Goal: Information Seeking & Learning: Learn about a topic

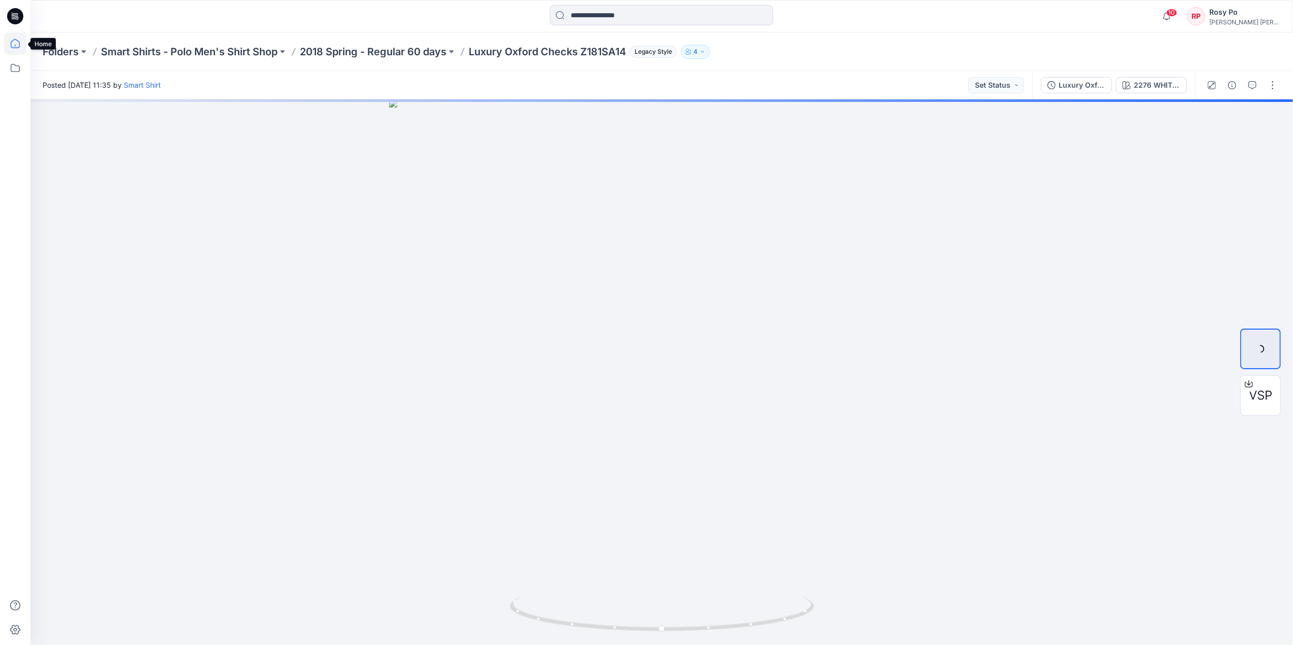
click at [23, 43] on icon at bounding box center [15, 43] width 22 height 22
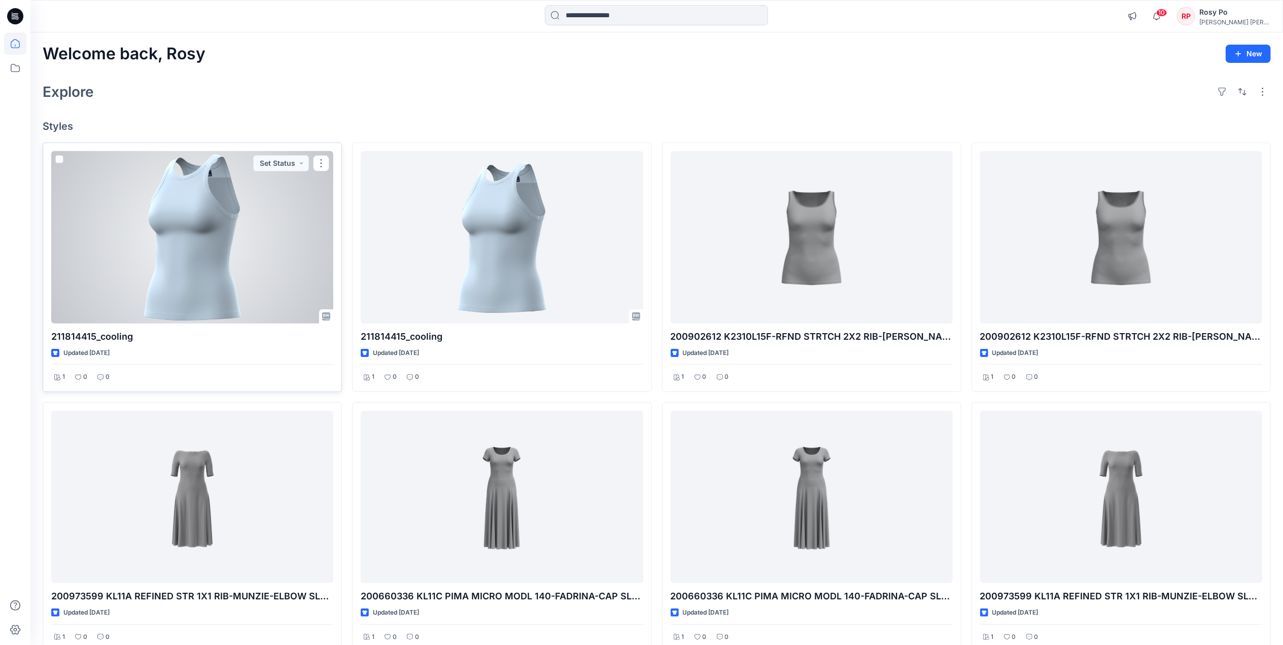
click at [207, 301] on div at bounding box center [192, 237] width 282 height 172
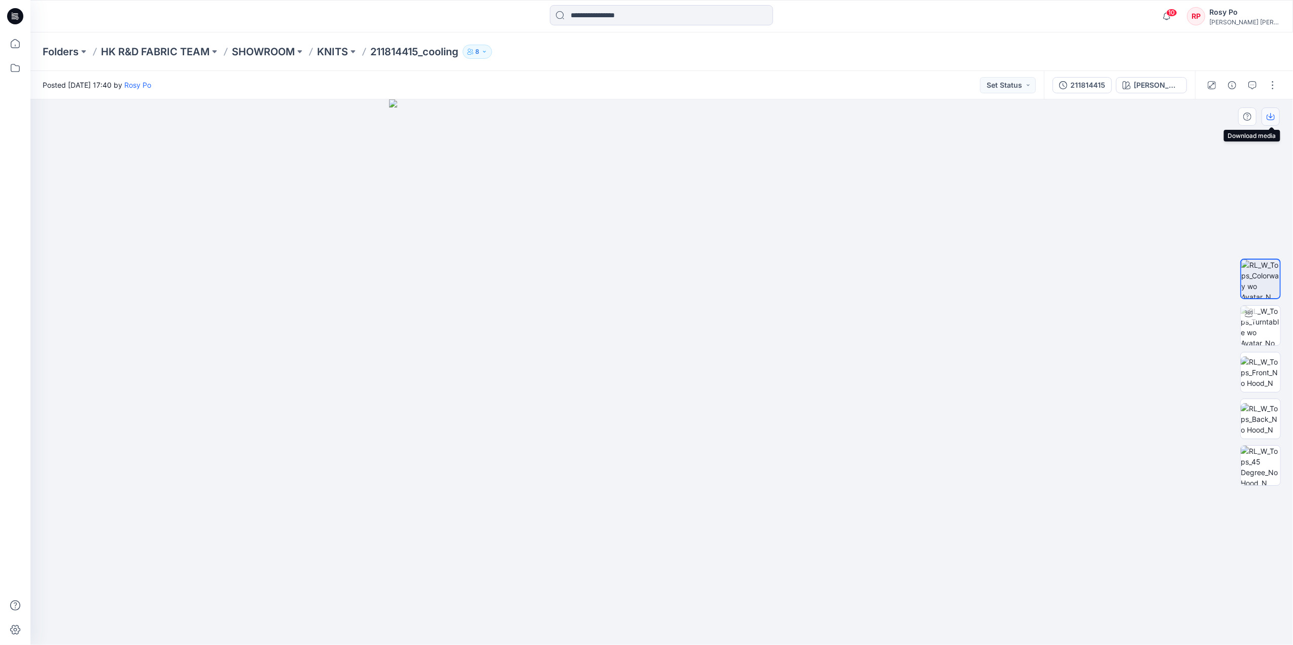
click at [1267, 116] on icon "button" at bounding box center [1271, 118] width 8 height 6
click at [1252, 471] on img at bounding box center [1261, 466] width 40 height 40
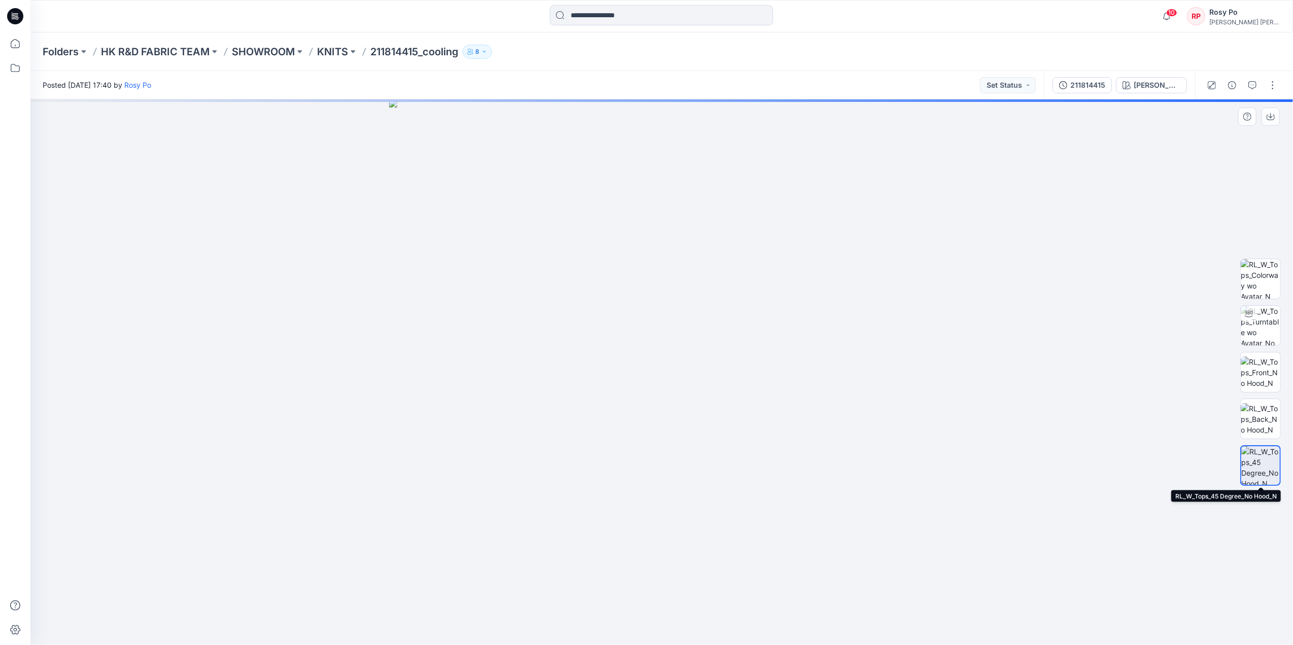
click at [1263, 476] on img at bounding box center [1260, 465] width 39 height 39
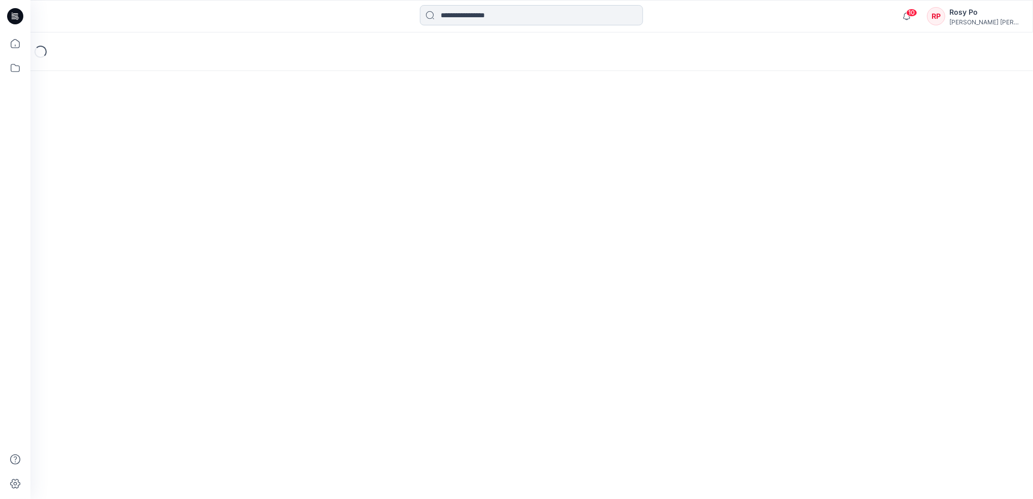
click at [526, 15] on input at bounding box center [531, 15] width 223 height 20
paste input "**********"
type input "**********"
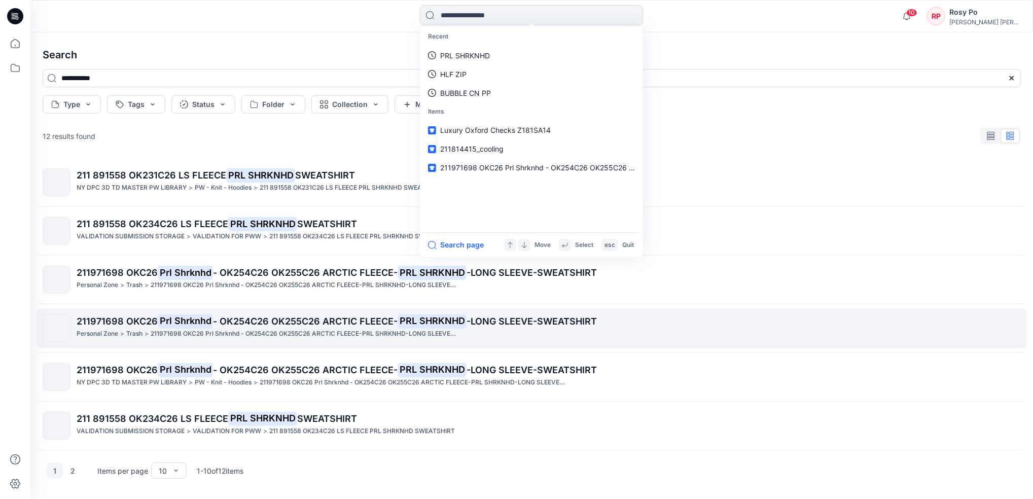
click at [345, 331] on p "211971698 OKC26 Prl Shrknhd - OK254C26 OK255C26 ARCTIC FLEECE-PRL SHRKNHD-LONG …" at bounding box center [304, 334] width 306 height 11
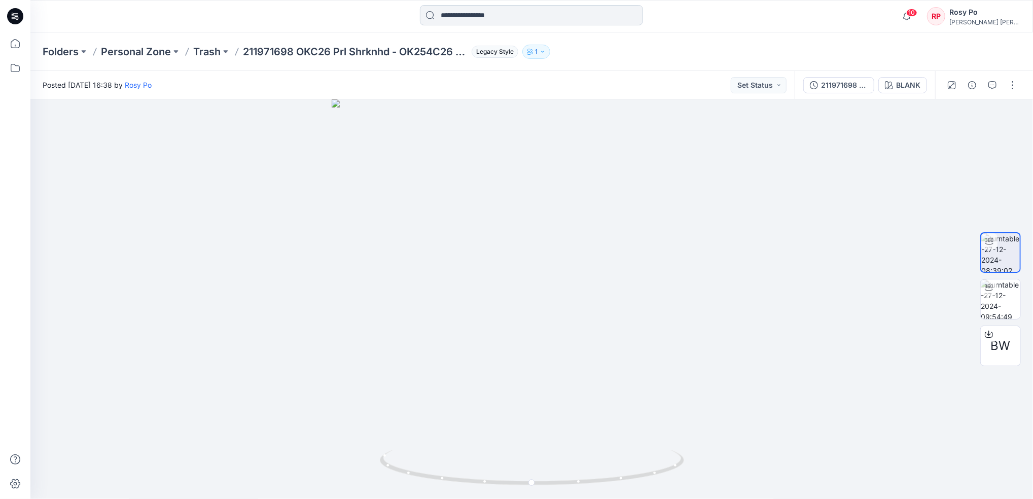
click at [506, 10] on input at bounding box center [531, 15] width 223 height 20
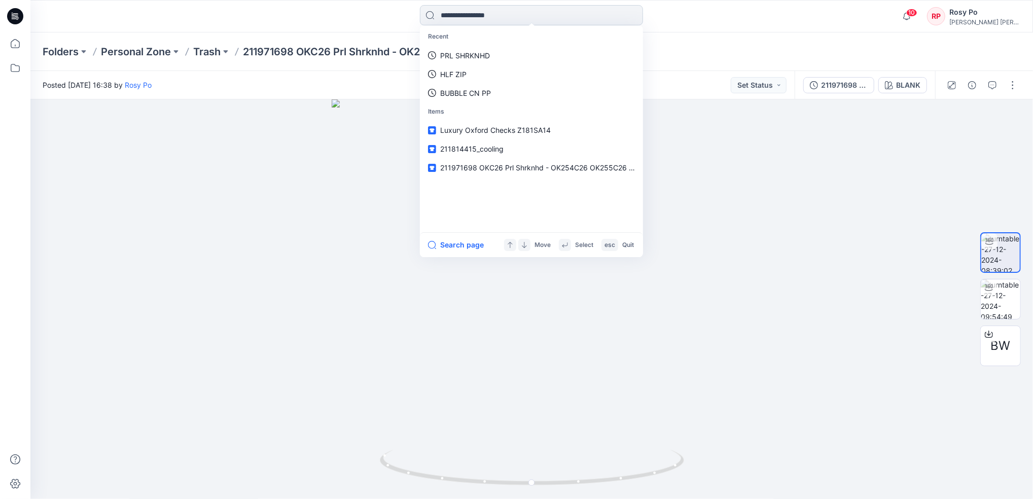
paste input "**********"
type input "**********"
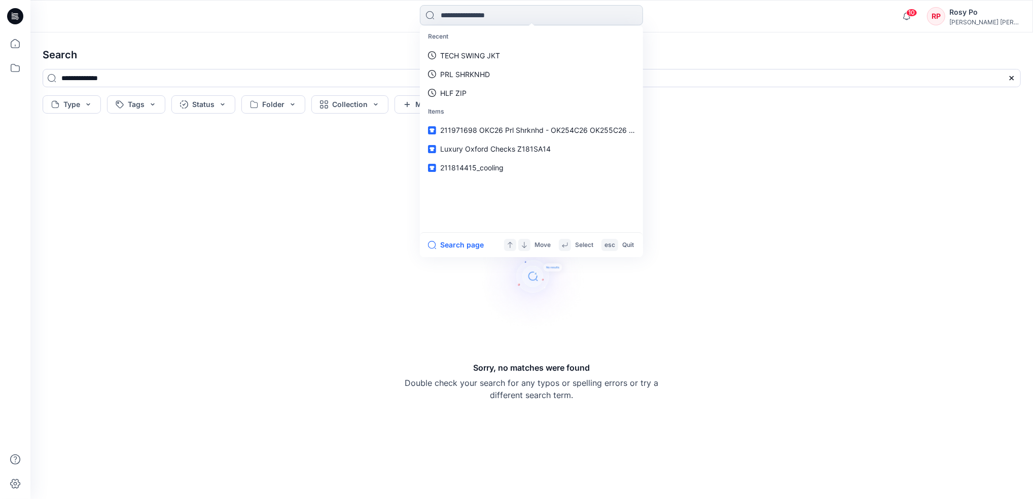
click at [549, 16] on input at bounding box center [531, 15] width 223 height 20
paste input "********"
type input "********"
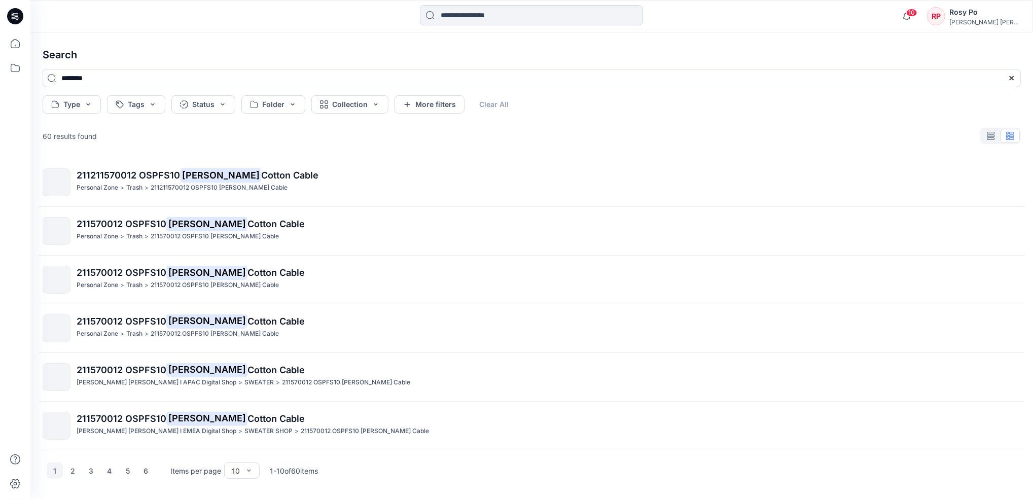
click at [461, 13] on input at bounding box center [531, 15] width 223 height 20
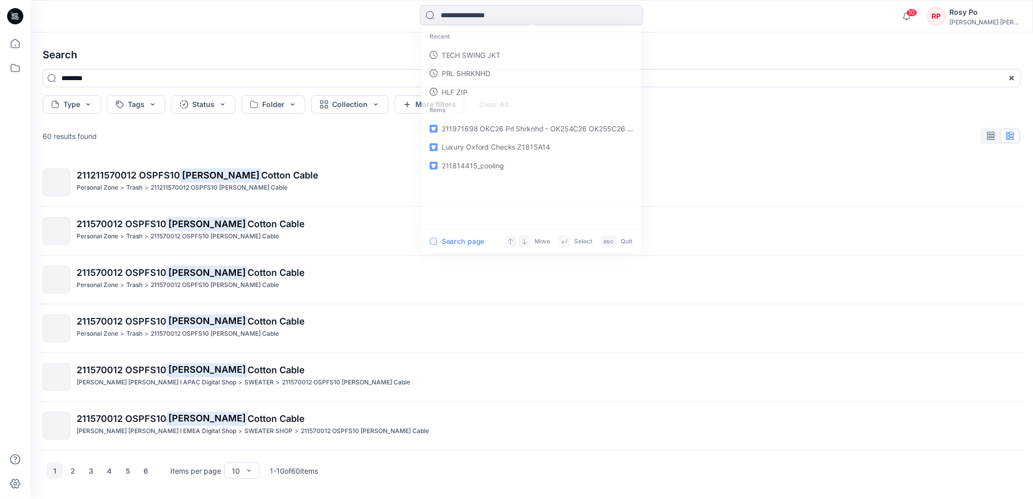
paste input "********"
type input "********"
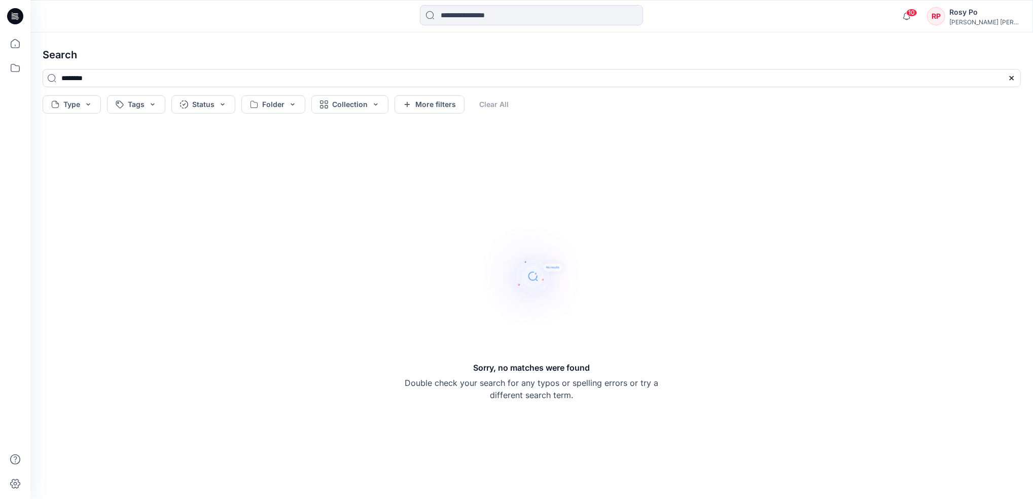
drag, startPoint x: 237, startPoint y: 79, endPoint x: -3, endPoint y: 35, distance: 243.9
click at [0, 35] on html "10 Notifications Your style 211814415_cooling has been updated with 211814415 v…" at bounding box center [516, 249] width 1033 height 499
click at [1, 31] on div "10 Notifications Your style 211814415_cooling has been updated with 211814415 v…" at bounding box center [516, 249] width 1033 height 499
paste input "*********"
type input "**********"
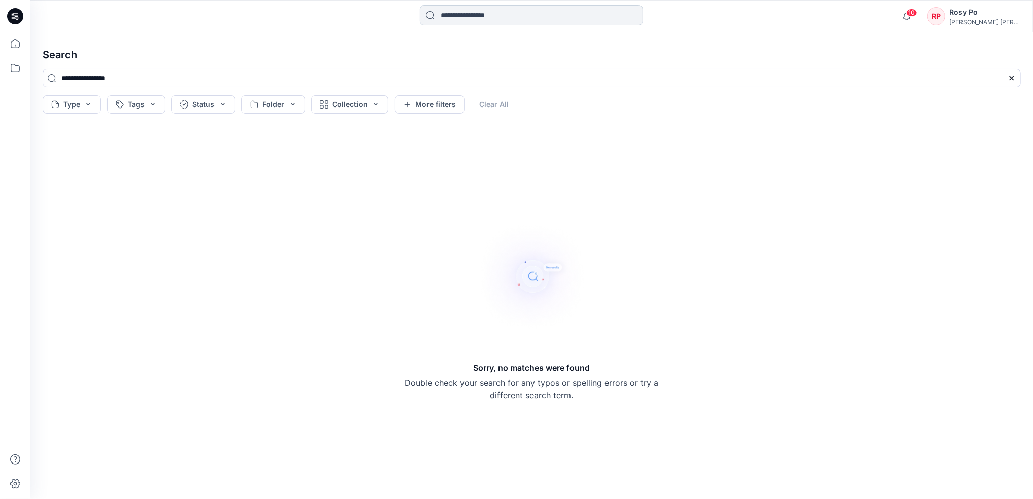
click at [515, 17] on input at bounding box center [531, 15] width 223 height 20
paste input "**********"
type input "**********"
click at [500, 13] on input at bounding box center [531, 15] width 223 height 20
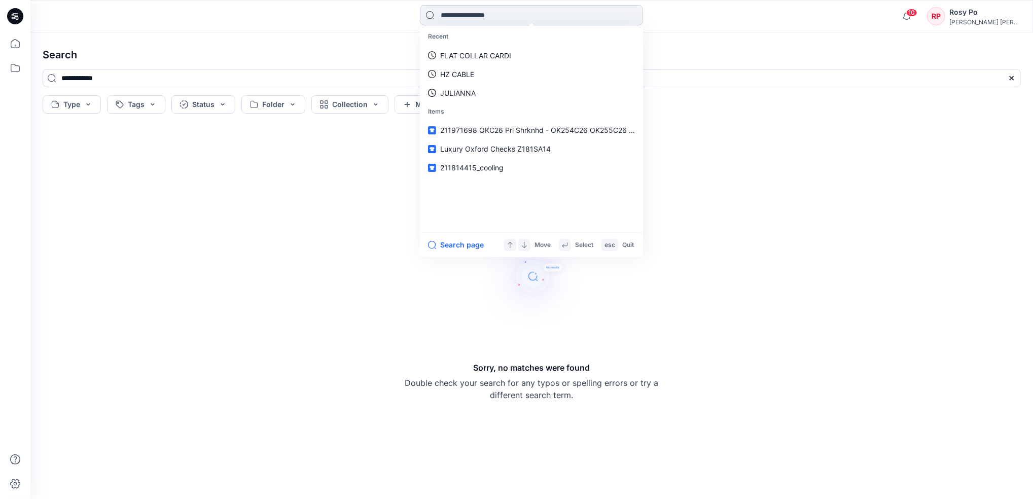
paste input "**********"
type input "**********"
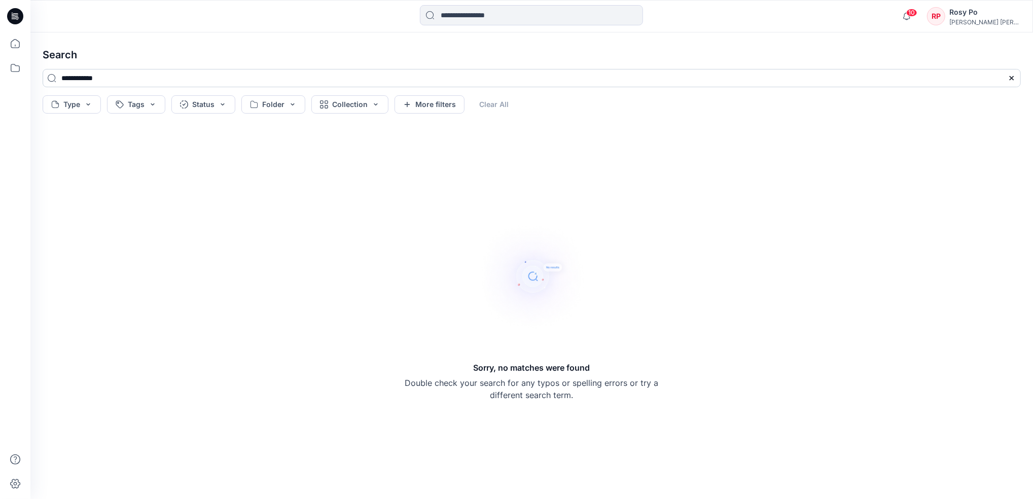
drag, startPoint x: 116, startPoint y: 78, endPoint x: 96, endPoint y: 79, distance: 20.3
click at [96, 79] on input "**********" at bounding box center [532, 78] width 978 height 18
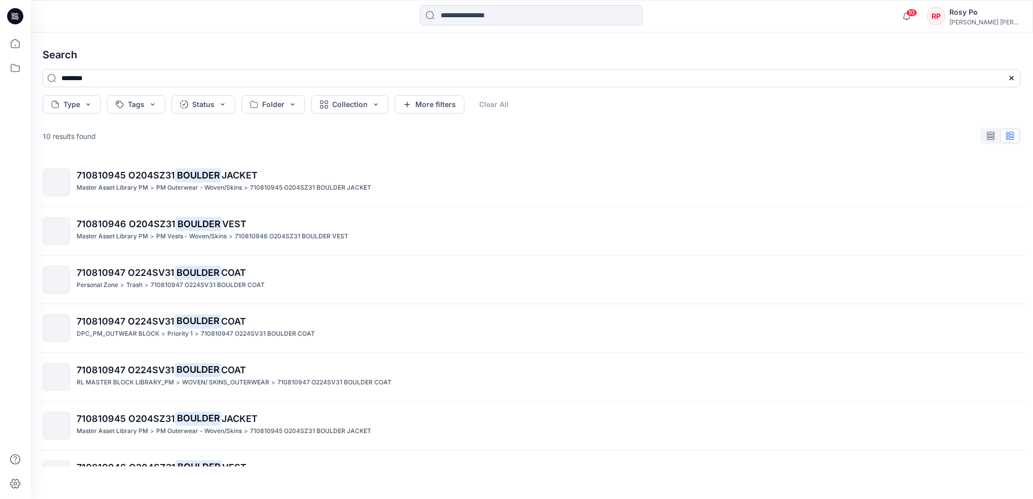
drag, startPoint x: 107, startPoint y: 74, endPoint x: 0, endPoint y: 57, distance: 107.8
click at [0, 58] on html "10 Notifications Your style 211814415_cooling has been updated with 211814415 v…" at bounding box center [516, 249] width 1033 height 499
paste input "*****"
type input "**********"
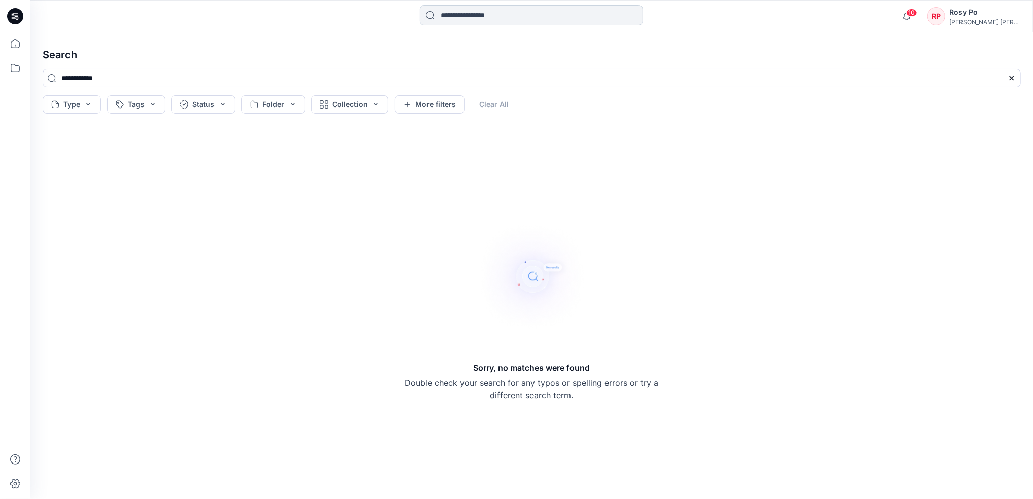
click at [446, 16] on input at bounding box center [531, 15] width 223 height 20
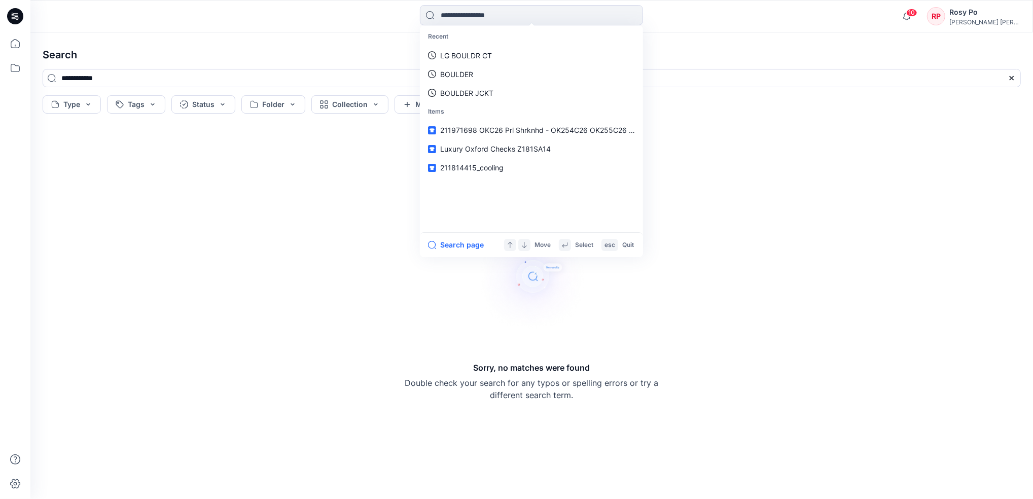
click at [772, 360] on div "Sorry, no matches were found Double check your search for any typos or spelling…" at bounding box center [531, 308] width 995 height 365
click at [456, 15] on input at bounding box center [531, 15] width 223 height 20
paste input "**********"
type input "**********"
drag, startPoint x: 177, startPoint y: 75, endPoint x: -3, endPoint y: 40, distance: 183.3
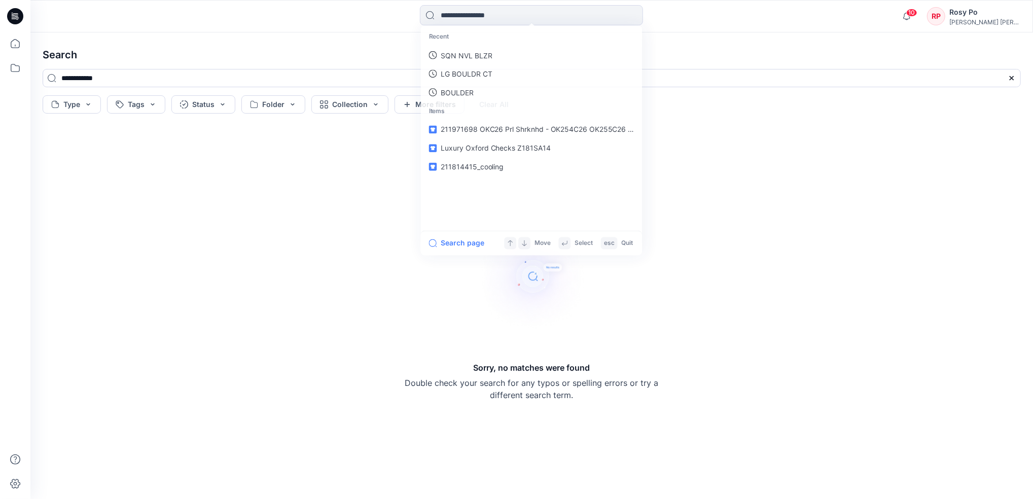
click at [0, 40] on html "Recent SQN NVL BLZR LG BOULDR CT BOULDER Items 211971698 OKC26 Prl Shrknhd - OK…" at bounding box center [516, 249] width 1033 height 499
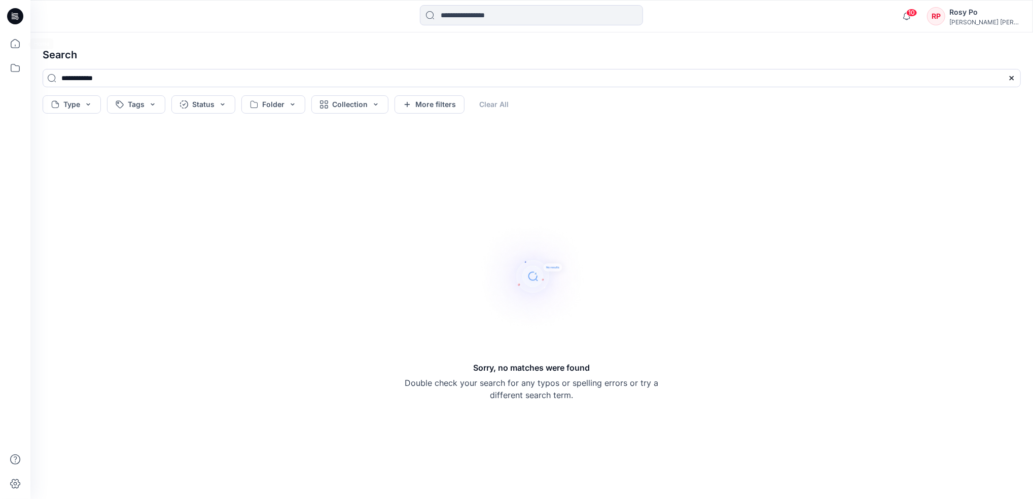
paste input
type input "**********"
click at [514, 18] on input at bounding box center [531, 15] width 223 height 20
paste input "******"
type input "******"
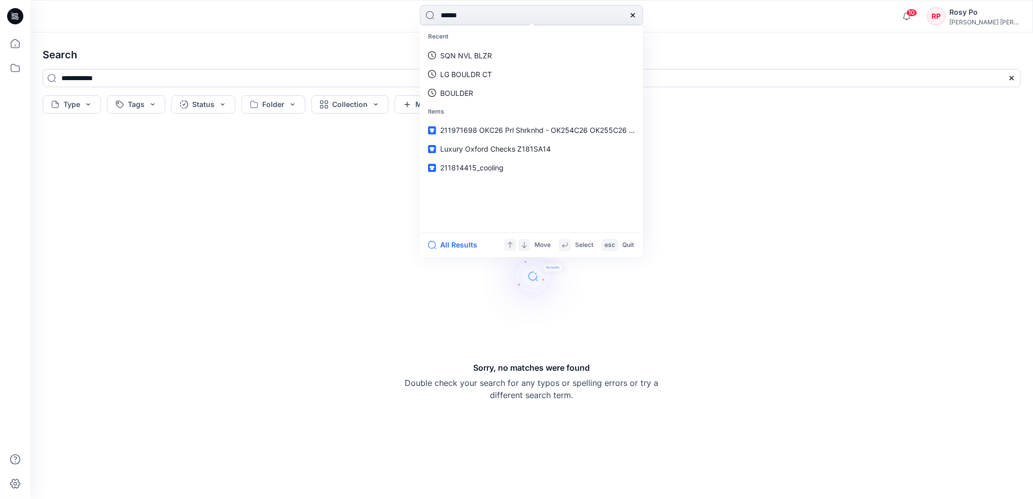
type input "******"
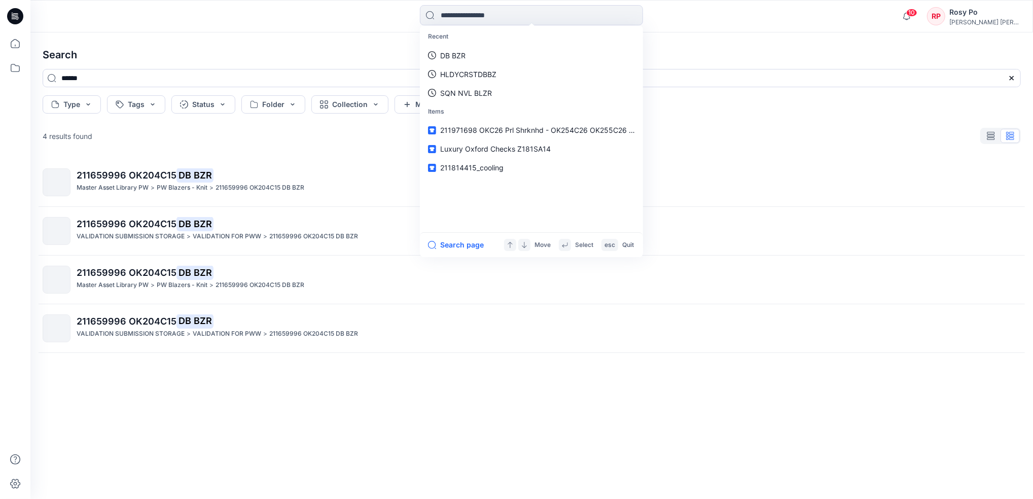
click at [534, 27] on p "Recent" at bounding box center [531, 36] width 219 height 19
click at [534, 21] on input at bounding box center [531, 15] width 223 height 20
paste input "**********"
type input "**********"
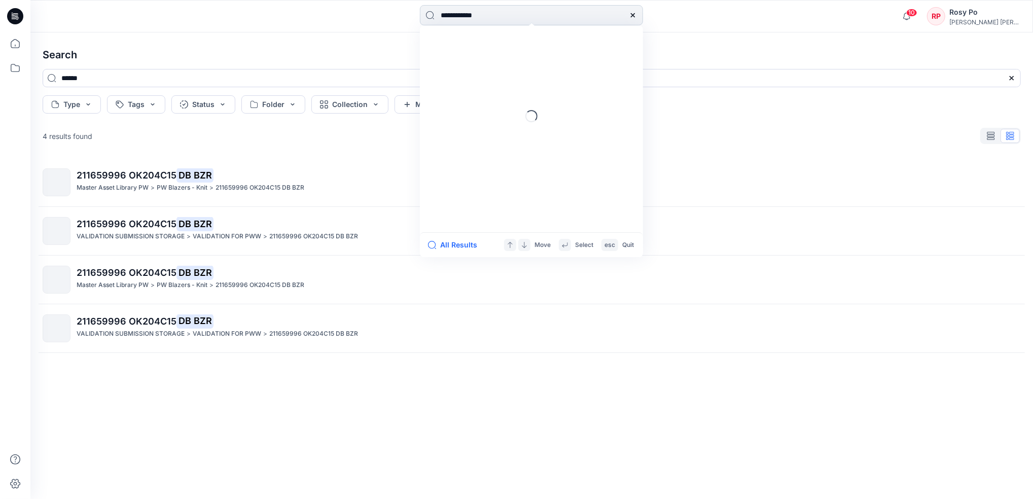
type input "**********"
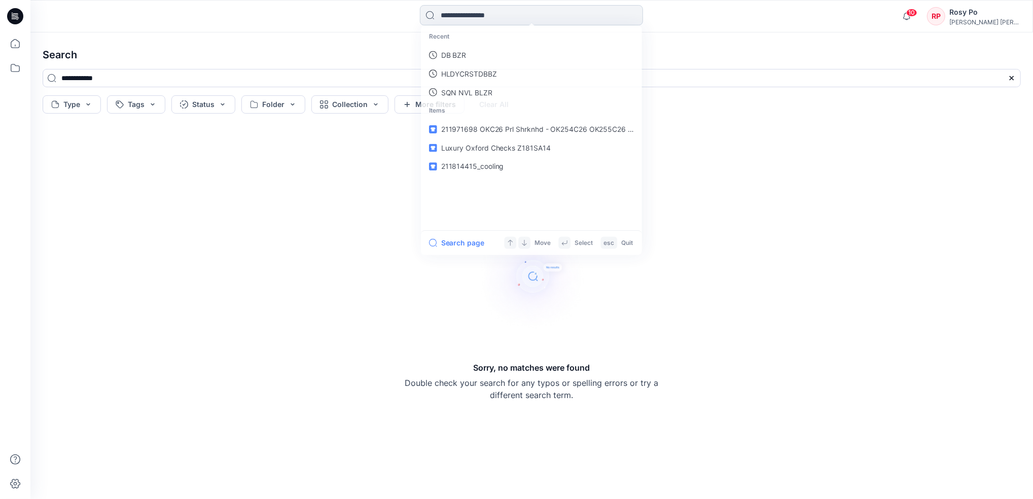
click at [530, 19] on input at bounding box center [531, 15] width 223 height 20
paste input "**********"
type input "**********"
click at [443, 18] on input at bounding box center [531, 15] width 223 height 20
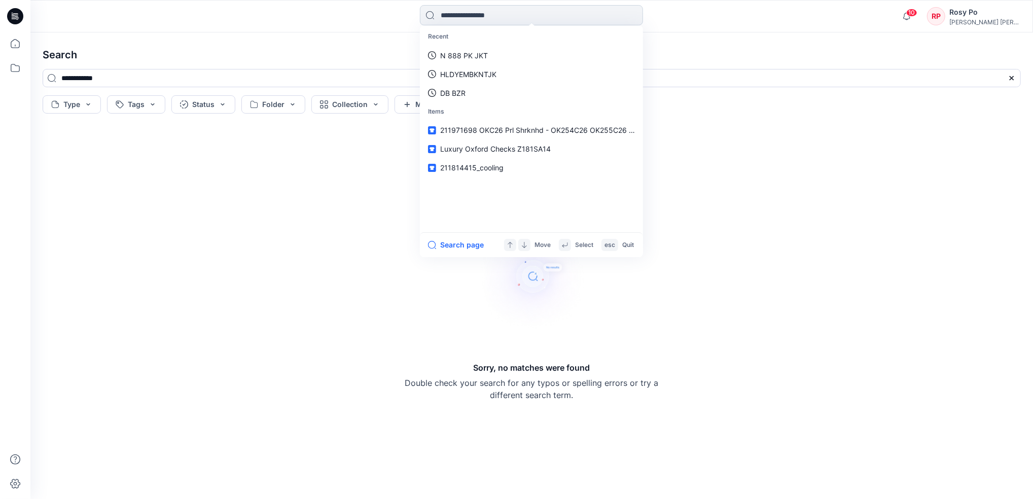
click at [514, 13] on input at bounding box center [531, 15] width 223 height 20
paste input "********"
type input "********"
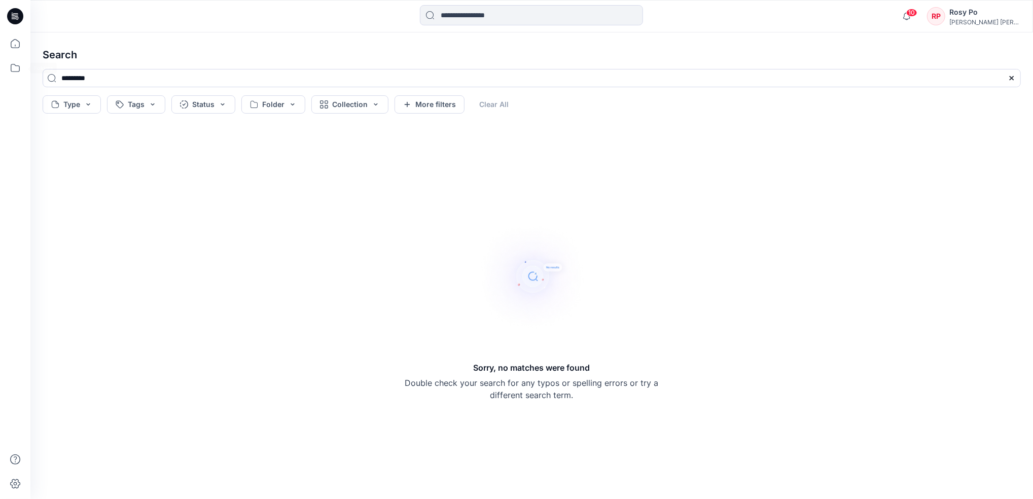
drag, startPoint x: 99, startPoint y: 76, endPoint x: 0, endPoint y: 47, distance: 103.4
click at [0, 49] on html "10 Notifications Your style 211814415_cooling has been updated with 211814415 v…" at bounding box center [516, 249] width 1033 height 499
click at [14, 43] on icon at bounding box center [15, 43] width 22 height 22
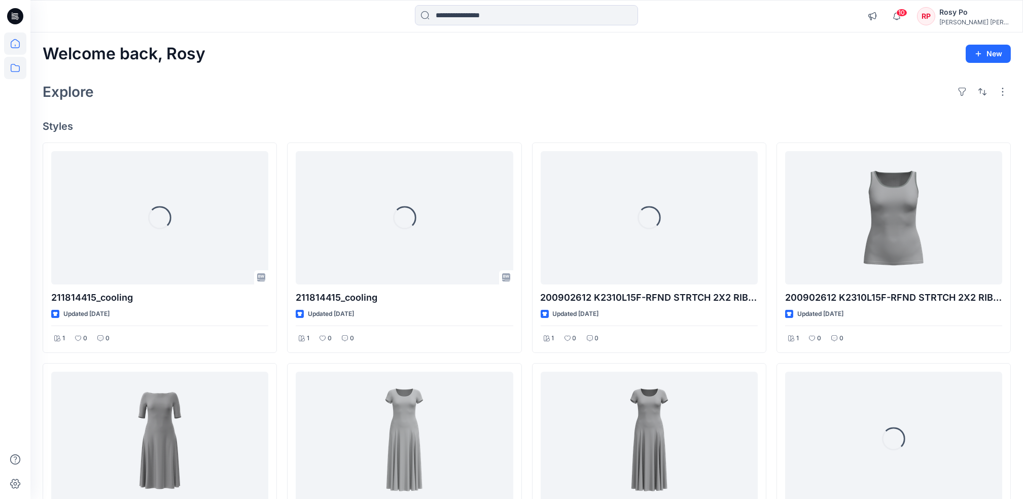
click at [19, 73] on icon at bounding box center [15, 68] width 22 height 22
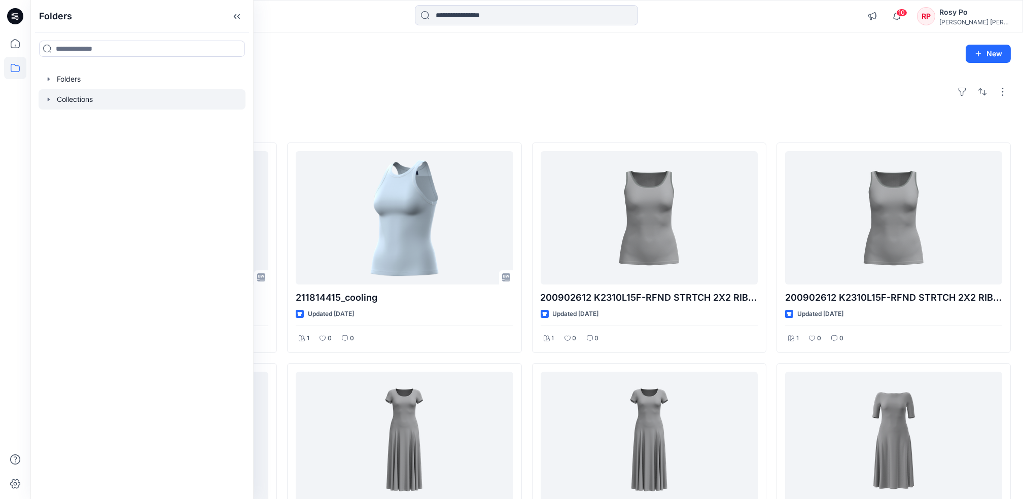
click at [96, 104] on div at bounding box center [142, 99] width 207 height 20
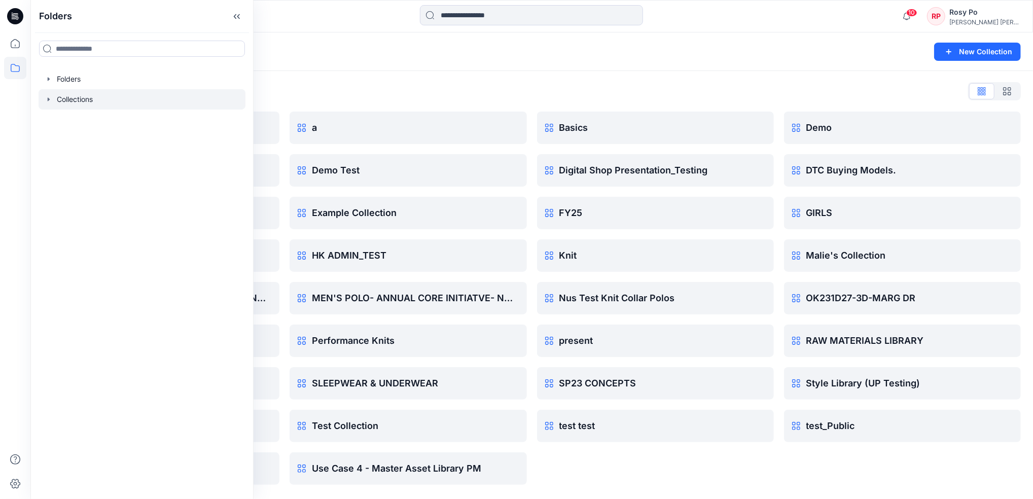
click at [772, 481] on div "Demo DTC Buying Models. GIRLS Malie's Collection OK231D27-3D-MARG DR RAW MATERI…" at bounding box center [902, 298] width 237 height 373
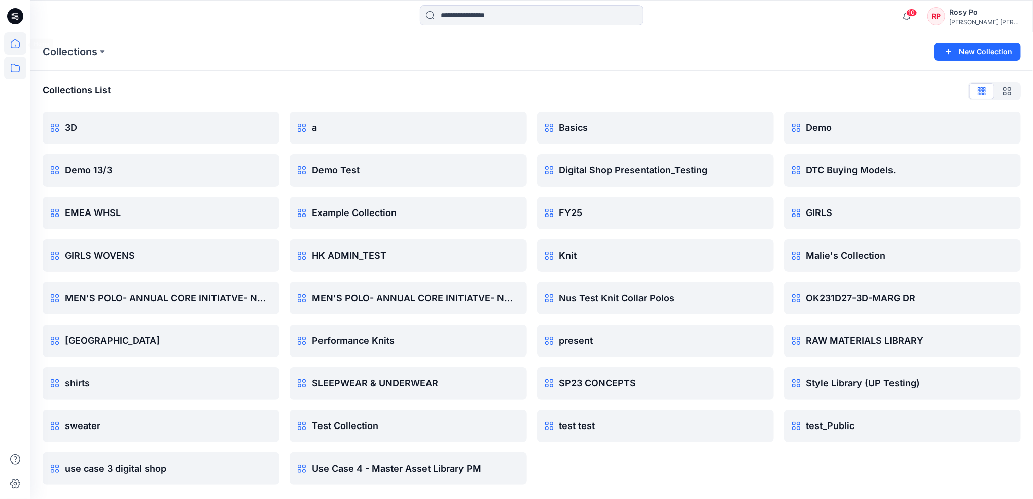
click at [15, 46] on icon at bounding box center [15, 43] width 22 height 22
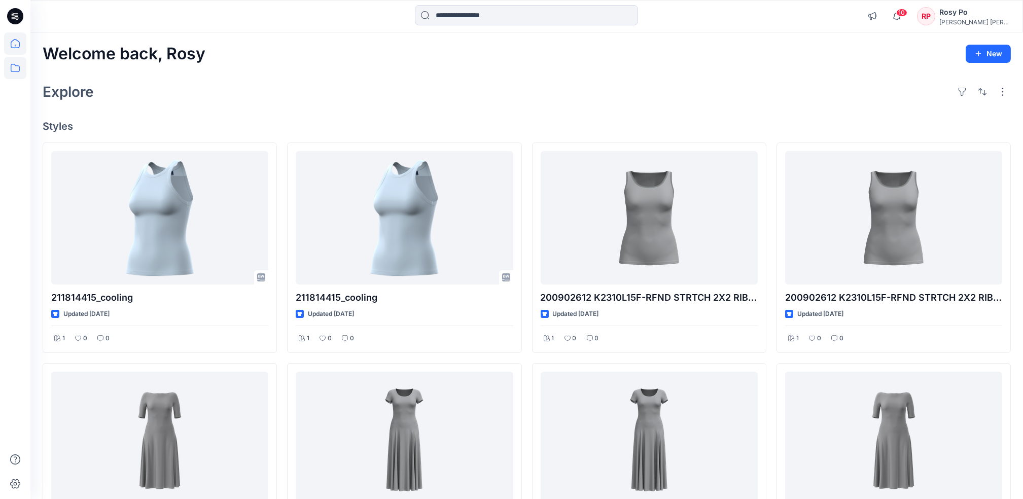
click at [17, 62] on icon at bounding box center [15, 68] width 22 height 22
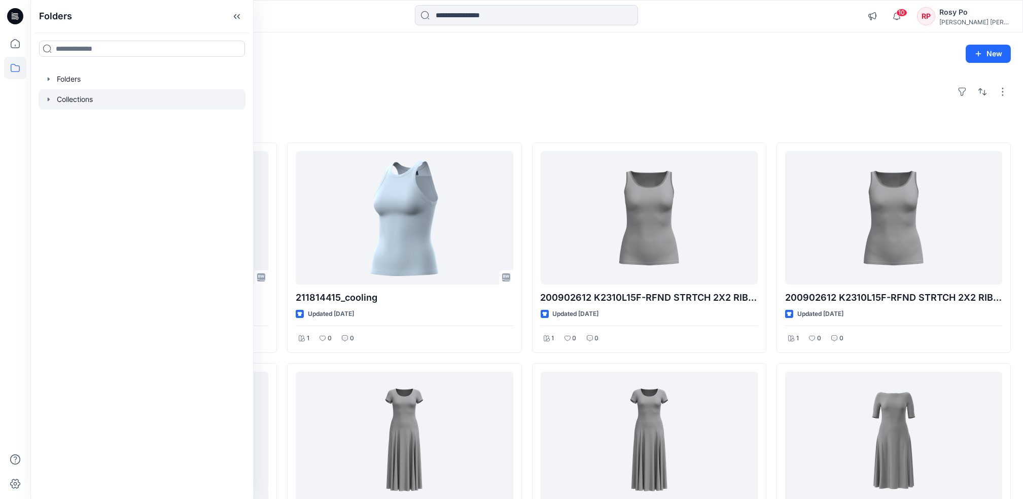
click at [72, 99] on div at bounding box center [142, 99] width 207 height 20
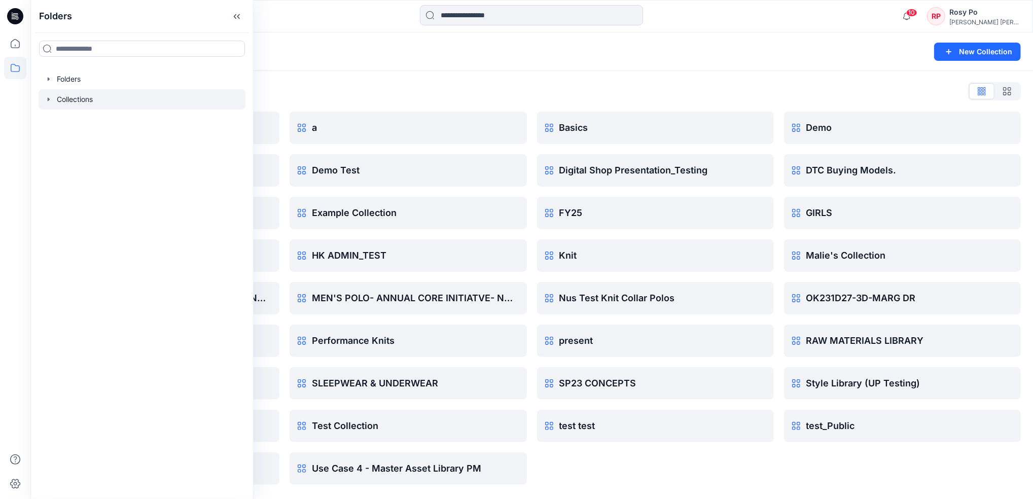
click at [475, 94] on div "Collections List" at bounding box center [532, 91] width 978 height 16
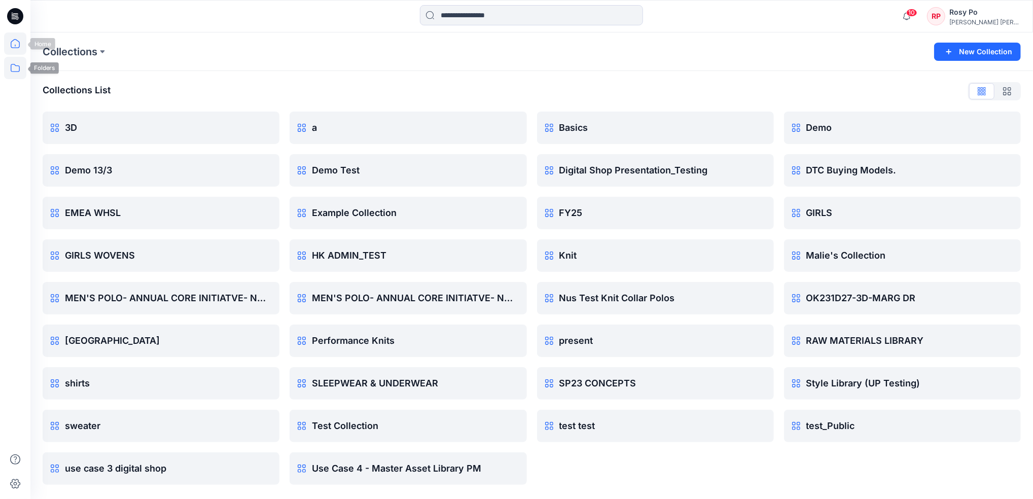
click at [14, 42] on icon at bounding box center [15, 43] width 22 height 22
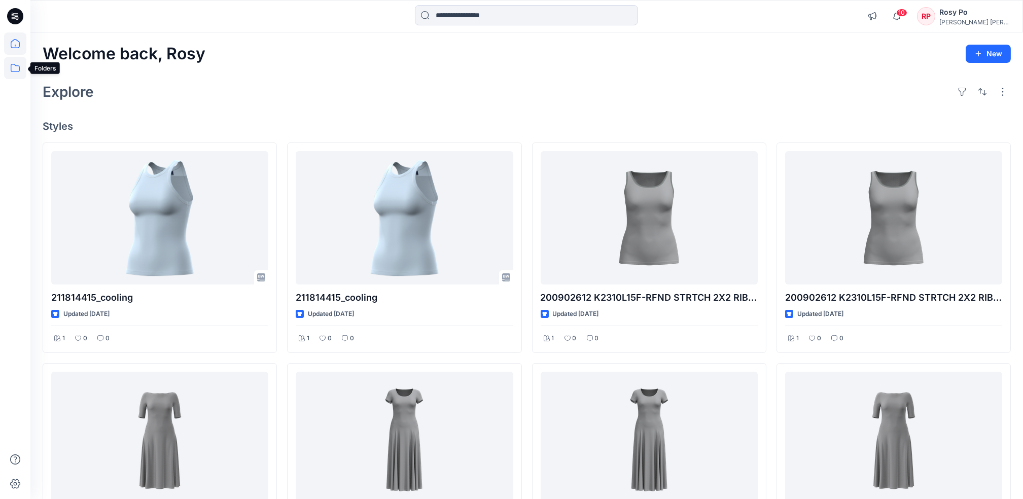
click at [12, 72] on icon at bounding box center [15, 68] width 22 height 22
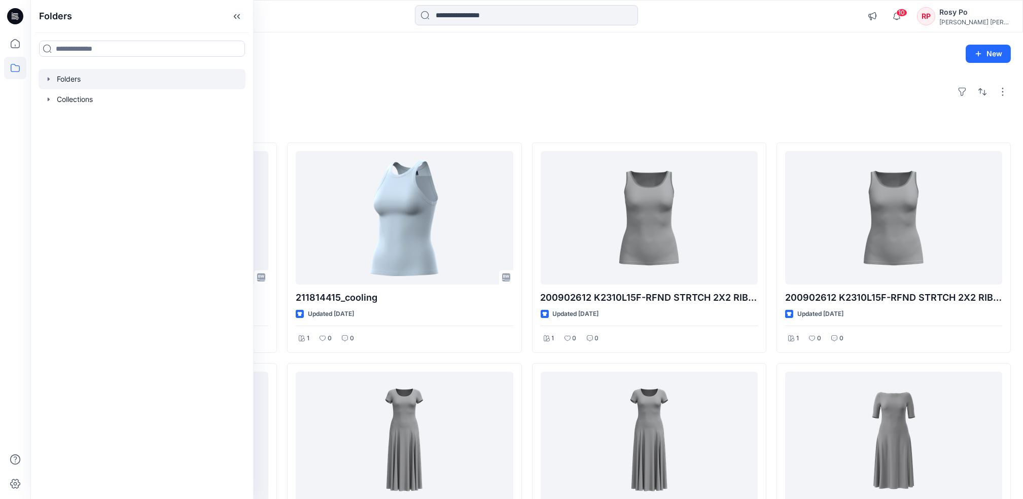
click at [97, 75] on div at bounding box center [142, 79] width 207 height 20
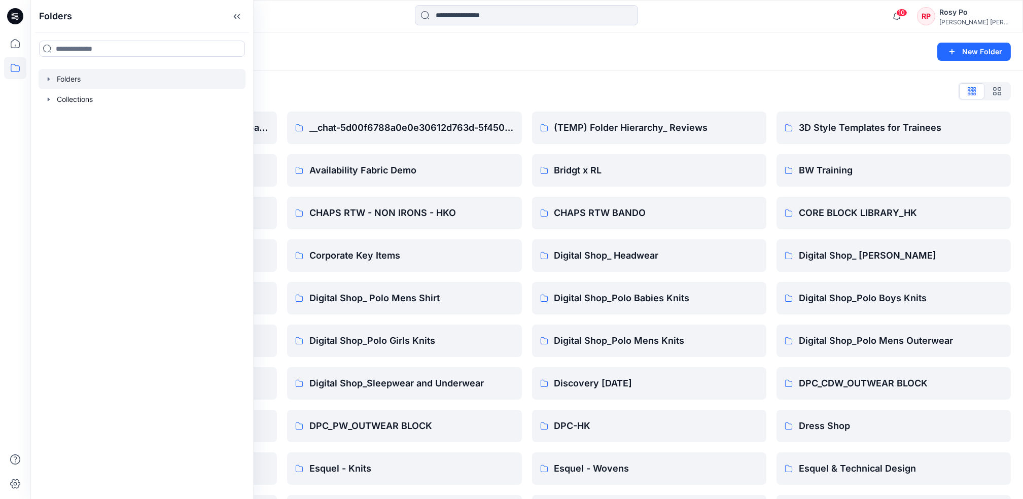
click at [546, 70] on div "Folders New Folder" at bounding box center [526, 51] width 993 height 39
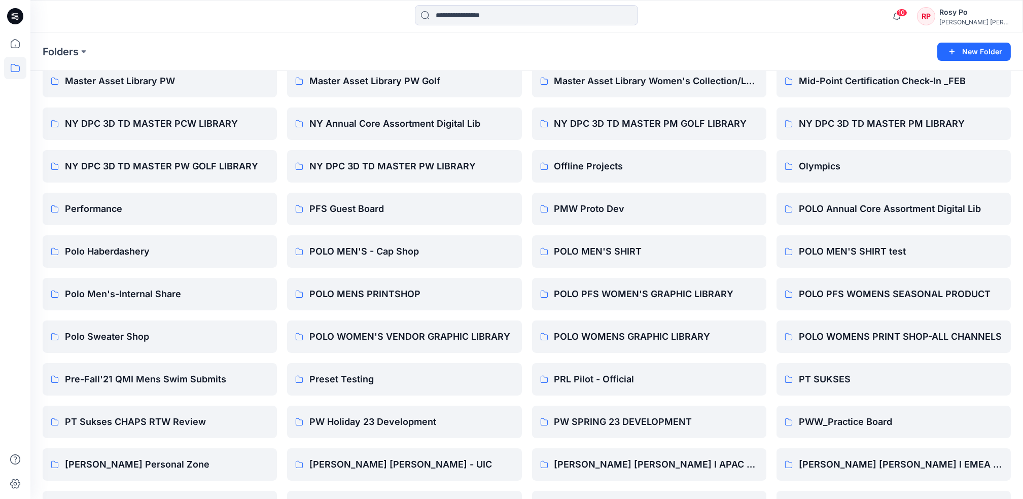
scroll to position [539, 0]
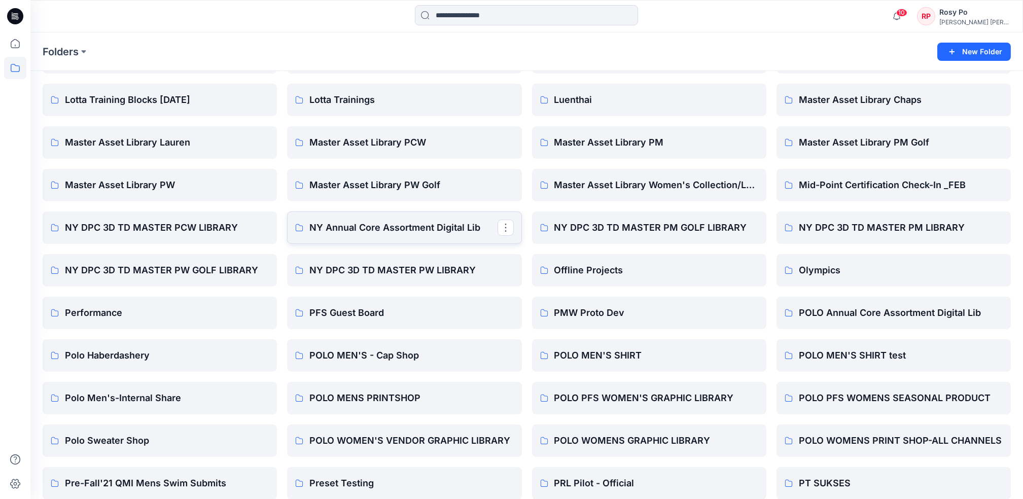
click at [440, 235] on link "NY Annual Core Assortment Digital Lib" at bounding box center [404, 228] width 234 height 32
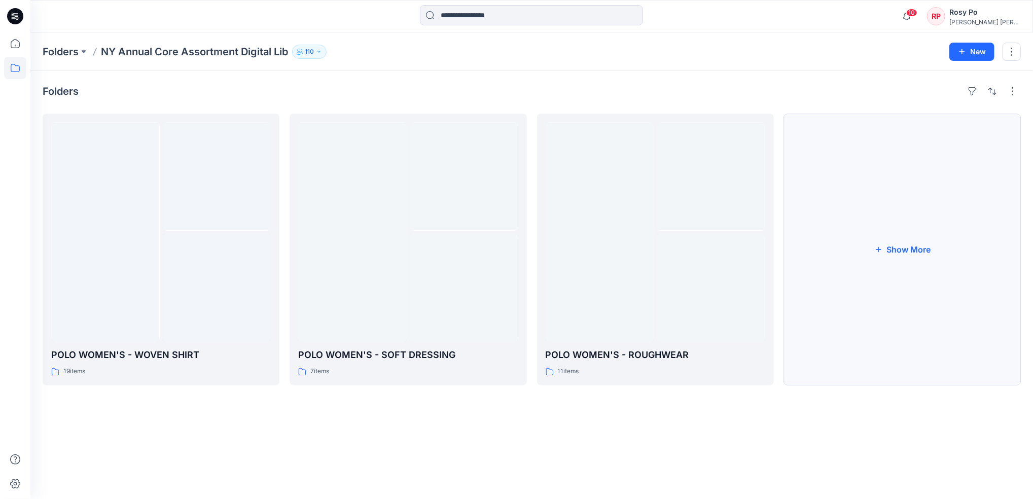
click at [772, 257] on button "Show More" at bounding box center [902, 250] width 237 height 272
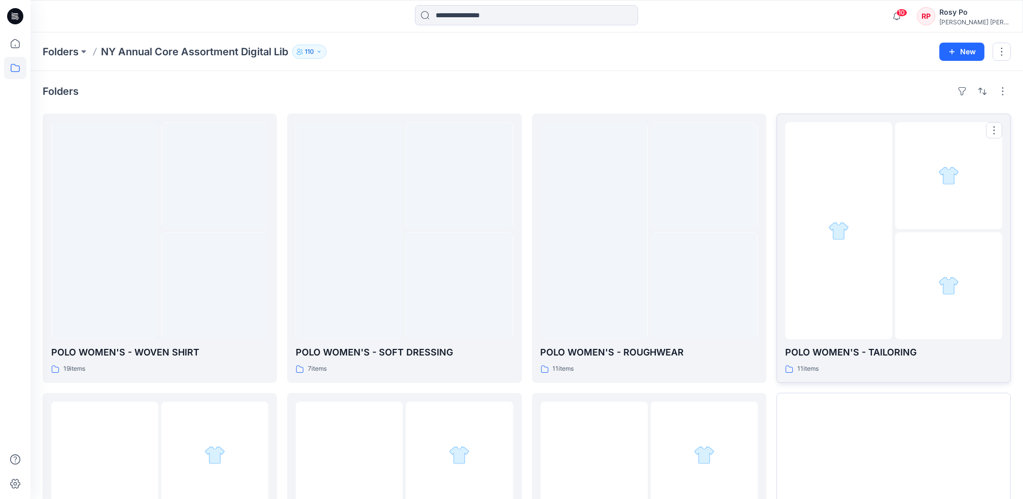
scroll to position [191, 0]
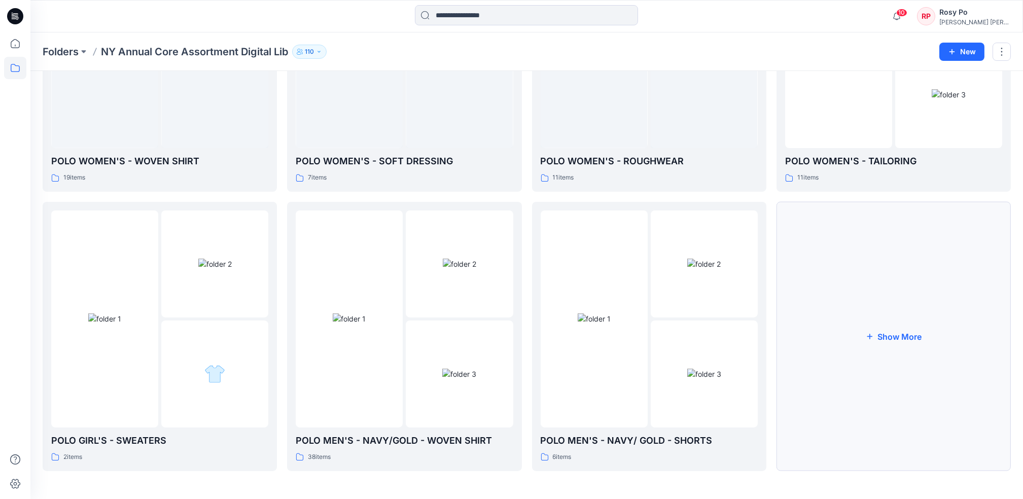
click at [772, 341] on button "Show More" at bounding box center [894, 336] width 234 height 269
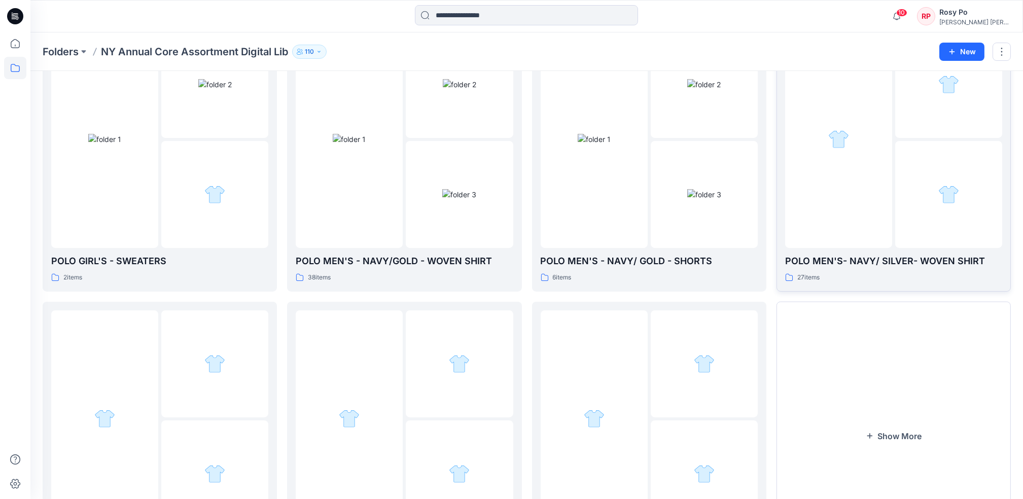
scroll to position [394, 0]
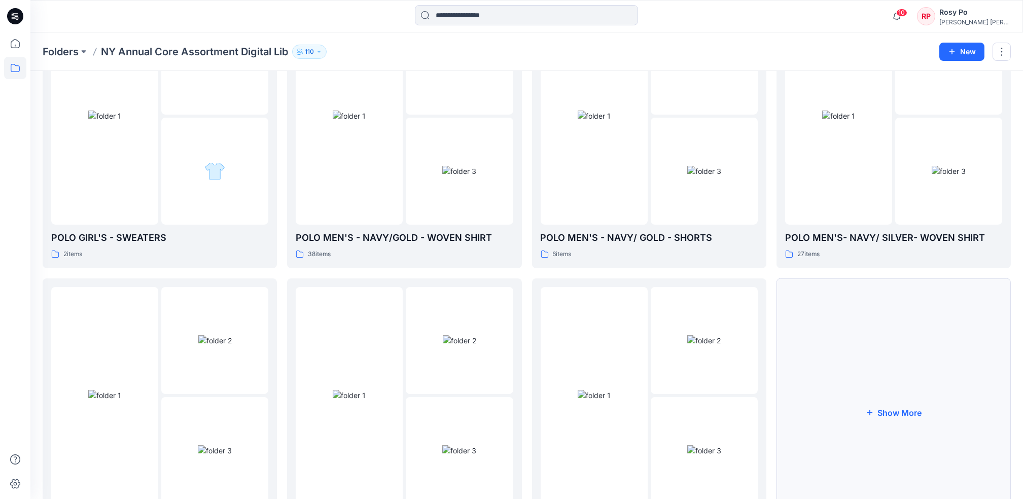
click at [772, 353] on button "Show More" at bounding box center [894, 412] width 234 height 269
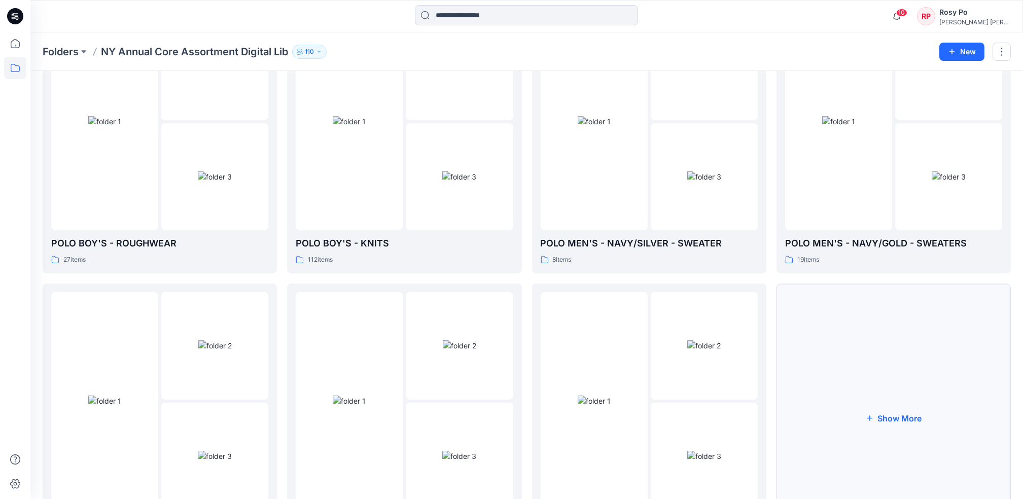
scroll to position [750, 0]
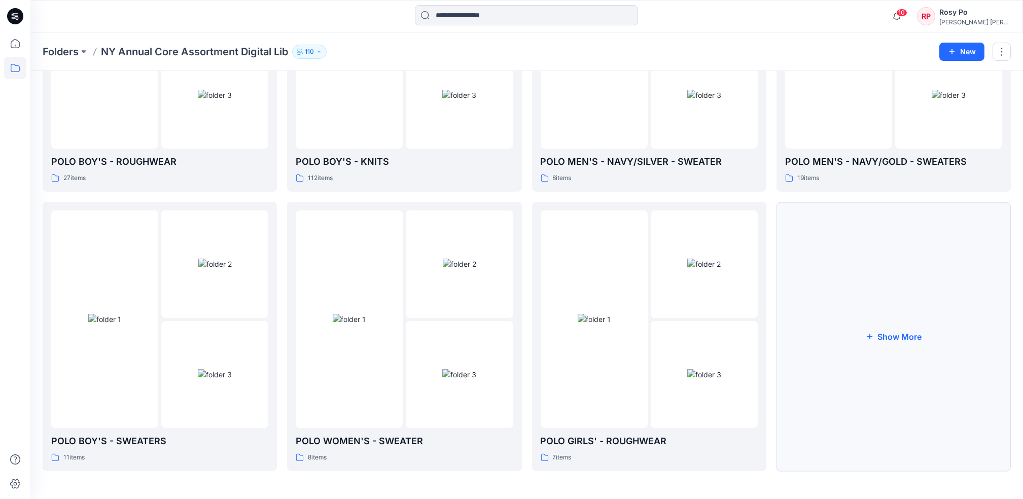
click at [772, 359] on button "Show More" at bounding box center [894, 336] width 234 height 269
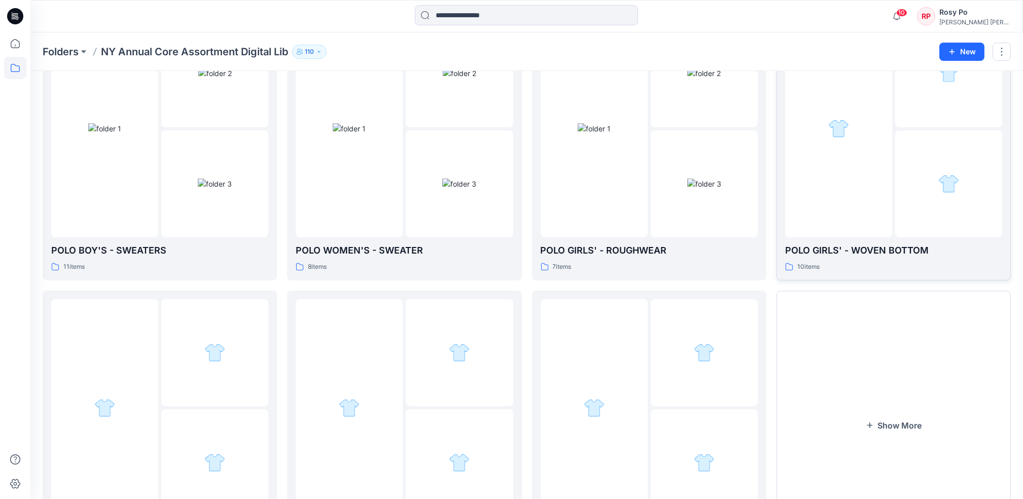
scroll to position [1029, 0]
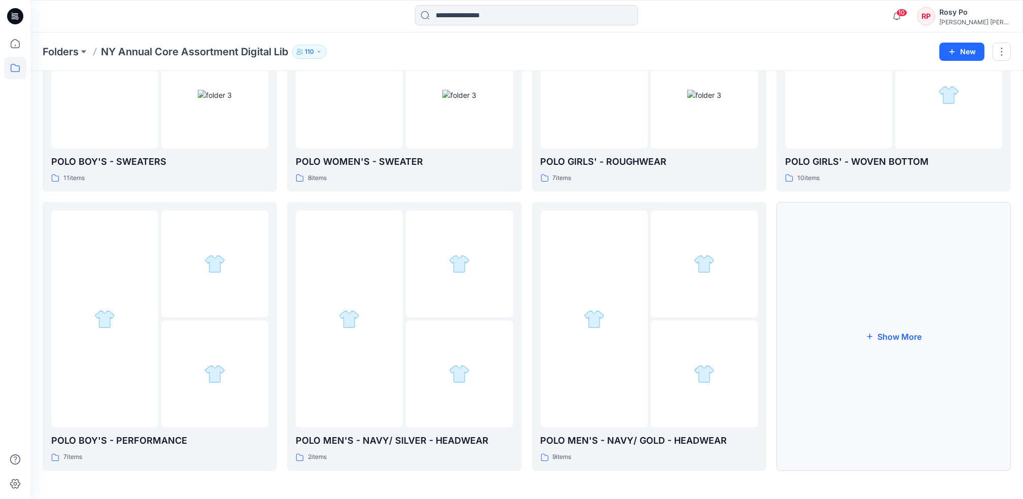
click at [772, 352] on button "Show More" at bounding box center [894, 336] width 234 height 269
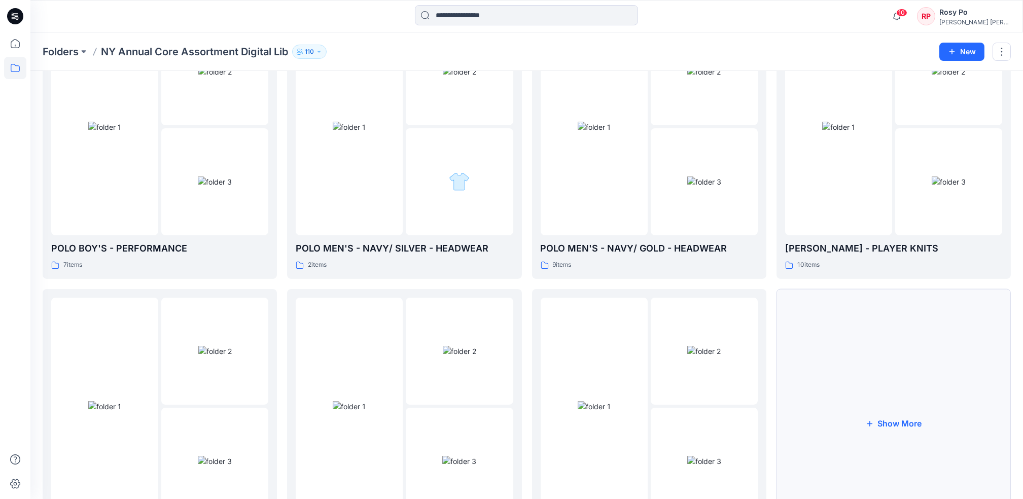
scroll to position [1232, 0]
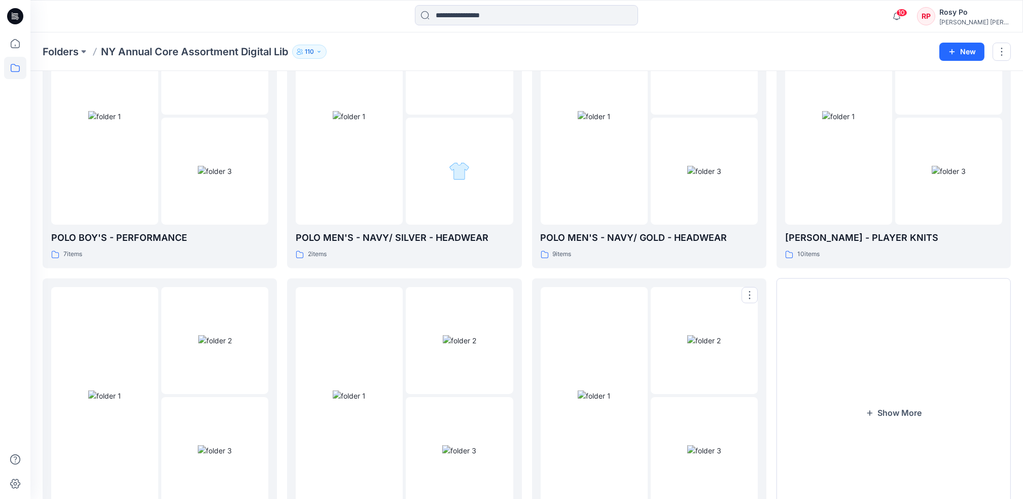
click at [611, 391] on img at bounding box center [594, 396] width 33 height 11
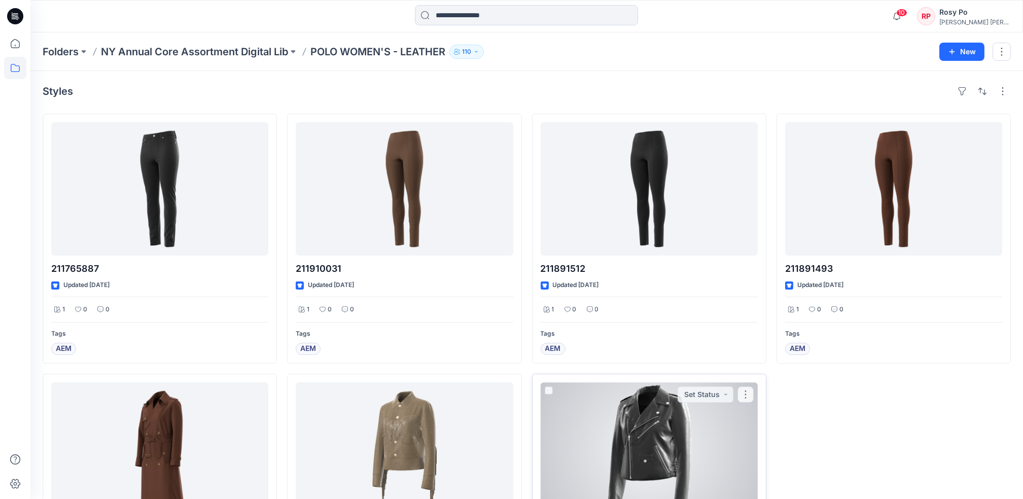
click at [654, 451] on div at bounding box center [649, 448] width 217 height 133
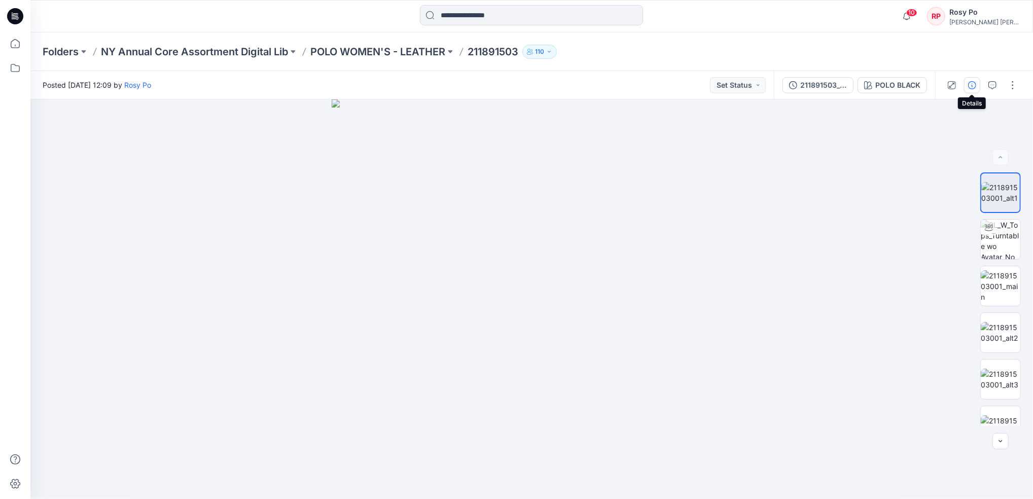
click at [772, 86] on icon "button" at bounding box center [972, 85] width 8 height 8
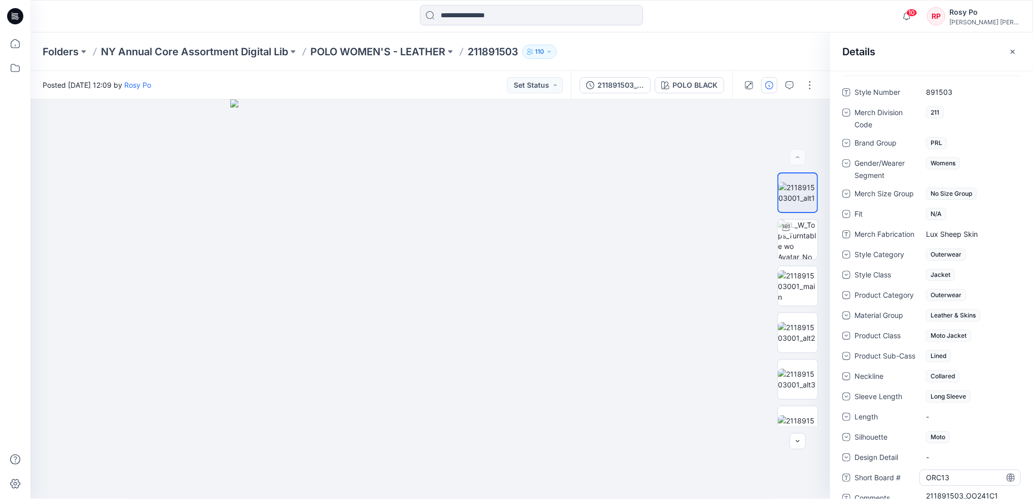
scroll to position [395, 0]
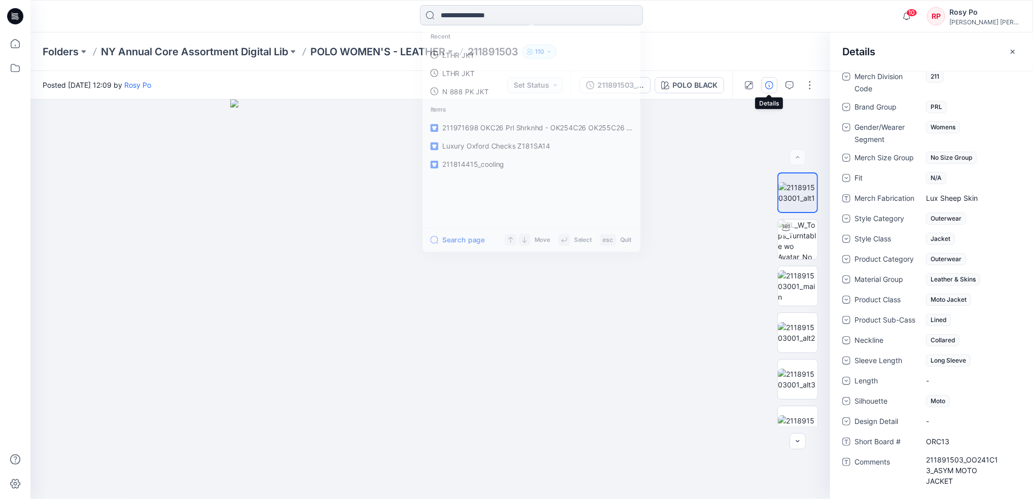
click at [535, 17] on input at bounding box center [531, 15] width 223 height 20
paste input "*******"
type input "*******"
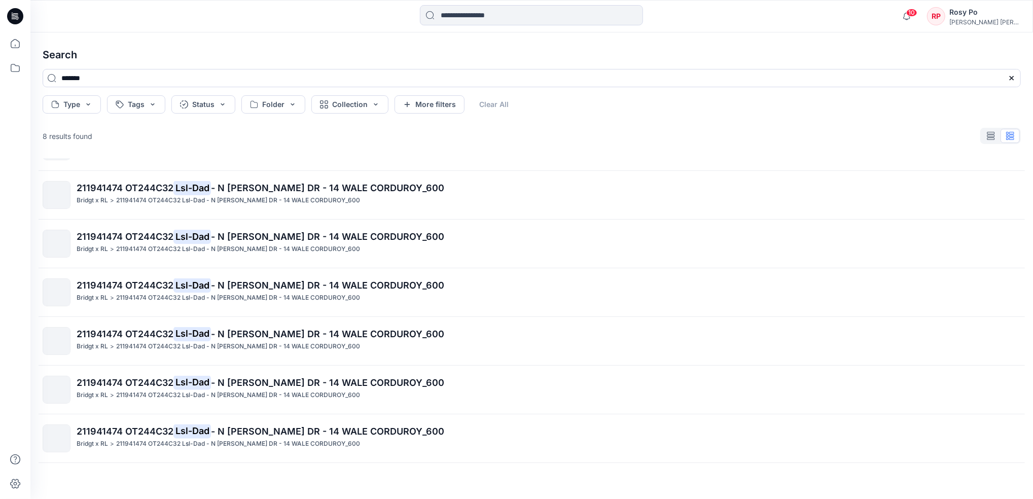
scroll to position [81, 0]
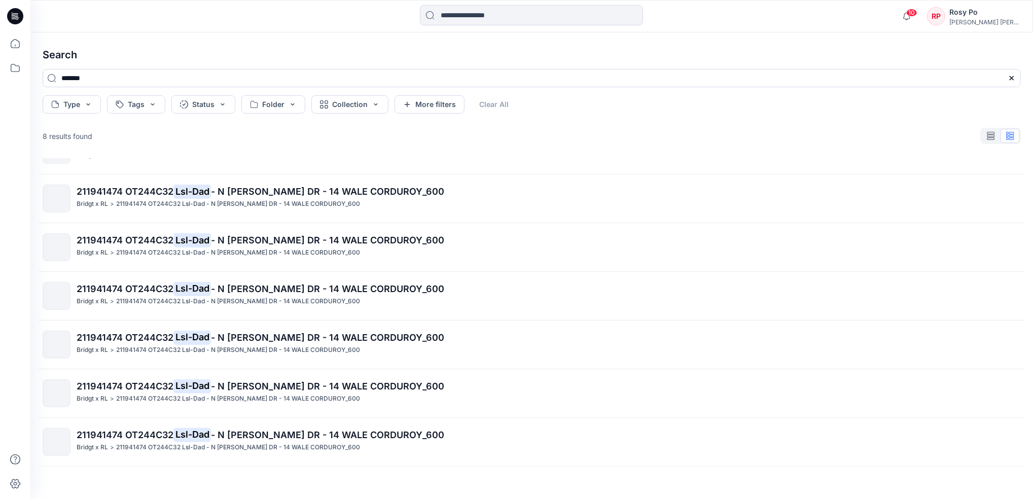
drag, startPoint x: -3, startPoint y: 45, endPoint x: 239, endPoint y: 50, distance: 242.5
click at [0, 19] on html "10 Notifications Your style 211814415_cooling has been updated with 211814415 v…" at bounding box center [516, 249] width 1033 height 499
paste input "*"
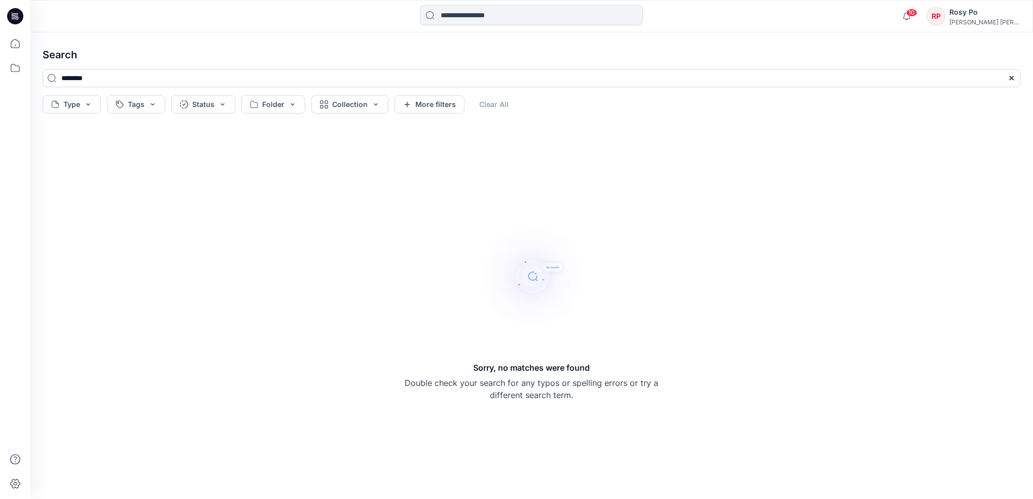
drag, startPoint x: 115, startPoint y: 74, endPoint x: 67, endPoint y: 30, distance: 64.6
click at [0, 27] on html "10 Notifications Your style 211814415_cooling has been updated with 211814415 v…" at bounding box center [516, 249] width 1033 height 499
paste input "****"
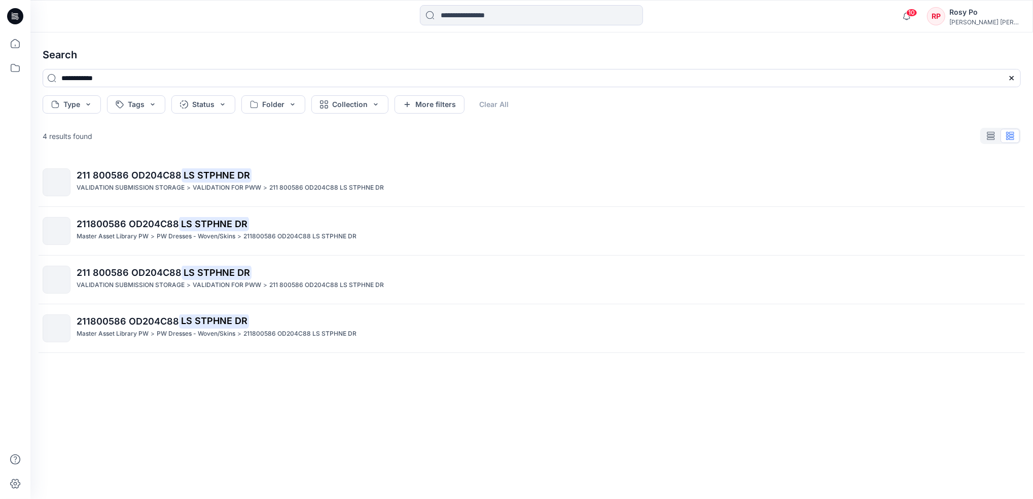
drag, startPoint x: 84, startPoint y: 75, endPoint x: 0, endPoint y: 63, distance: 84.9
click at [0, 64] on html "10 Notifications Your style 211814415_cooling has been updated with 211814415 v…" at bounding box center [516, 249] width 1033 height 499
paste input
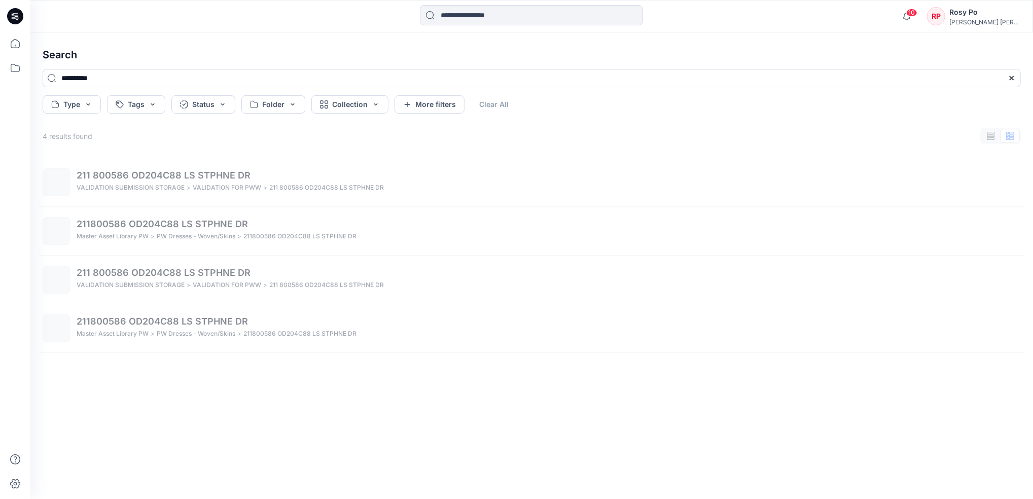
type input "**********"
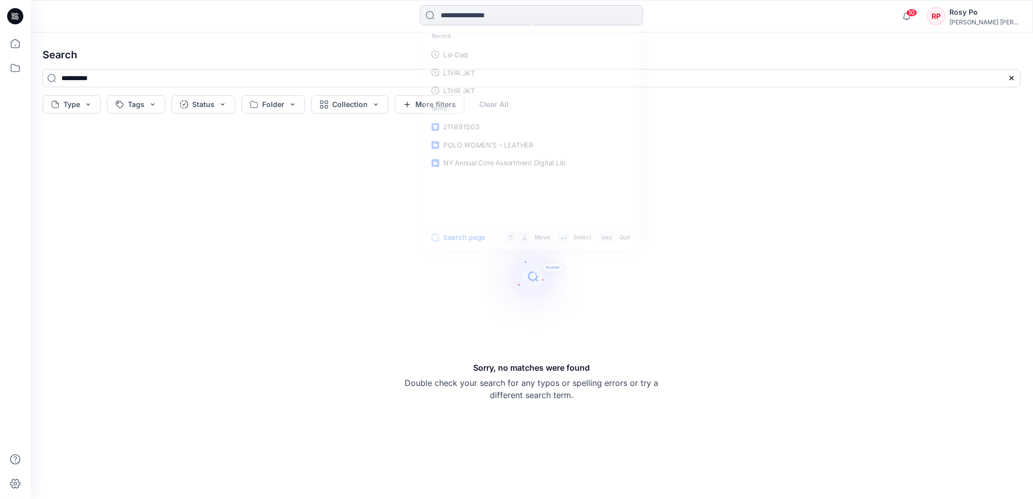
click at [488, 17] on input at bounding box center [531, 15] width 223 height 20
paste input "**********"
type input "**********"
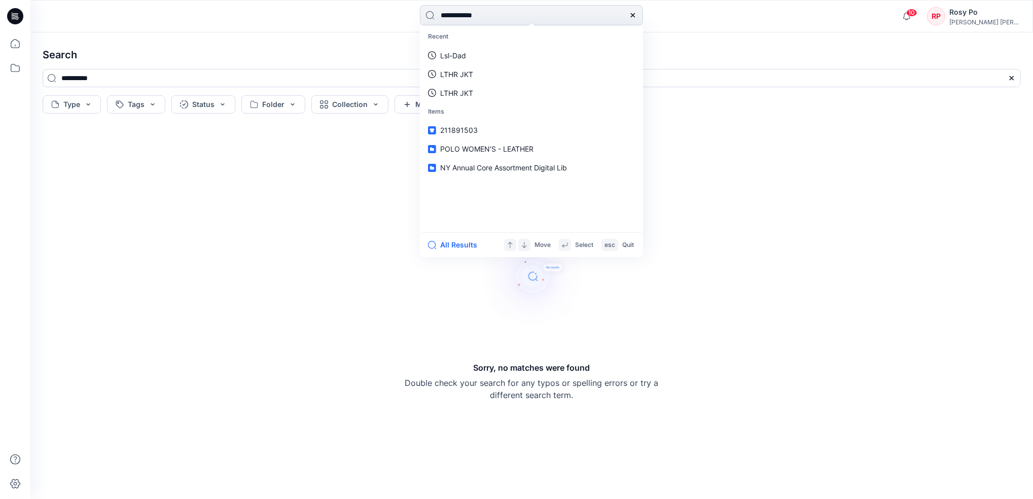
type input "**********"
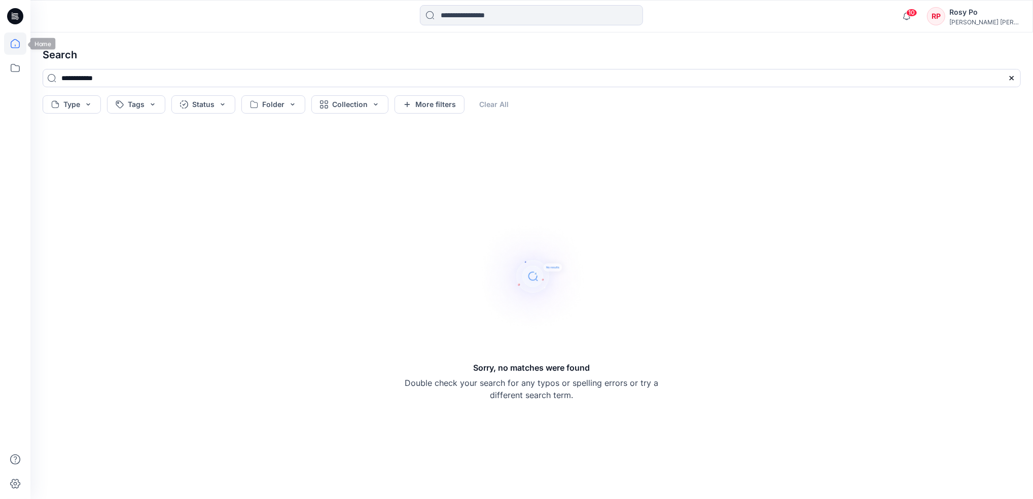
click at [23, 46] on icon at bounding box center [15, 43] width 22 height 22
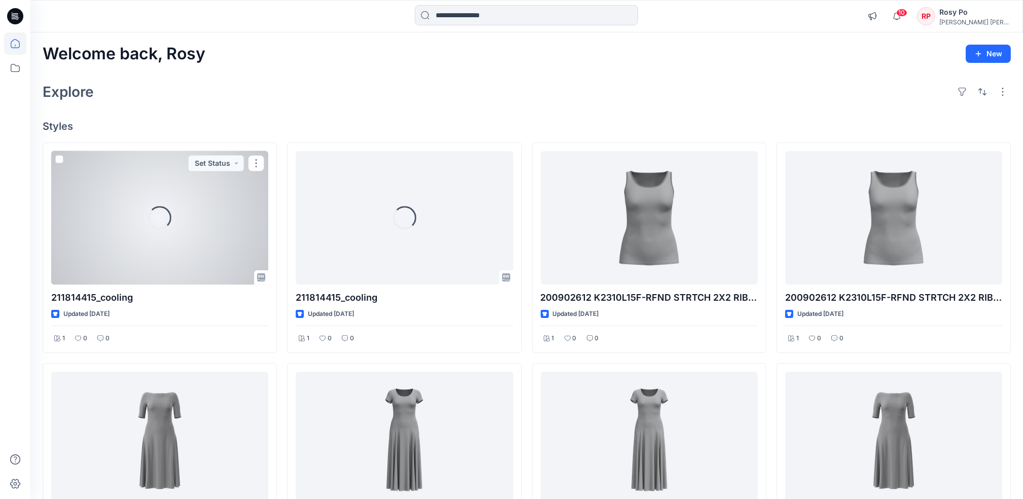
click at [193, 211] on div "Loading..." at bounding box center [159, 217] width 217 height 133
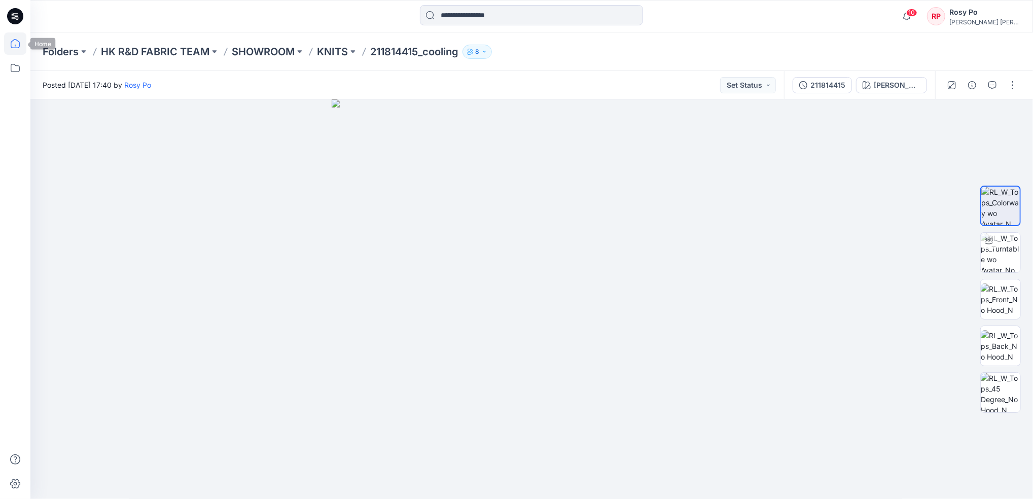
click at [14, 47] on icon at bounding box center [15, 43] width 22 height 22
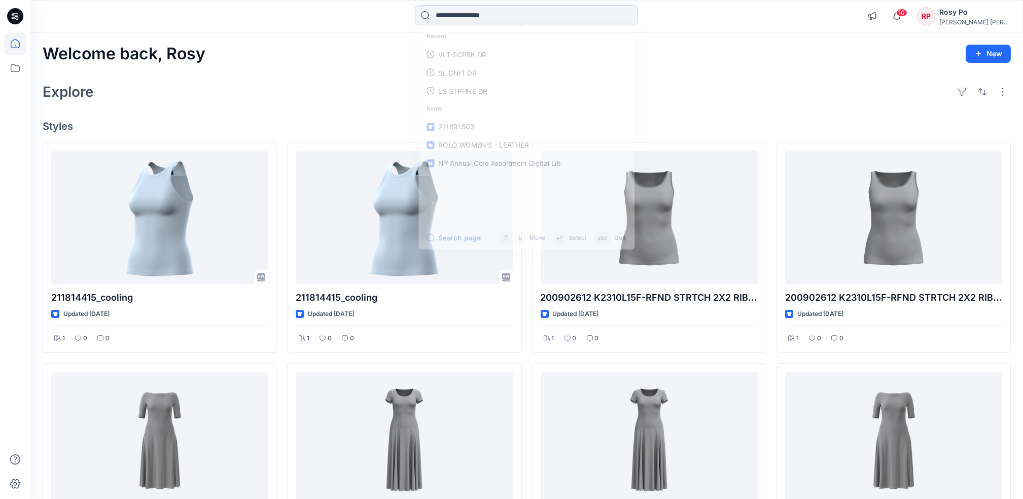
drag, startPoint x: 506, startPoint y: 15, endPoint x: 501, endPoint y: 15, distance: 5.1
click at [503, 15] on input at bounding box center [526, 15] width 223 height 20
paste input "*********"
type input "*********"
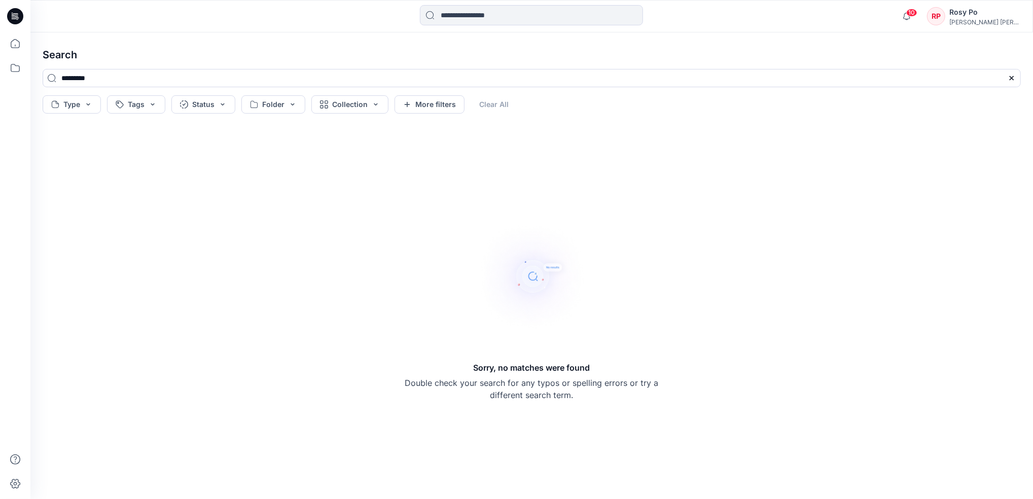
drag, startPoint x: 135, startPoint y: 81, endPoint x: 149, endPoint y: 41, distance: 41.9
click at [0, 17] on html "10 Notifications Your style 211814415_cooling has been updated with 211814415 v…" at bounding box center [516, 249] width 1033 height 499
paste input
drag, startPoint x: 153, startPoint y: 76, endPoint x: 59, endPoint y: 43, distance: 98.8
click at [0, 46] on html "10 Notifications Your style 211814415_cooling has been updated with 211814415 v…" at bounding box center [516, 249] width 1033 height 499
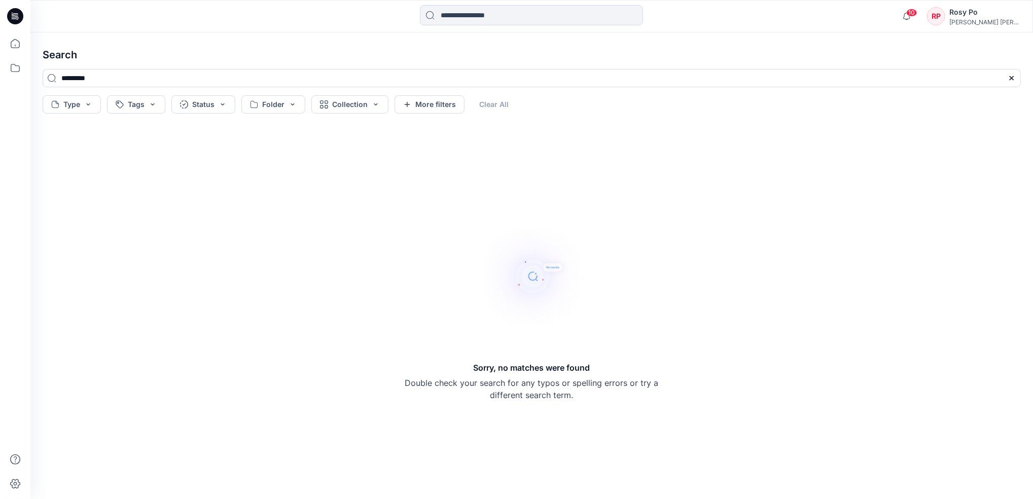
paste input
drag, startPoint x: 103, startPoint y: 70, endPoint x: 34, endPoint y: 67, distance: 69.6
click at [3, 64] on div "10 Notifications Your style 211814415_cooling has been updated with 211814415 v…" at bounding box center [516, 249] width 1033 height 499
paste input
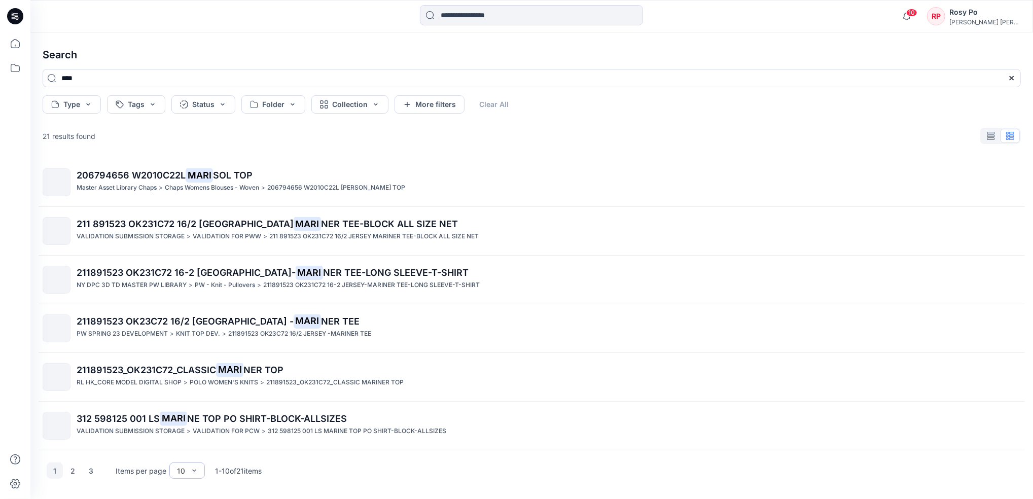
click at [172, 470] on div "10" at bounding box center [181, 471] width 18 height 11
click at [183, 444] on div "100" at bounding box center [186, 450] width 31 height 18
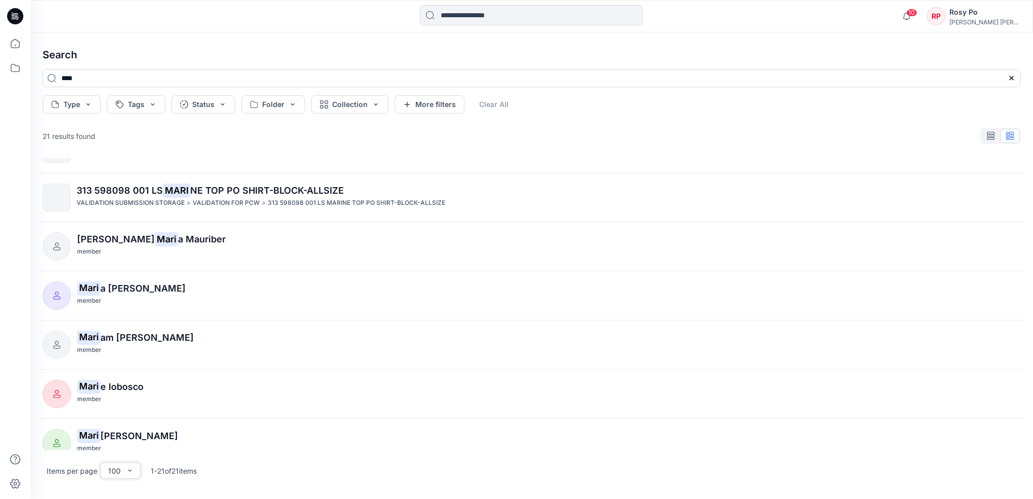
scroll to position [733, 0]
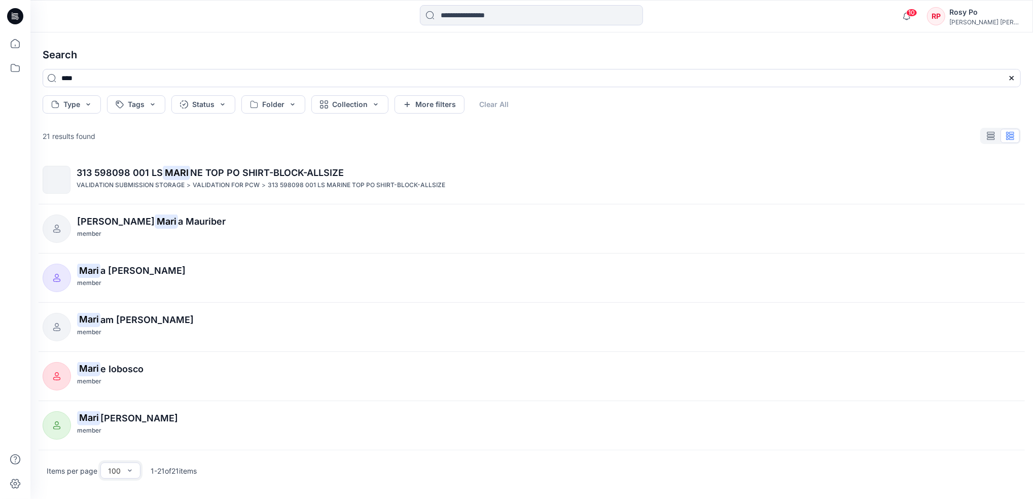
drag, startPoint x: -3, startPoint y: 65, endPoint x: 0, endPoint y: 88, distance: 23.0
click at [0, 84] on html "10 Notifications Your style 211814415_cooling has been updated with 211814415 v…" at bounding box center [516, 249] width 1033 height 499
paste input "*****"
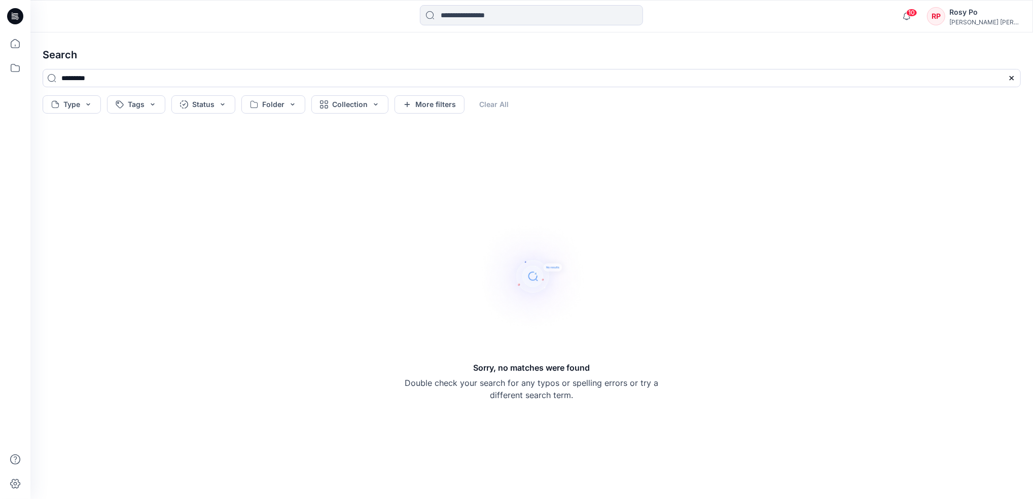
drag, startPoint x: 106, startPoint y: 77, endPoint x: 0, endPoint y: 27, distance: 116.6
click at [0, 28] on html "10 Notifications Your style 211814415_cooling has been updated with 211814415 v…" at bounding box center [516, 249] width 1033 height 499
paste input
drag, startPoint x: -3, startPoint y: 49, endPoint x: 31, endPoint y: 30, distance: 39.0
click at [0, 32] on html "10 Notifications Your style 211814415_cooling has been updated with 211814415 v…" at bounding box center [516, 249] width 1033 height 499
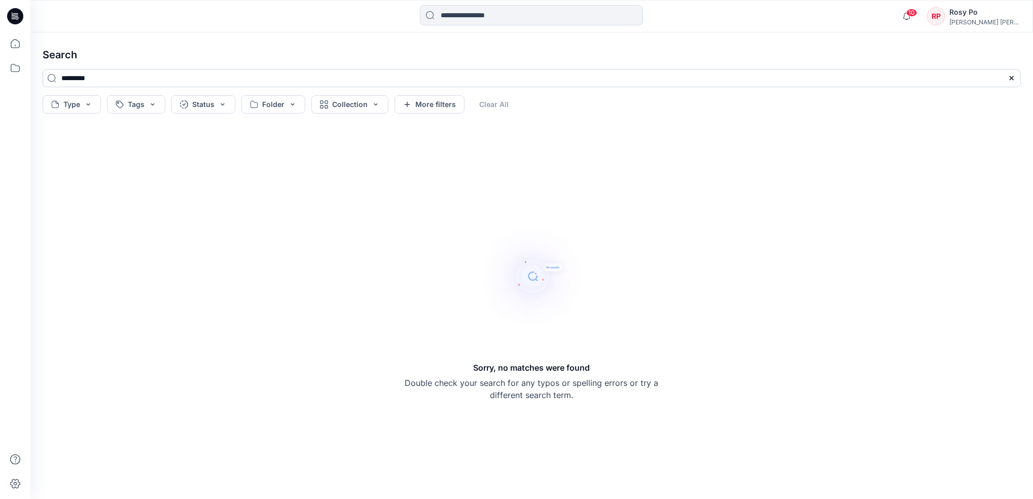
click at [141, 78] on input "*********" at bounding box center [532, 78] width 978 height 18
drag, startPoint x: 116, startPoint y: 81, endPoint x: 53, endPoint y: 63, distance: 65.4
click at [4, 58] on div "10 Notifications Your style 211814415_cooling has been updated with 211814415 v…" at bounding box center [516, 249] width 1033 height 499
paste input "*"
type input "**********"
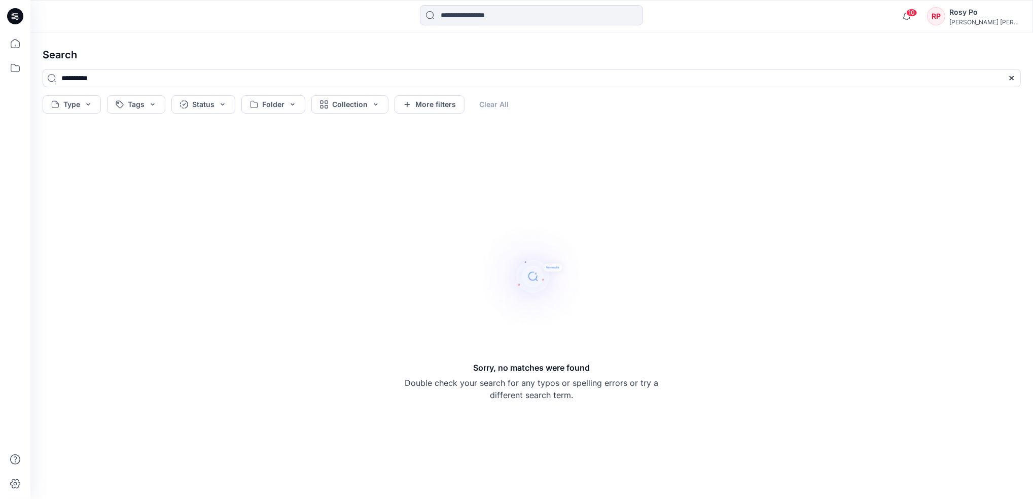
click at [550, 240] on img at bounding box center [532, 277] width 122 height 122
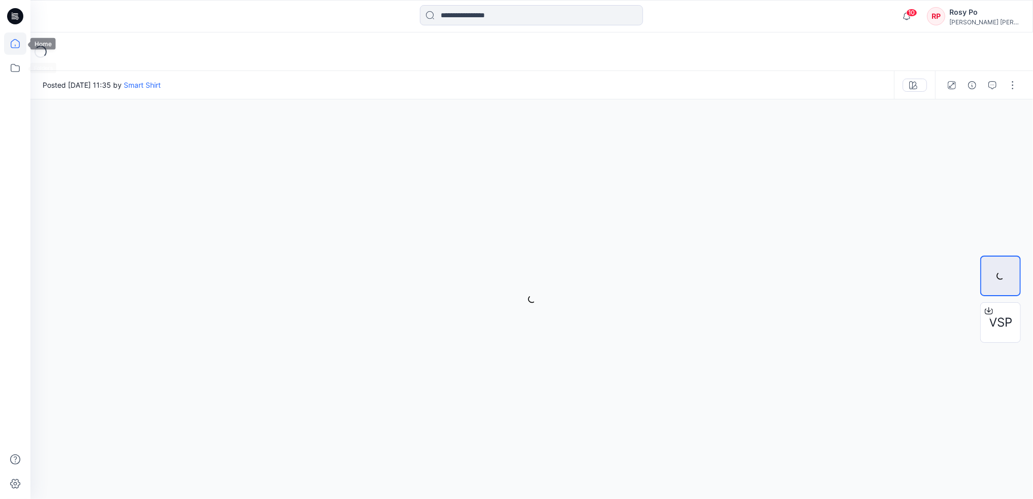
click at [20, 50] on icon at bounding box center [15, 43] width 22 height 22
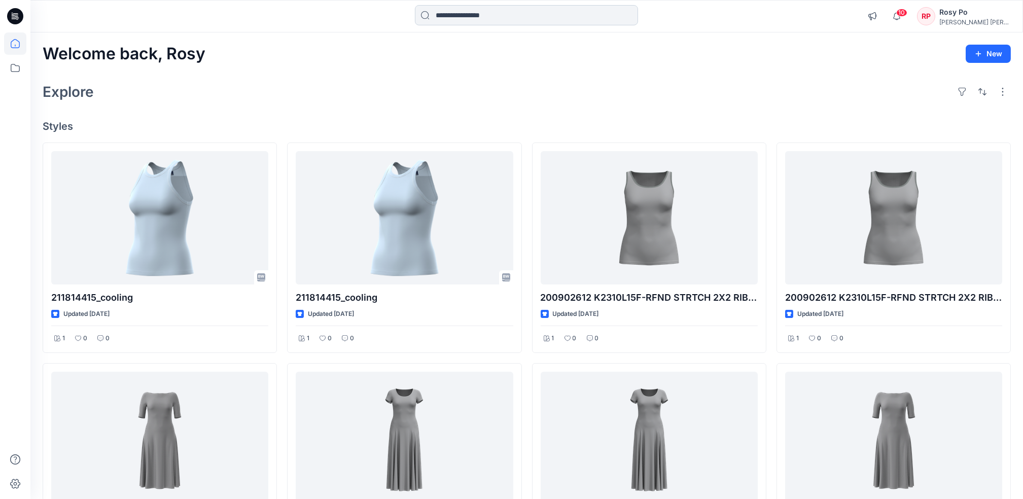
drag, startPoint x: 468, startPoint y: 18, endPoint x: 458, endPoint y: 18, distance: 10.2
click at [468, 18] on input at bounding box center [526, 15] width 223 height 20
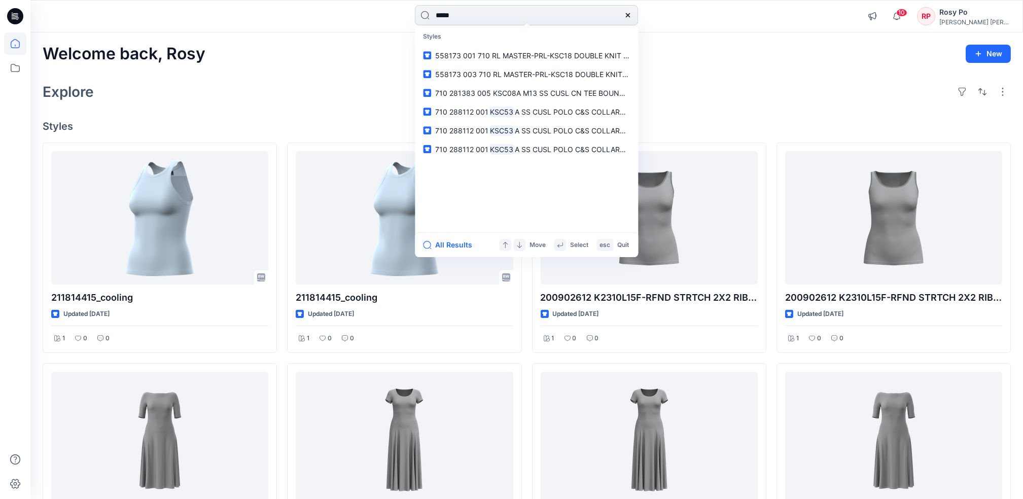
type input "*****"
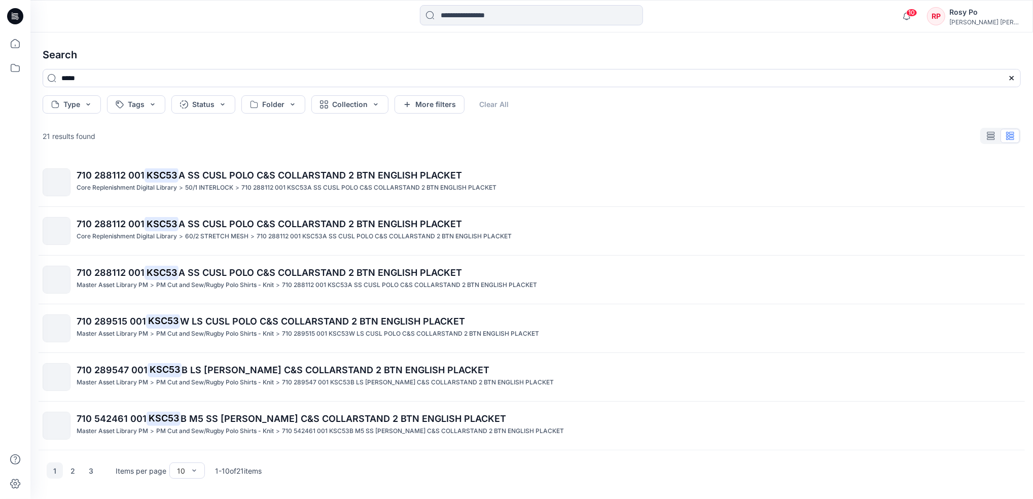
click at [548, 104] on div "Type Tags Status Folder Collection More filters Clear All" at bounding box center [532, 104] width 978 height 18
drag, startPoint x: 197, startPoint y: 471, endPoint x: 197, endPoint y: 451, distance: 19.8
click at [192, 452] on div "100" at bounding box center [186, 450] width 31 height 18
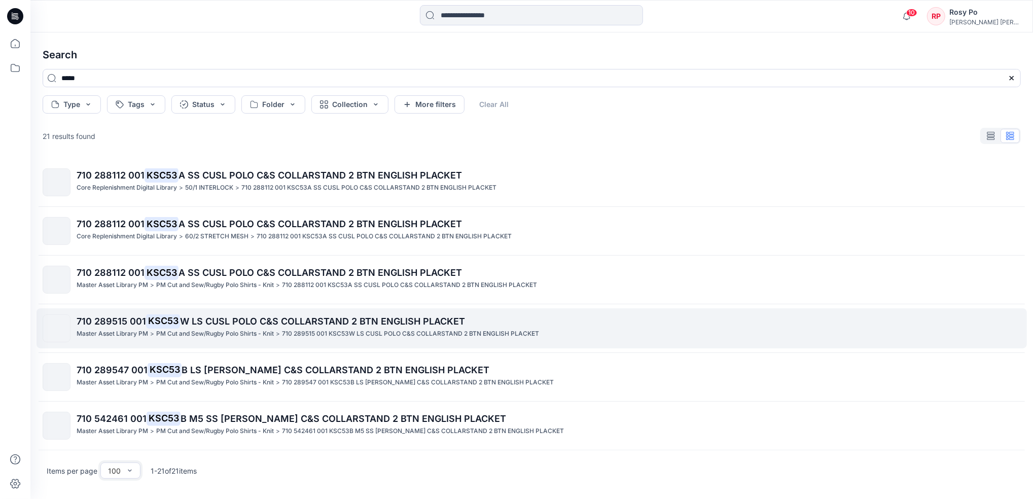
click at [247, 343] on link "710 289515 001 KSC53 W LS CUSL POLO C&S COLLARSTAND 2 BTN ENGLISH PLACKET Maste…" at bounding box center [532, 328] width 991 height 40
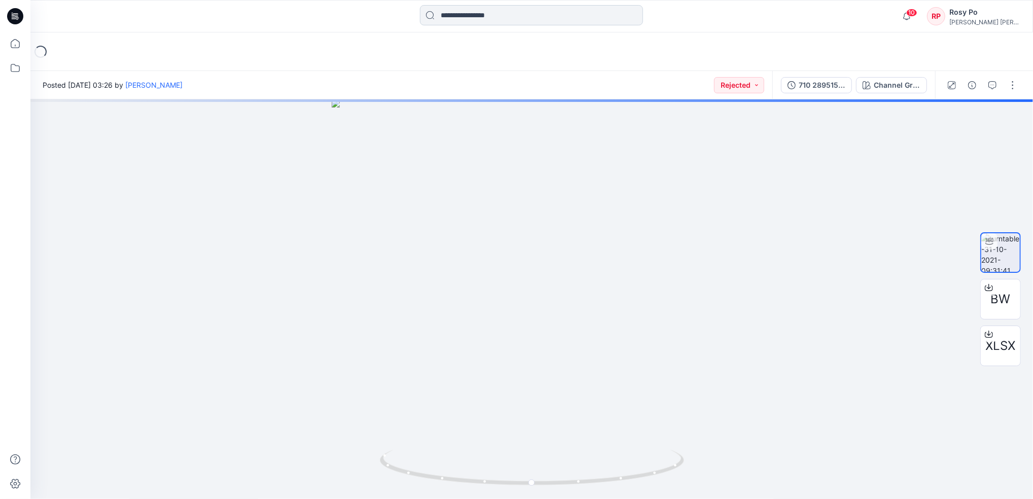
click at [499, 11] on input at bounding box center [531, 15] width 223 height 20
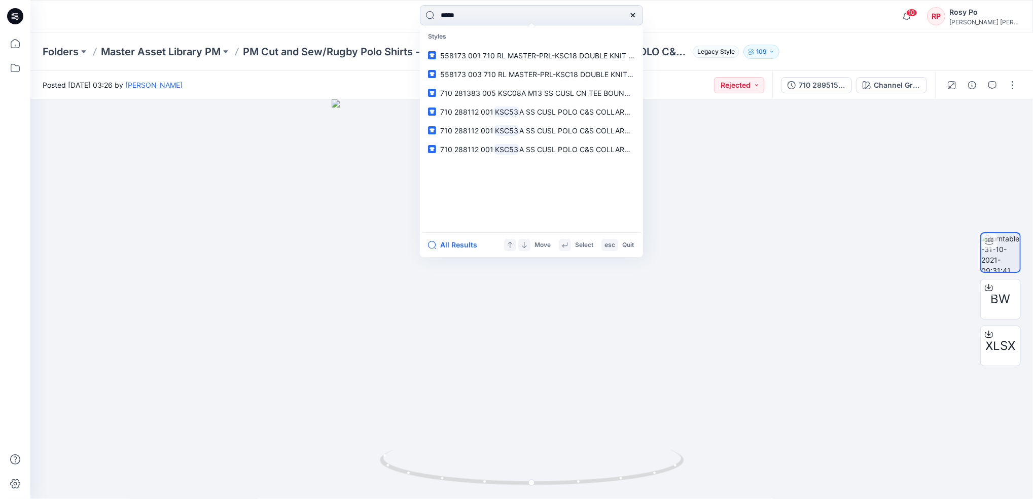
type input "*****"
click at [466, 253] on div "All Results Move Select esc Quit" at bounding box center [531, 244] width 223 height 25
click at [466, 249] on button "All Results" at bounding box center [456, 245] width 56 height 12
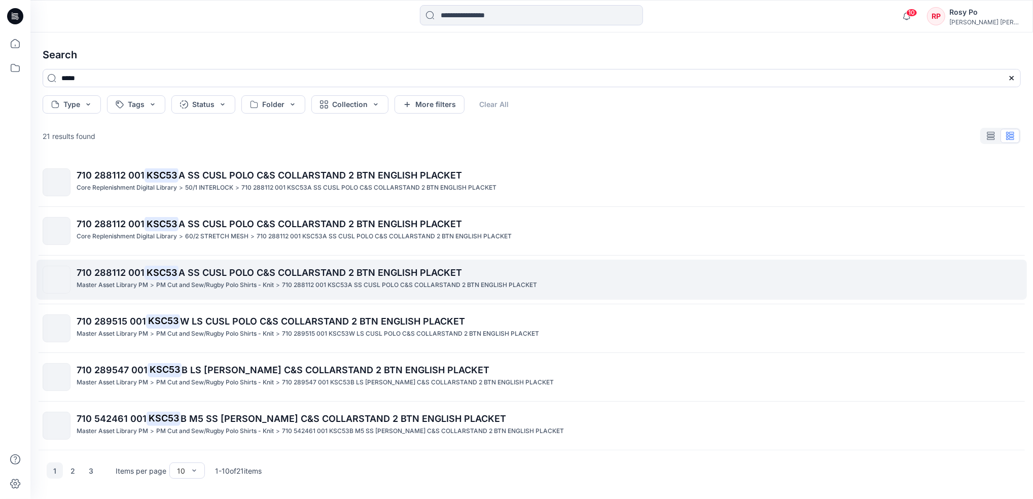
drag, startPoint x: 466, startPoint y: 249, endPoint x: 459, endPoint y: 295, distance: 47.2
click at [459, 295] on div "710 288112 001 KSC53 A SS CUSL POLO C&S COLLARSTAND 2 BTN ENGLISH PLACKET Core …" at bounding box center [531, 304] width 995 height 292
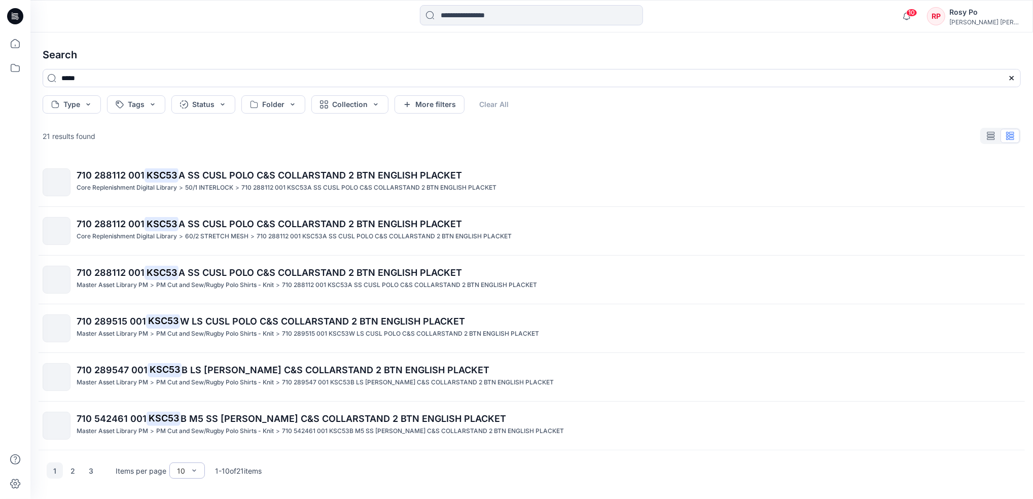
click at [186, 471] on div "10" at bounding box center [181, 471] width 18 height 11
click at [188, 446] on div "100" at bounding box center [186, 450] width 31 height 18
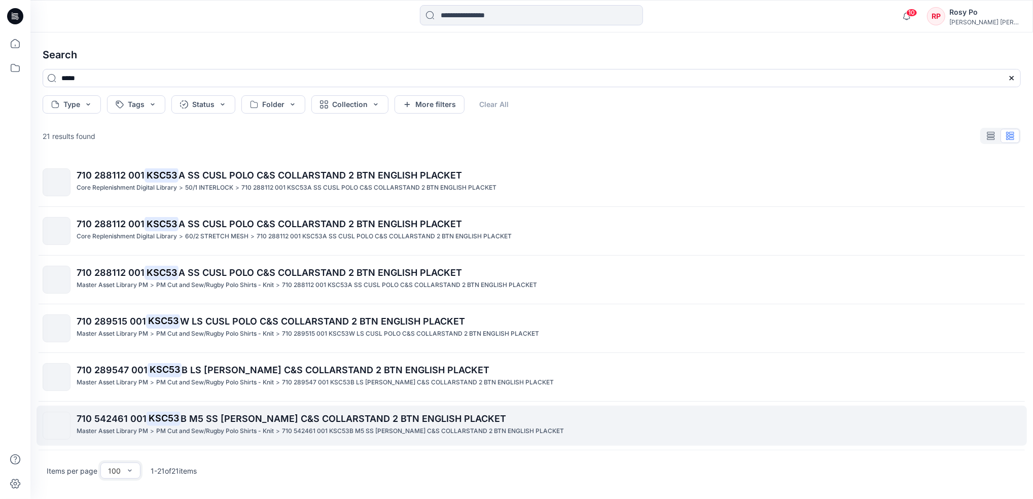
click at [488, 423] on p "710 542461 001 KSC53 B M5 SS SL POLO C&S COLLARSTAND 2 BTN ENGLISH PLACKET" at bounding box center [549, 419] width 944 height 14
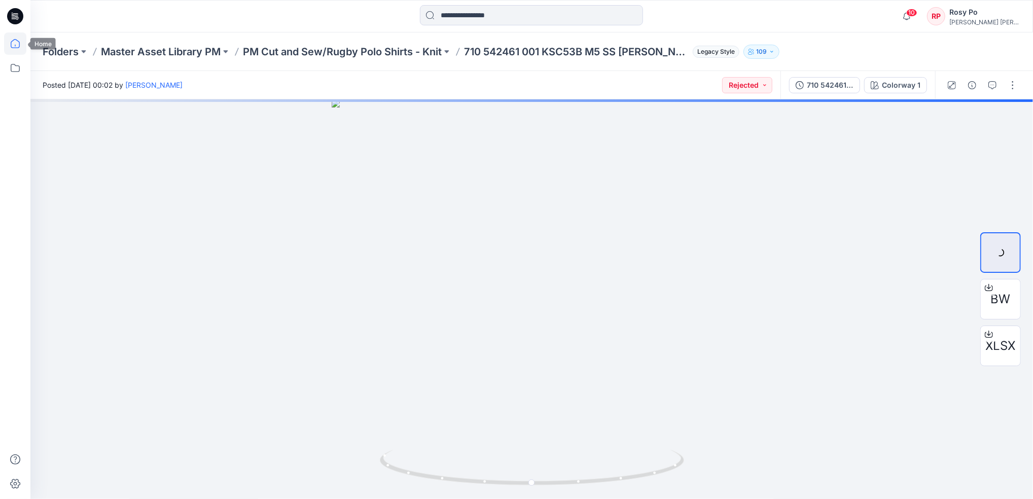
click at [16, 42] on icon at bounding box center [15, 43] width 22 height 22
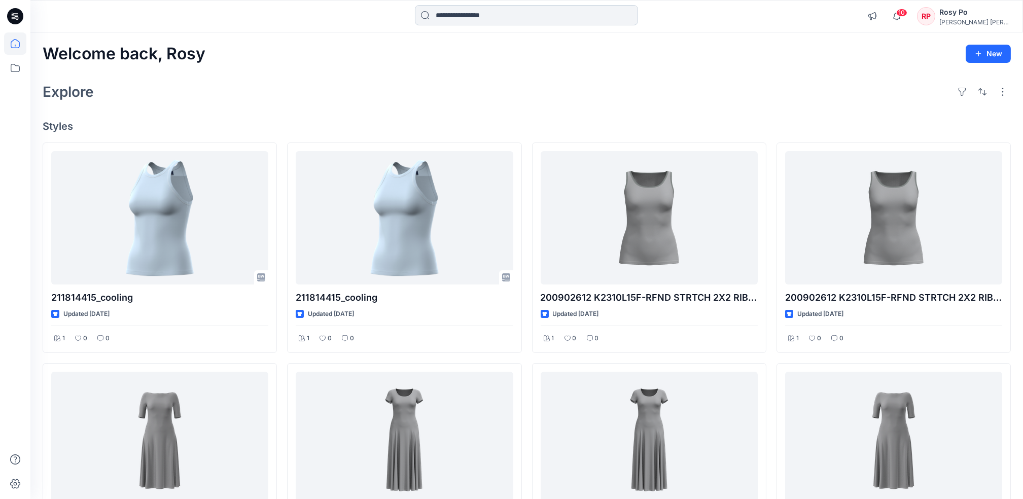
click at [575, 14] on input at bounding box center [526, 15] width 223 height 20
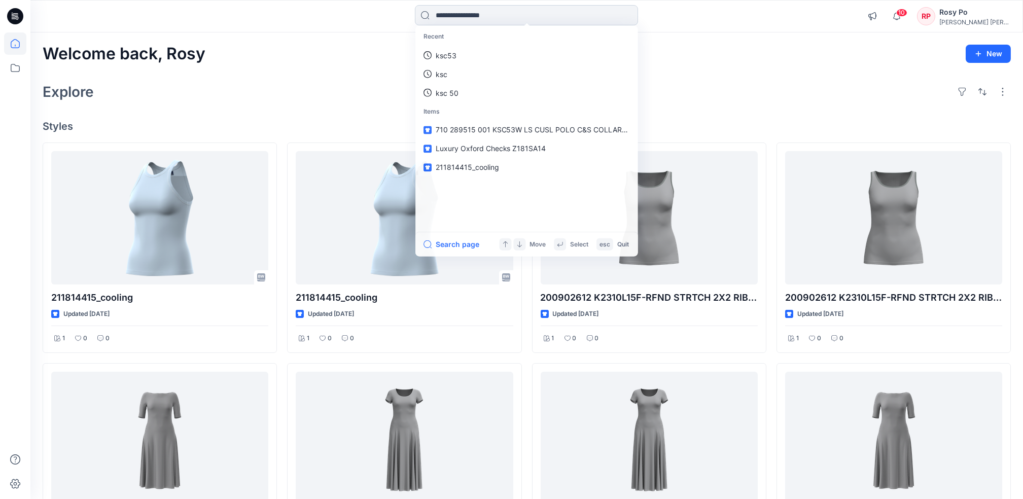
click at [572, 15] on input at bounding box center [526, 15] width 223 height 20
click at [496, 55] on link "ksc53" at bounding box center [526, 55] width 219 height 19
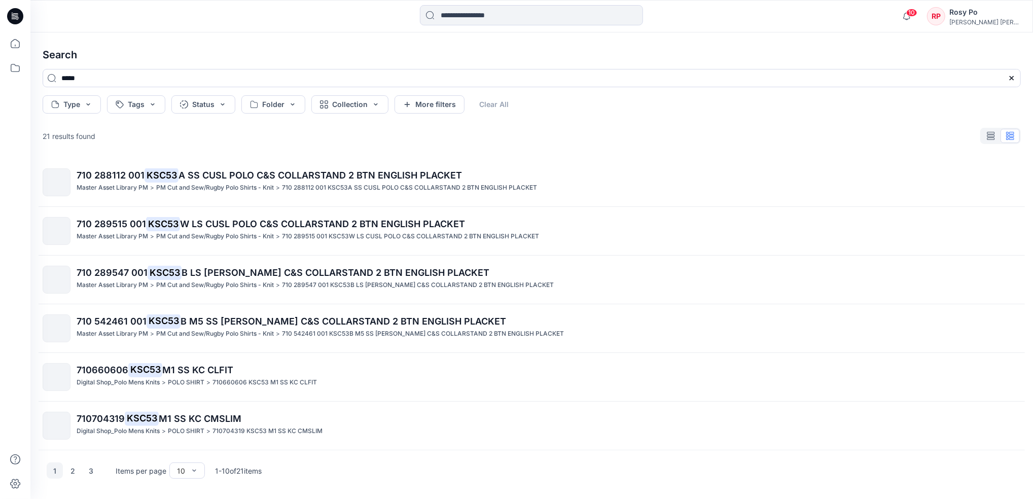
scroll to position [195, 0]
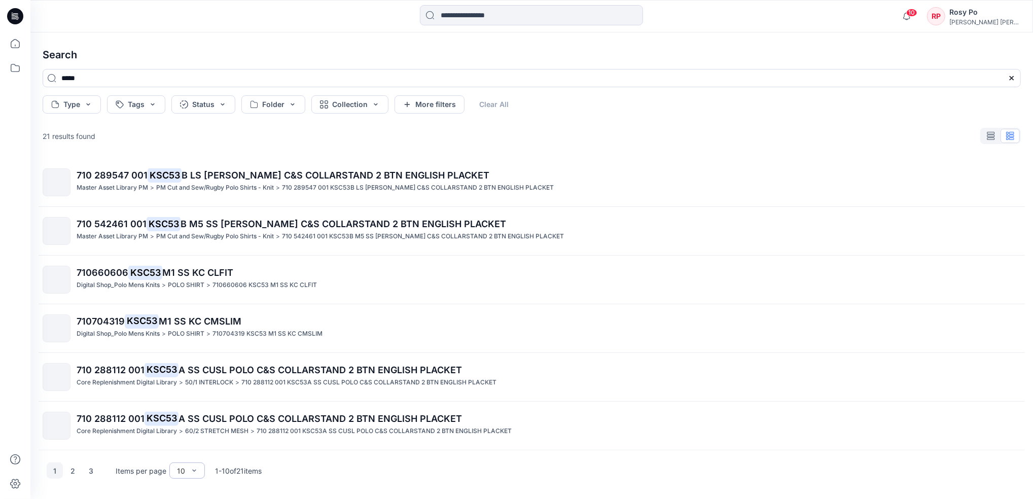
click at [185, 468] on div "10" at bounding box center [181, 471] width 18 height 11
click at [187, 452] on div "100" at bounding box center [186, 450] width 31 height 18
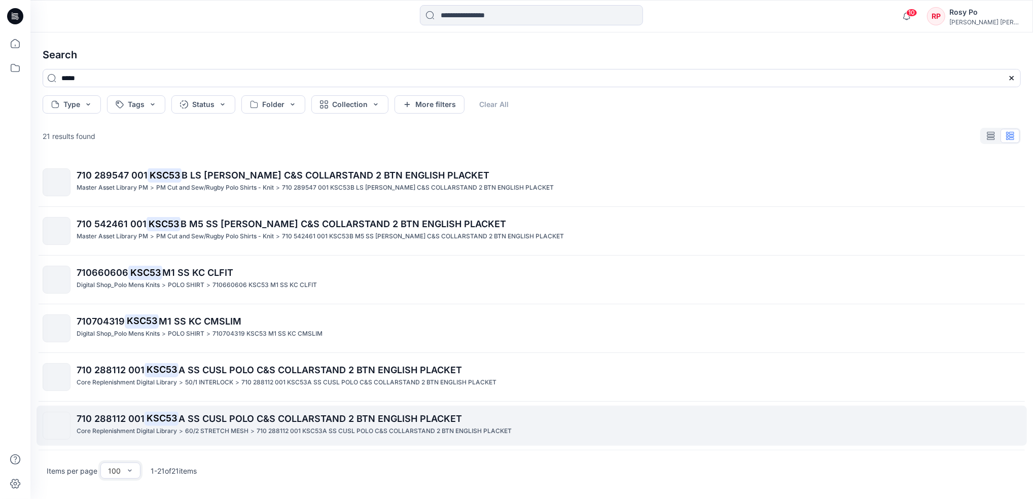
scroll to position [398, 0]
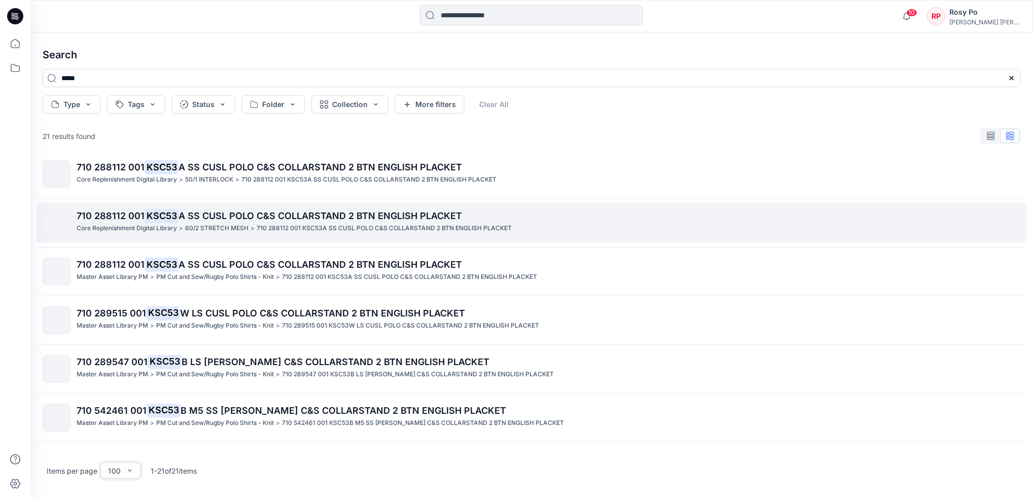
click at [212, 438] on div "710 288112 001 KSC53 A SS CUSL POLO C&S COLLARSTAND 2 BTN ENGLISH PLACKET Core …" at bounding box center [531, 304] width 995 height 292
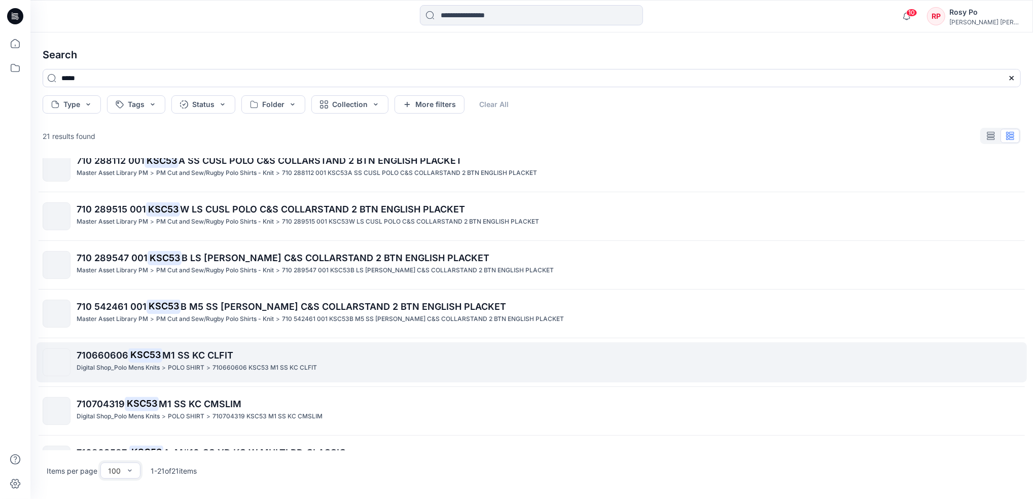
scroll to position [601, 0]
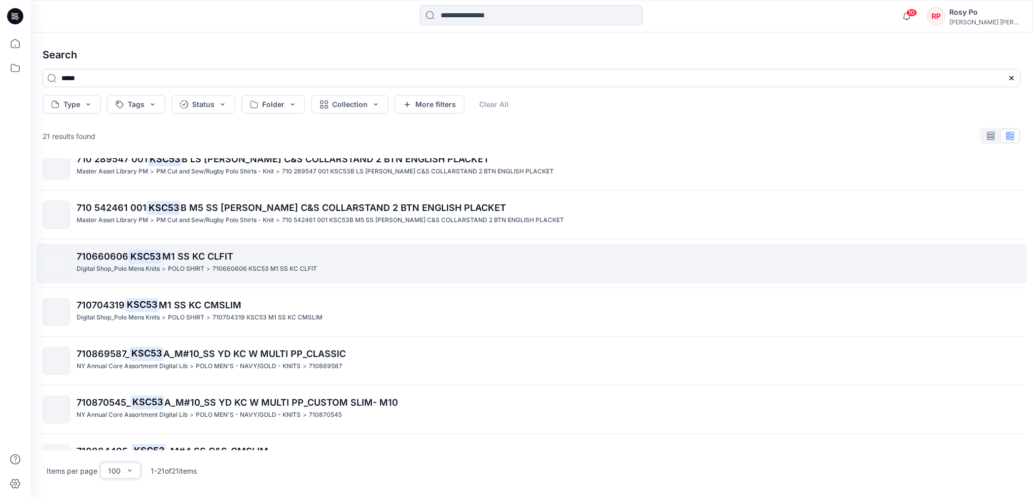
click at [212, 438] on link "710884495_ KSC53 _M#4 SS C&S_CMSLIM NY Annual Core Assortment Digital Lib > POL…" at bounding box center [532, 458] width 991 height 40
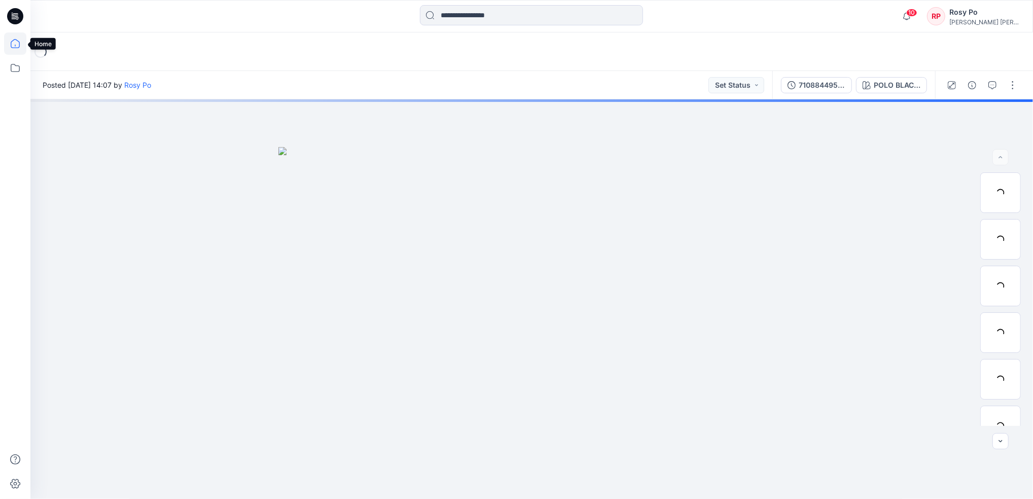
click at [12, 44] on icon at bounding box center [15, 43] width 22 height 22
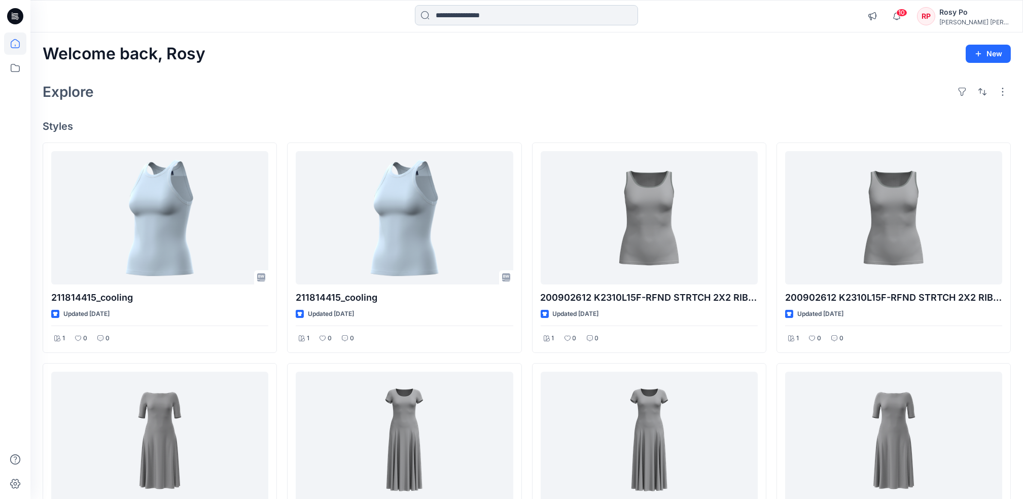
click at [518, 20] on input at bounding box center [526, 15] width 223 height 20
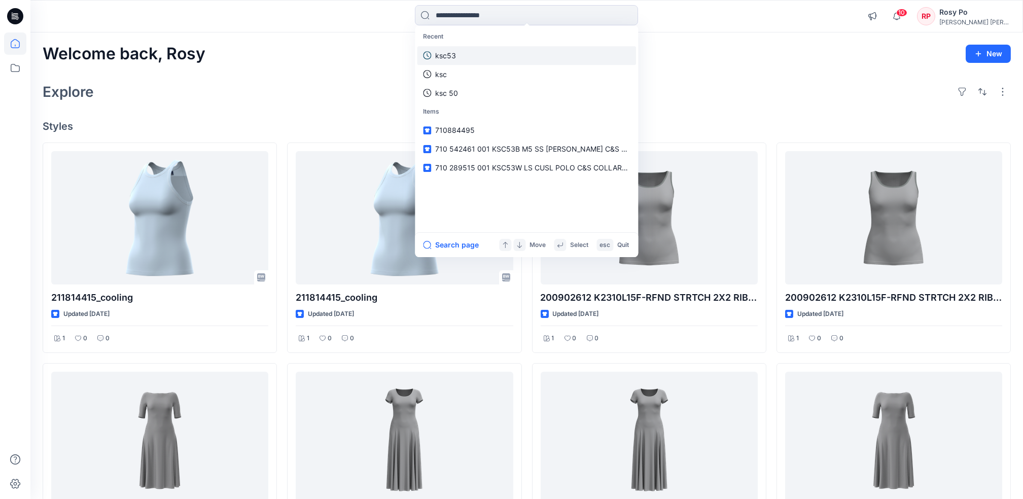
click at [500, 61] on link "ksc53" at bounding box center [526, 55] width 219 height 19
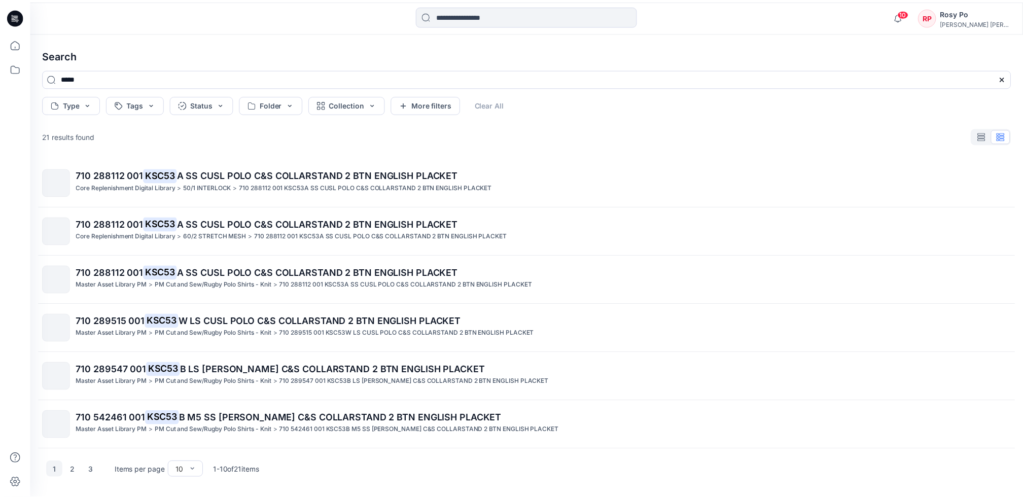
scroll to position [195, 0]
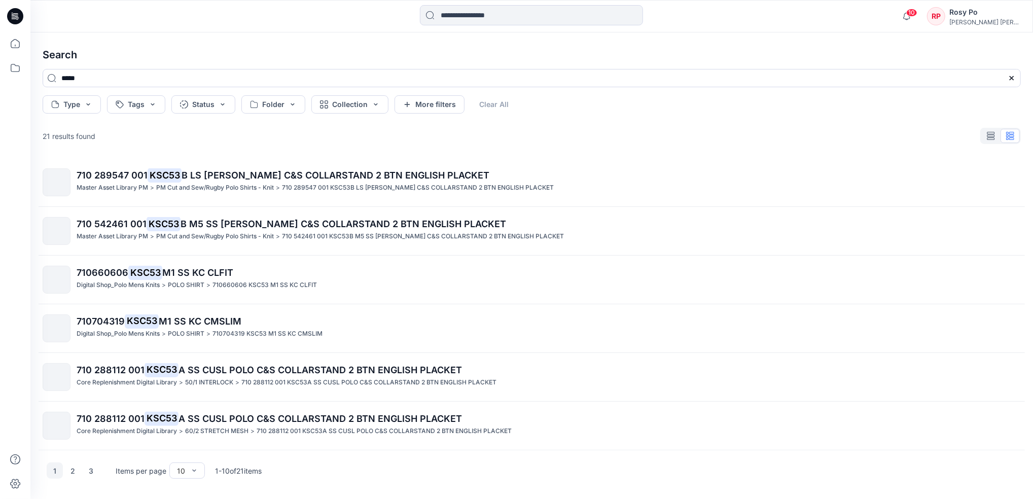
click at [299, 276] on p "710660606 KSC53 M1 SS KC CLFIT" at bounding box center [549, 273] width 944 height 14
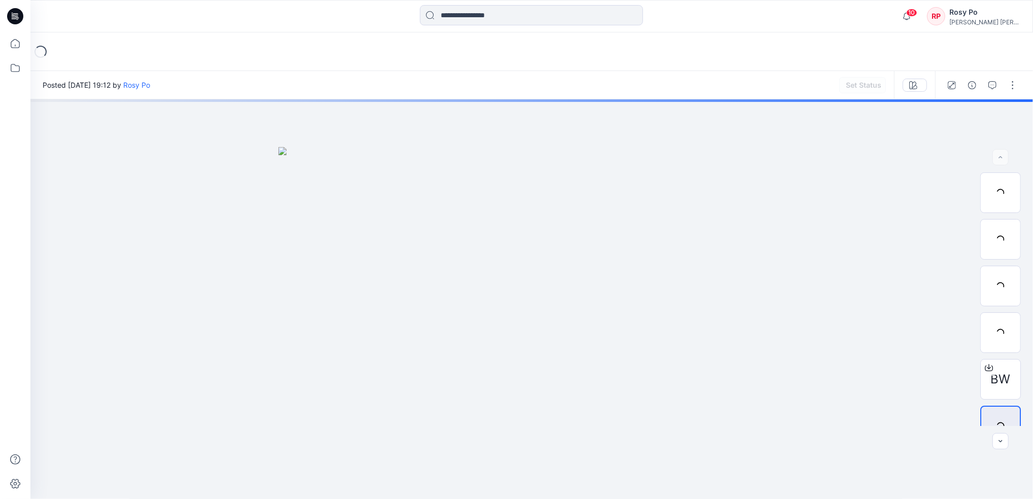
click at [510, 217] on div at bounding box center [531, 299] width 1003 height 400
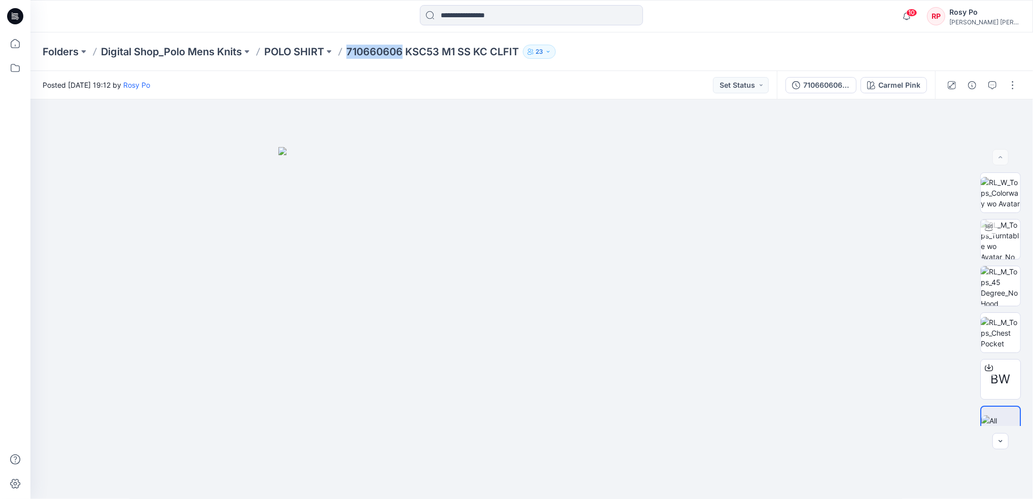
drag, startPoint x: 349, startPoint y: 54, endPoint x: 405, endPoint y: 54, distance: 55.3
click at [405, 54] on p "710660606 KSC53 M1 SS KC CLFIT" at bounding box center [432, 52] width 172 height 14
copy p "710660606"
click at [312, 50] on p "POLO SHIRT" at bounding box center [294, 52] width 60 height 14
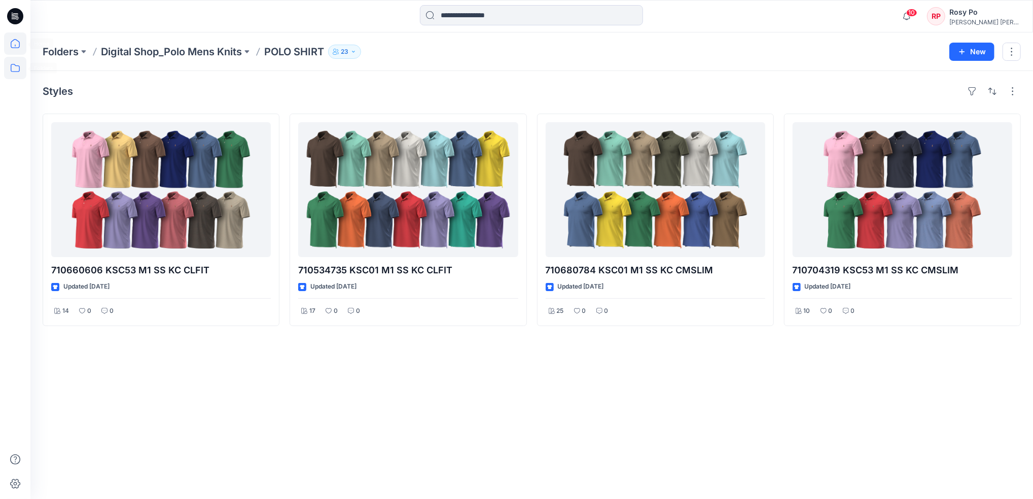
click at [21, 47] on icon at bounding box center [15, 43] width 22 height 22
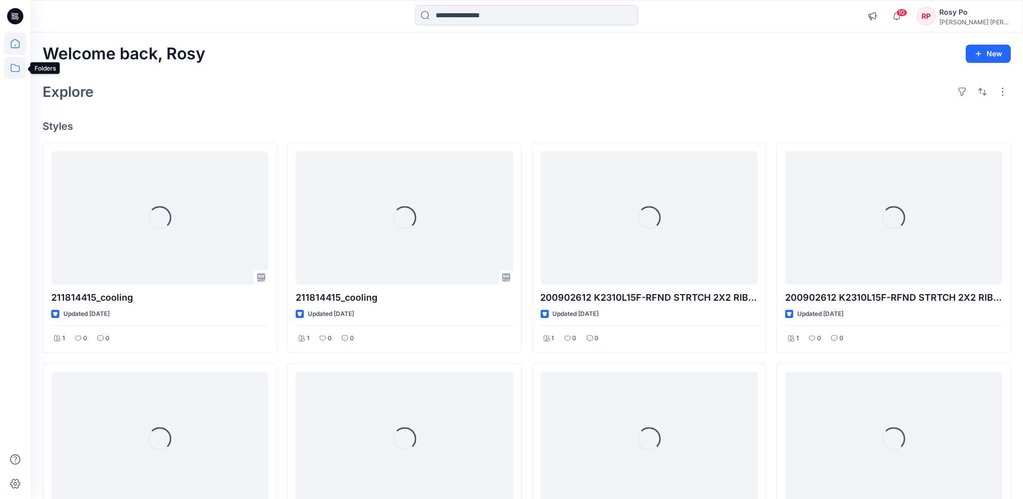
click at [14, 74] on icon at bounding box center [15, 68] width 22 height 22
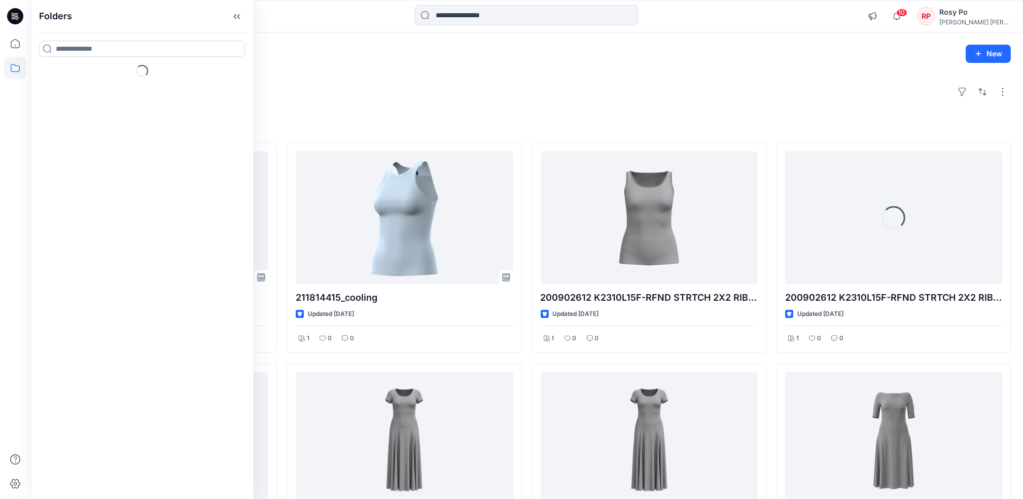
click at [356, 89] on div "Explore" at bounding box center [527, 92] width 968 height 24
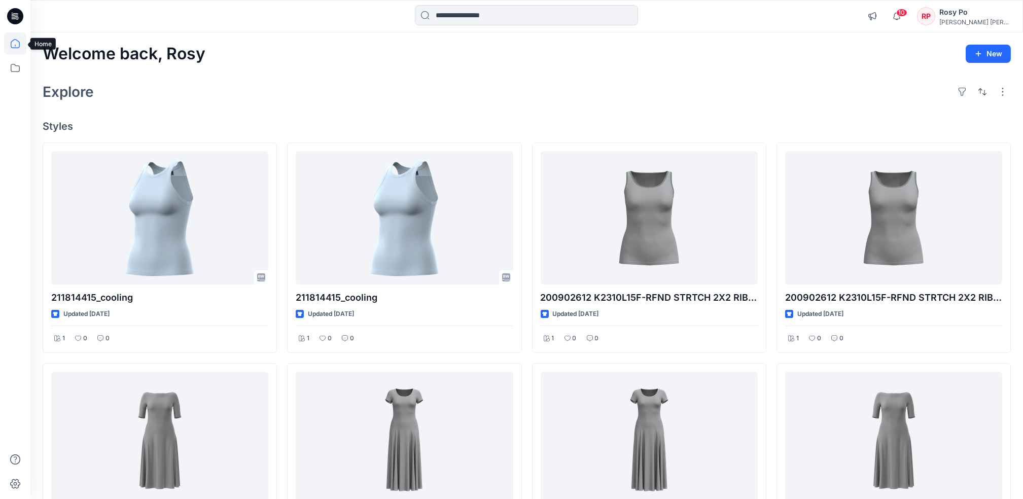
click at [14, 42] on icon at bounding box center [15, 43] width 22 height 22
click at [13, 65] on icon at bounding box center [15, 68] width 22 height 22
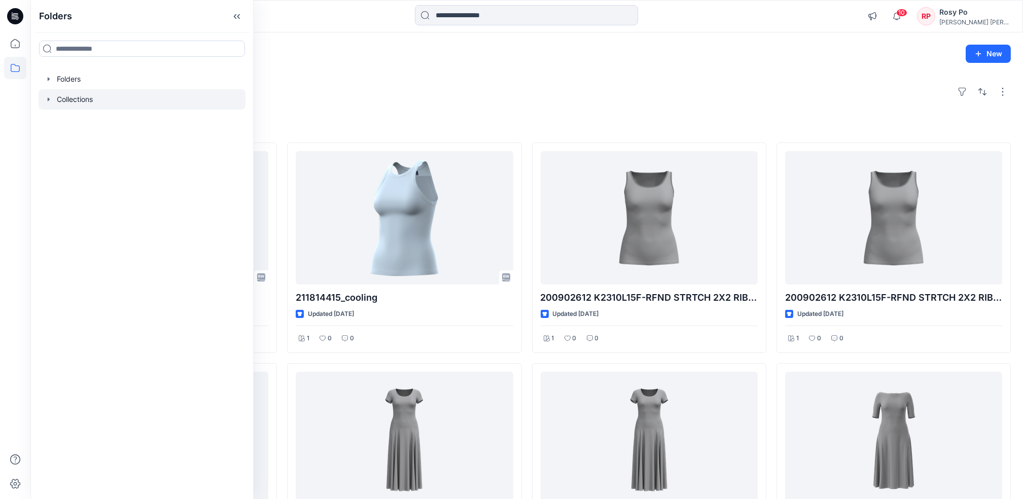
click at [97, 95] on div at bounding box center [142, 99] width 207 height 20
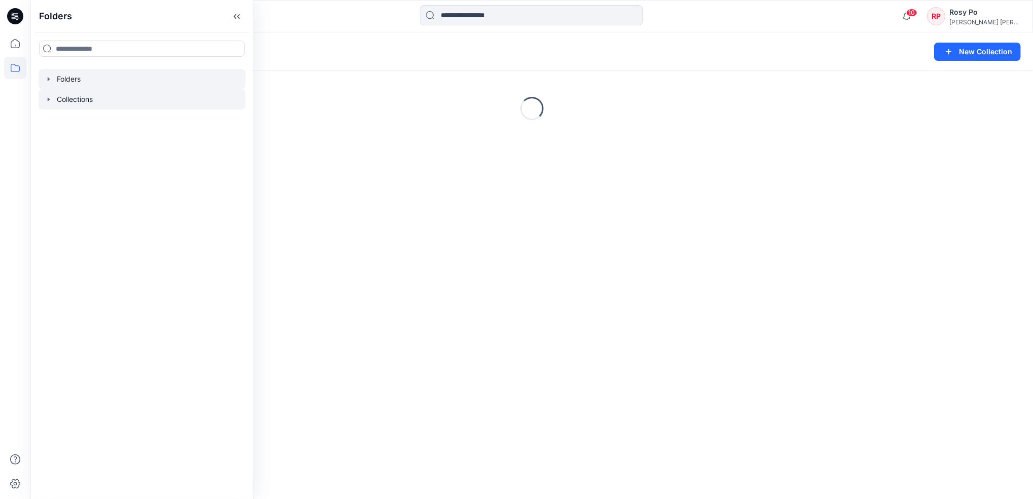
click at [104, 84] on div at bounding box center [142, 79] width 207 height 20
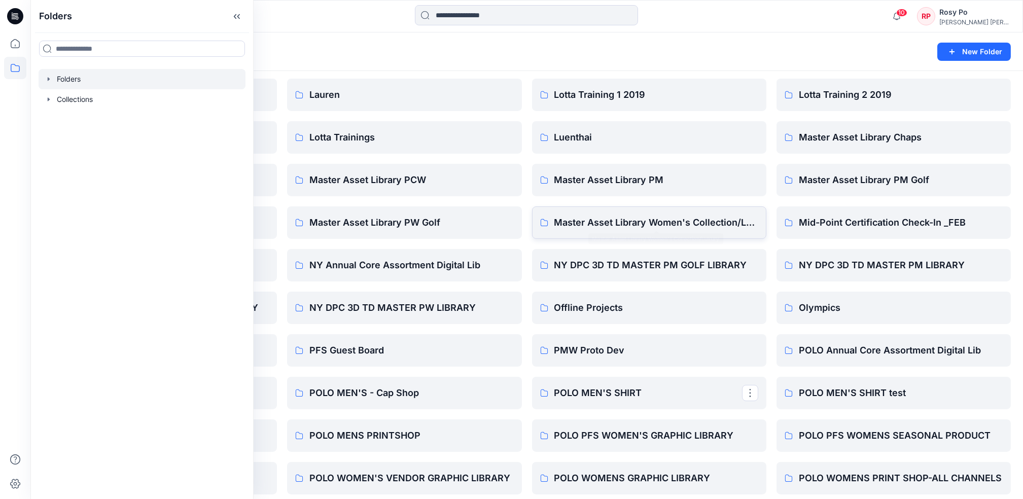
scroll to position [541, 0]
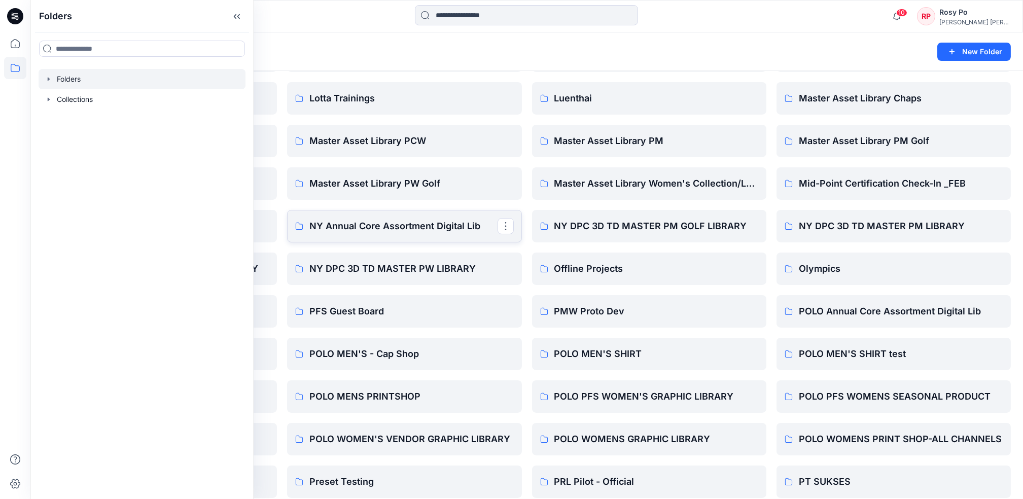
click at [402, 220] on p "NY Annual Core Assortment Digital Lib" at bounding box center [403, 226] width 188 height 14
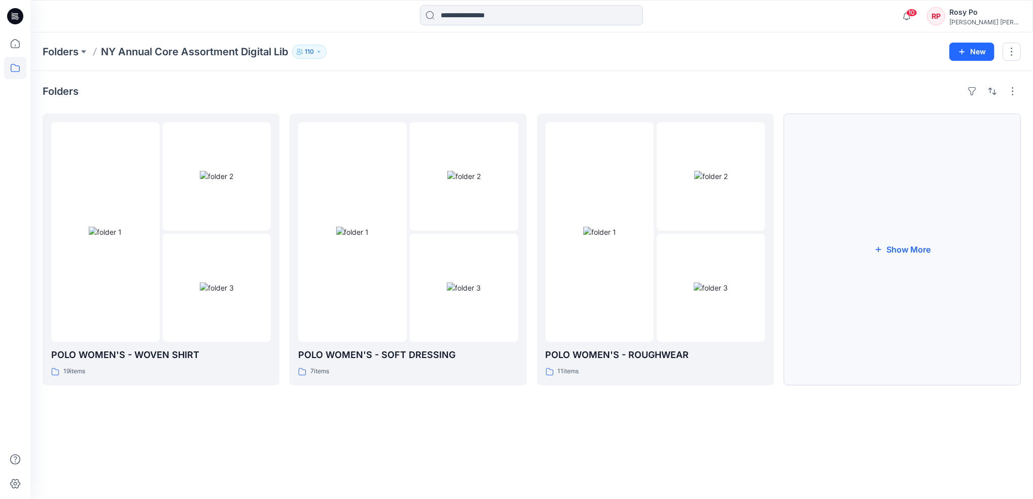
click at [772, 251] on button "Show More" at bounding box center [902, 250] width 237 height 272
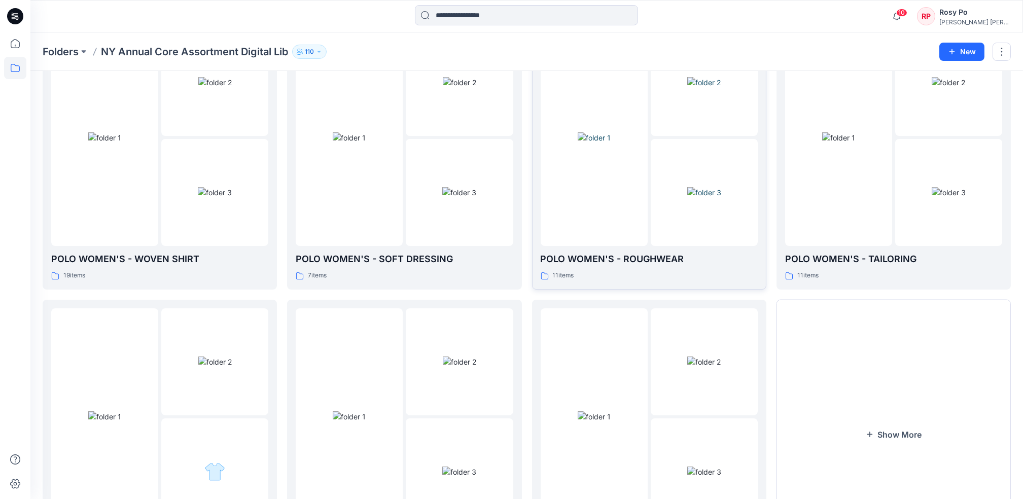
scroll to position [135, 0]
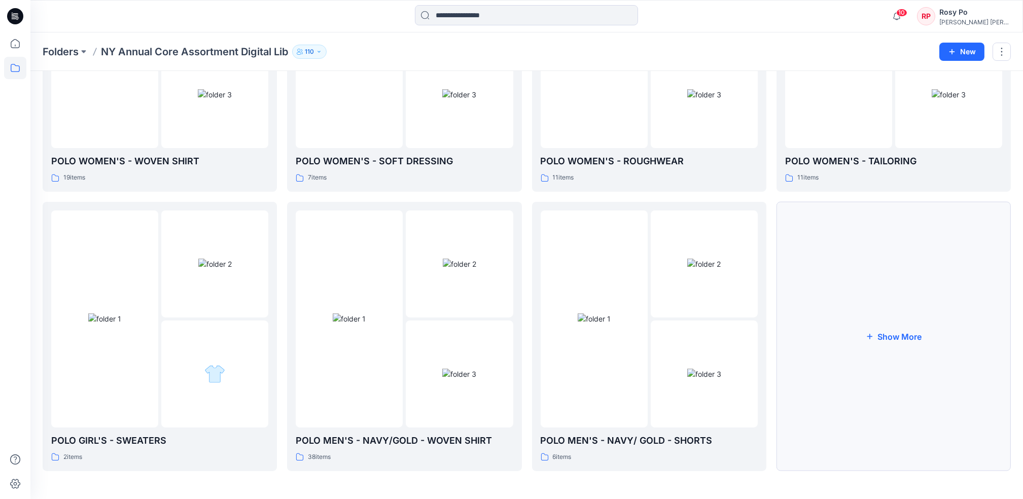
click at [772, 333] on button "Show More" at bounding box center [894, 336] width 234 height 269
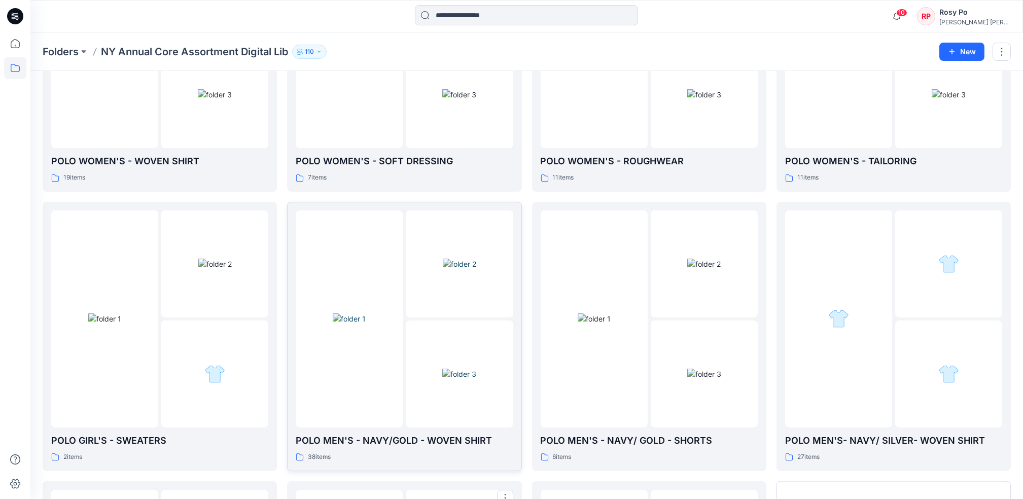
scroll to position [462, 0]
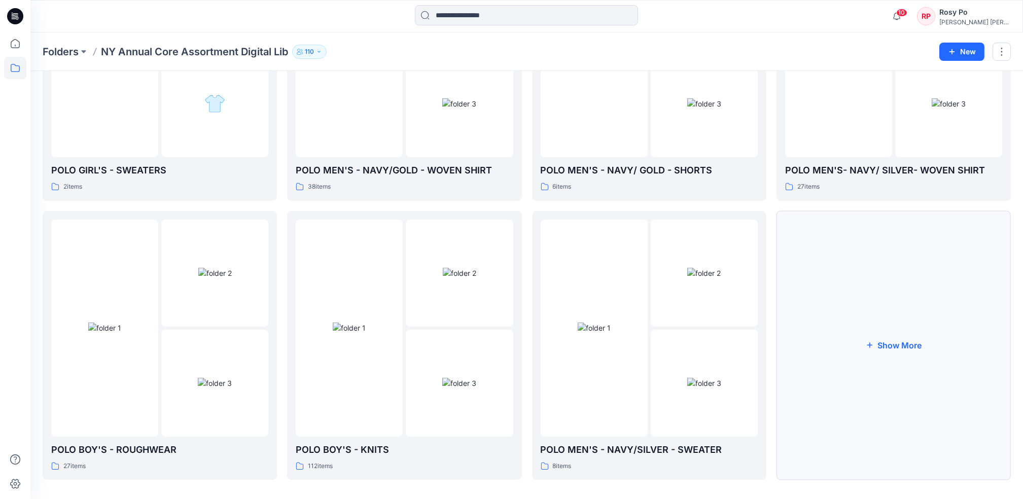
click at [772, 368] on button "Show More" at bounding box center [894, 345] width 234 height 269
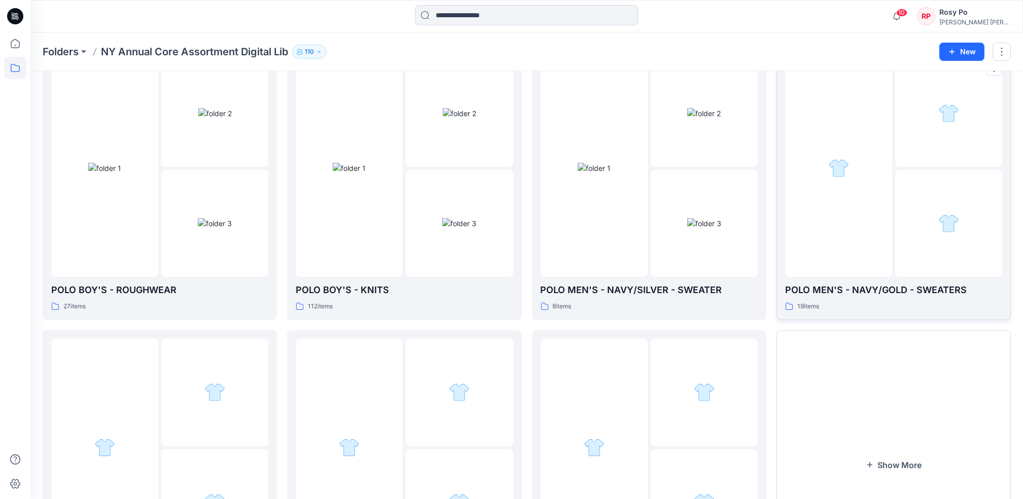
scroll to position [665, 0]
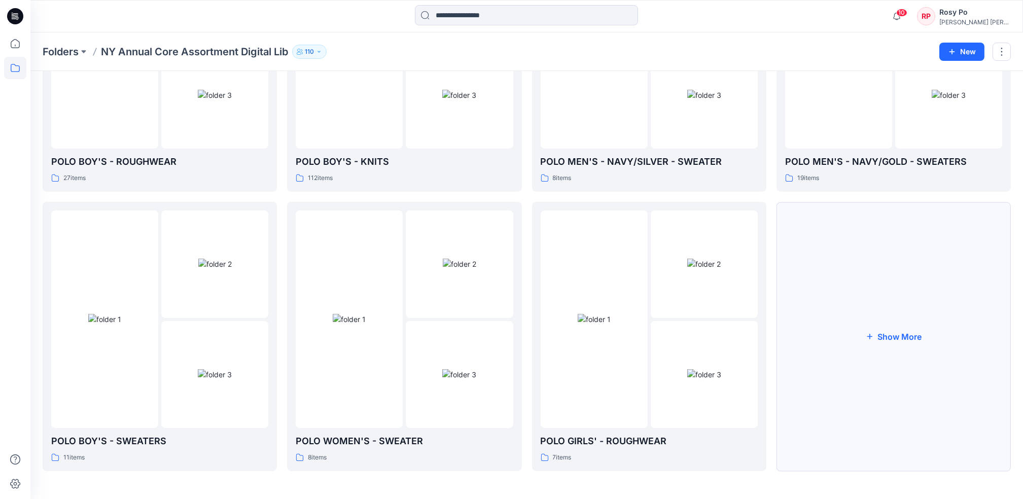
click at [772, 289] on button "Show More" at bounding box center [894, 336] width 234 height 269
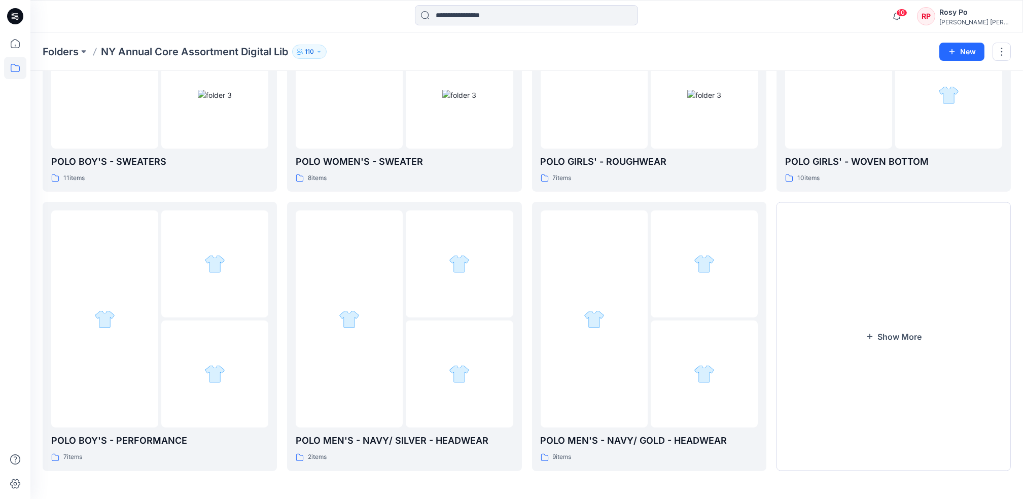
click at [772, 340] on button "Show More" at bounding box center [894, 336] width 234 height 269
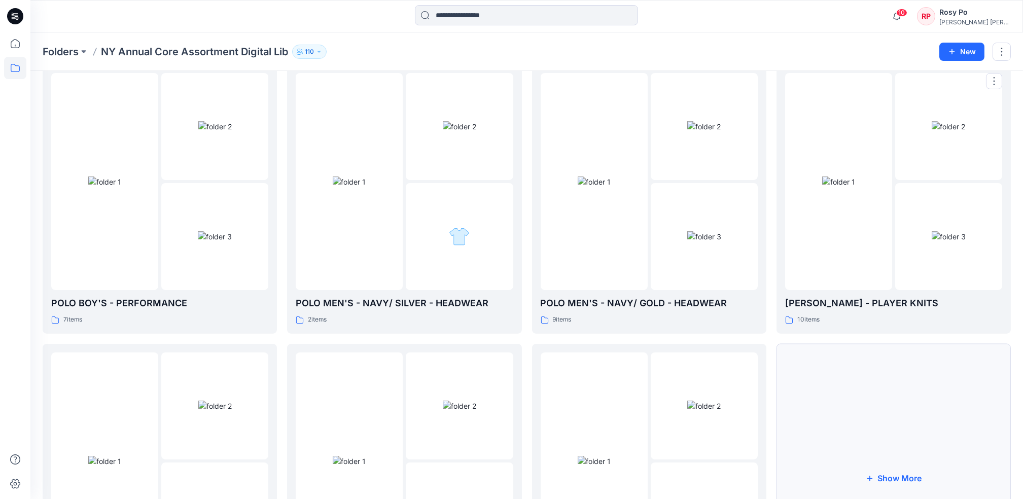
scroll to position [1232, 0]
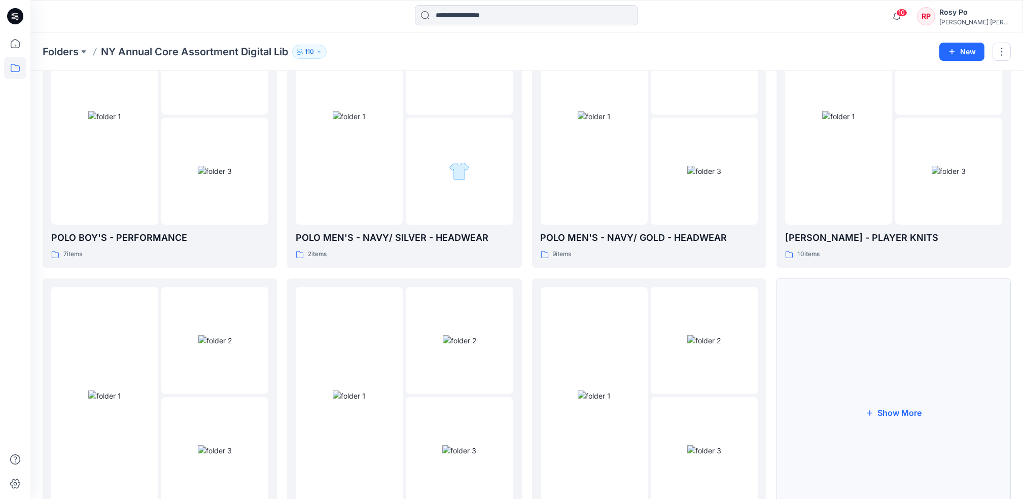
click at [772, 347] on button "Show More" at bounding box center [894, 412] width 234 height 269
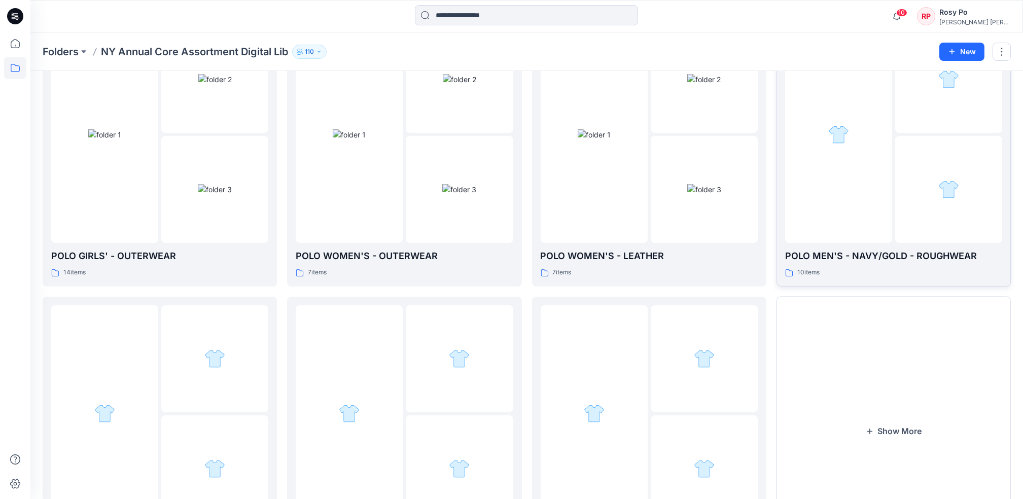
scroll to position [1588, 0]
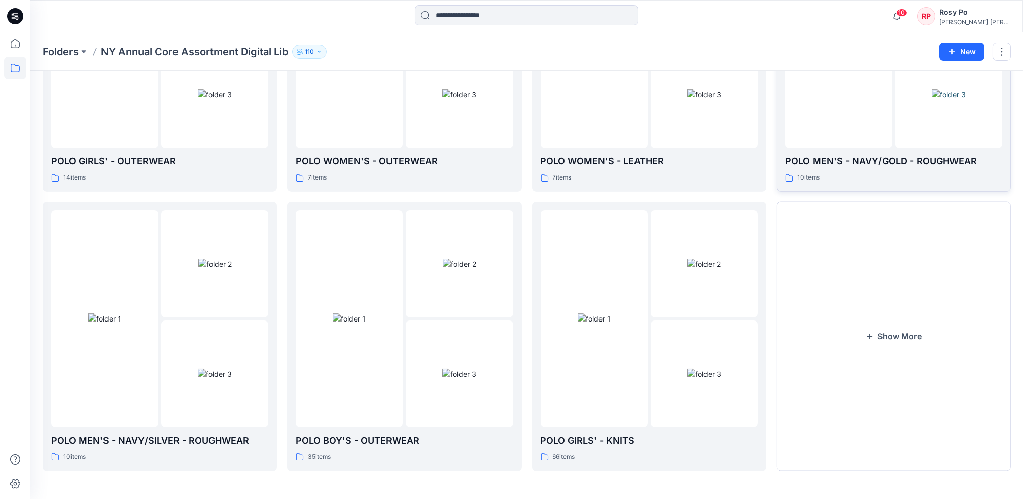
click at [772, 351] on button "Show More" at bounding box center [894, 336] width 234 height 269
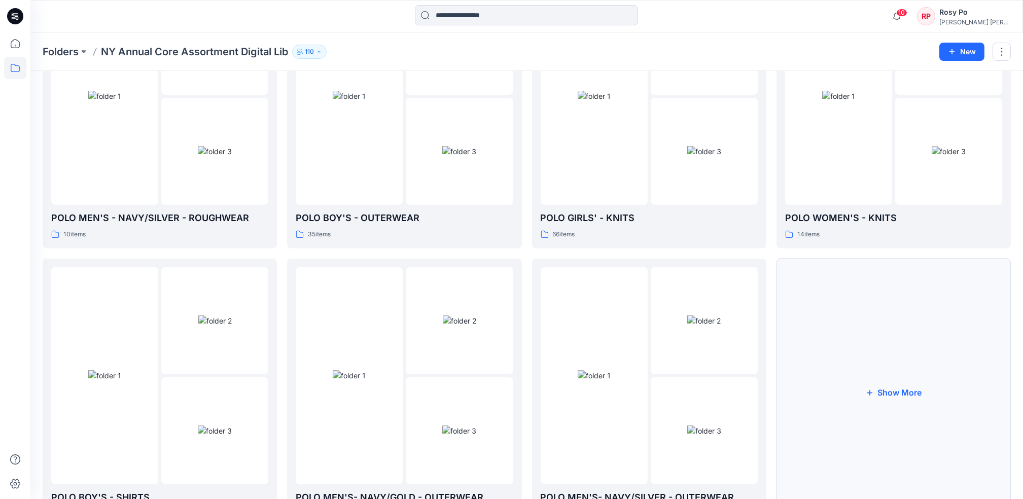
scroll to position [1868, 0]
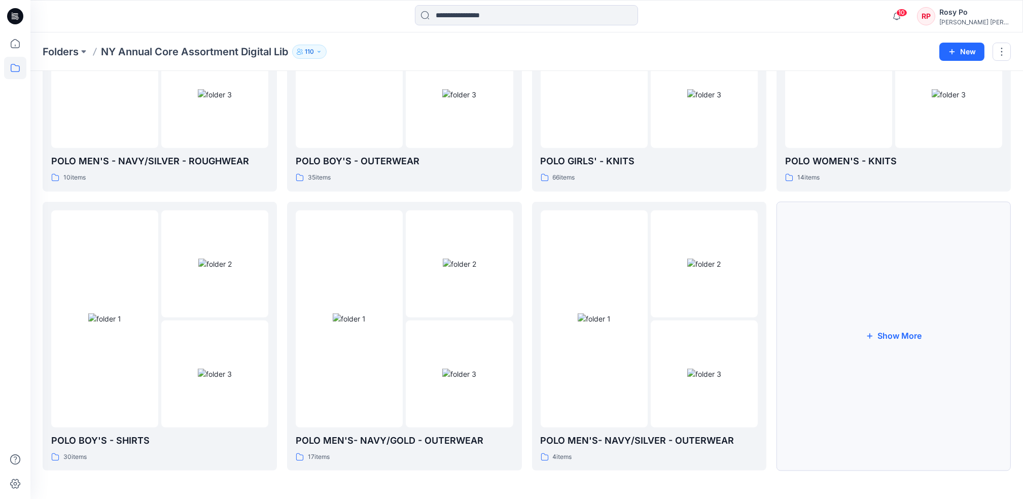
click at [772, 349] on button "Show More" at bounding box center [894, 336] width 234 height 269
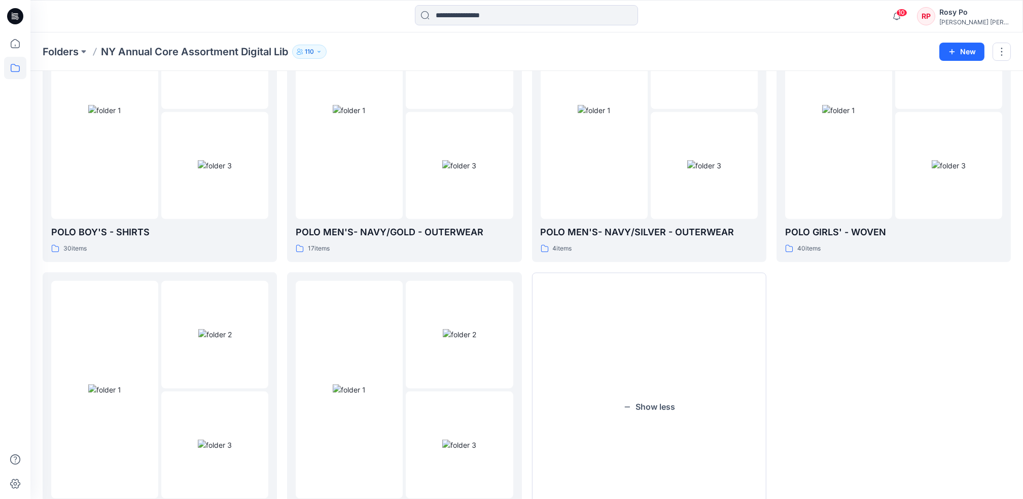
scroll to position [2147, 0]
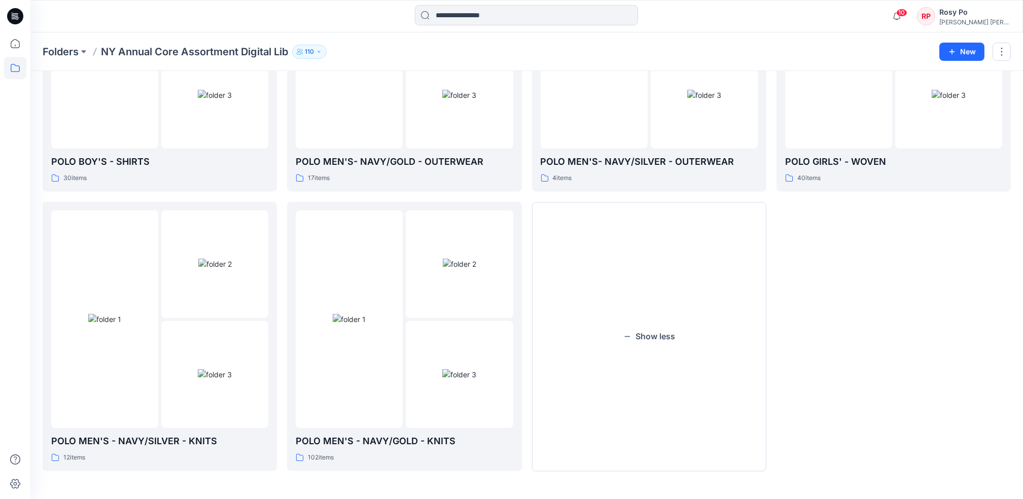
click at [366, 325] on img at bounding box center [349, 319] width 33 height 11
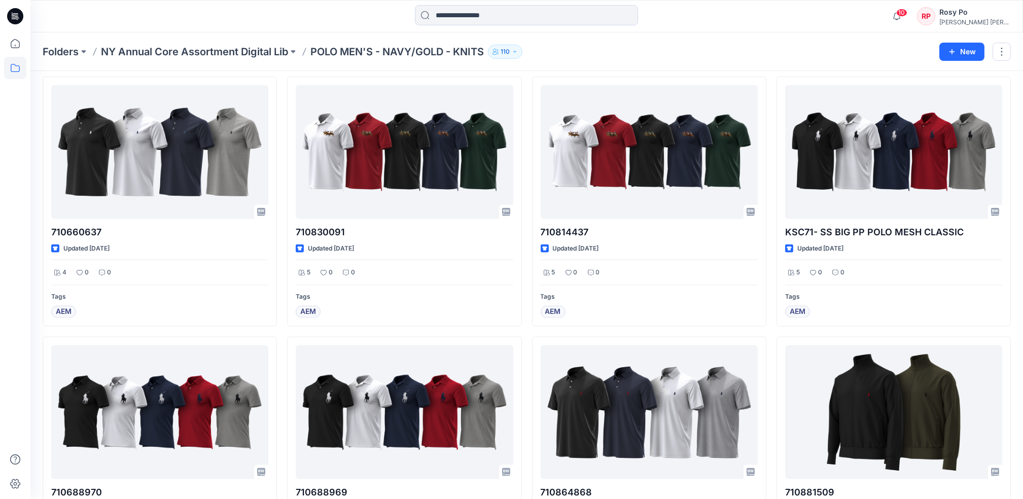
scroll to position [5526, 0]
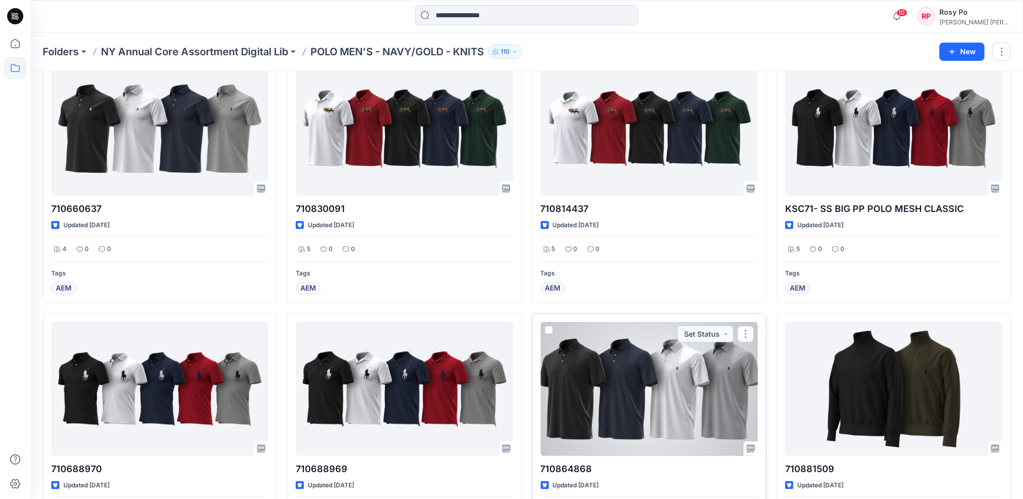
click at [658, 424] on div at bounding box center [649, 388] width 217 height 133
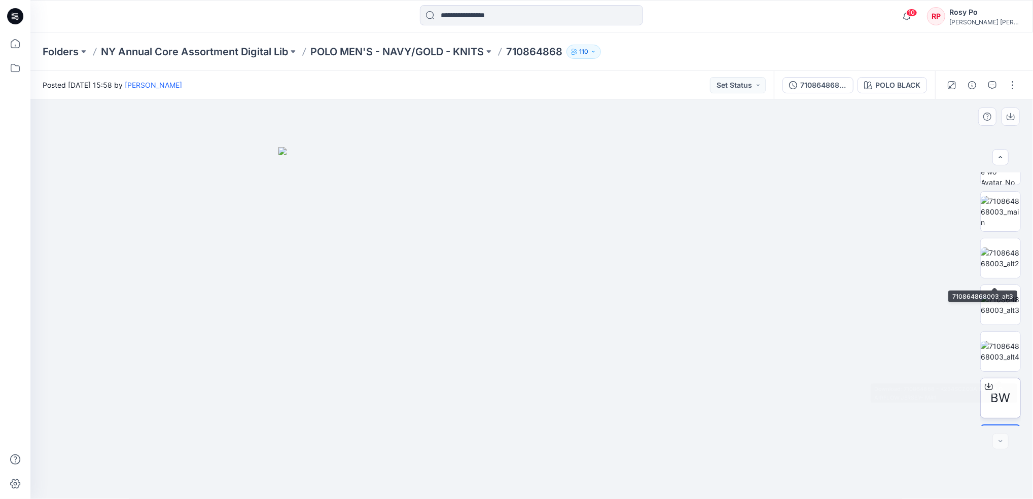
scroll to position [114, 0]
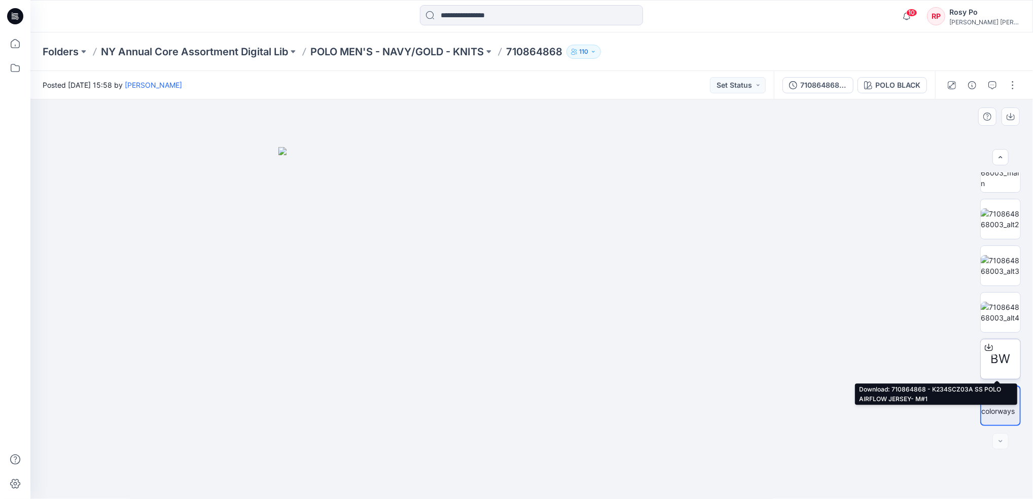
click at [772, 351] on icon at bounding box center [989, 348] width 8 height 6
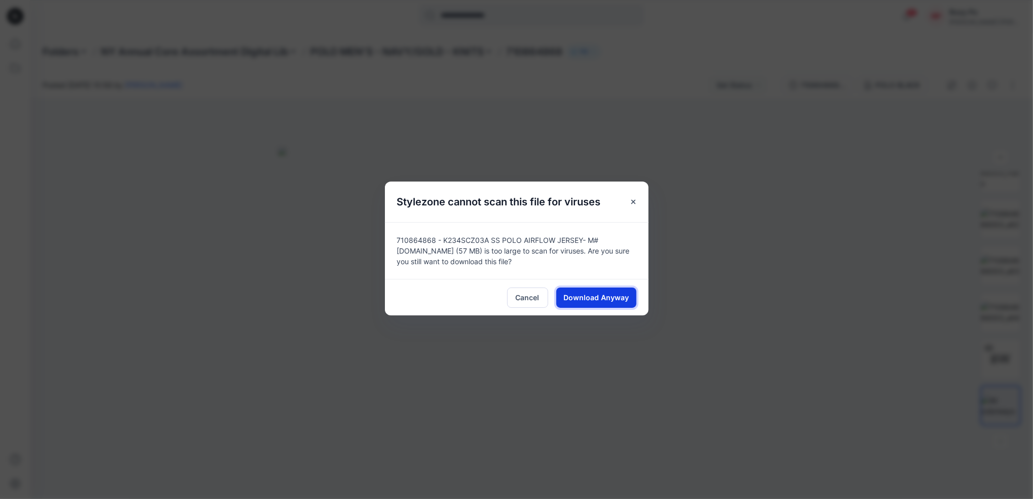
click at [581, 297] on span "Download Anyway" at bounding box center [596, 297] width 65 height 11
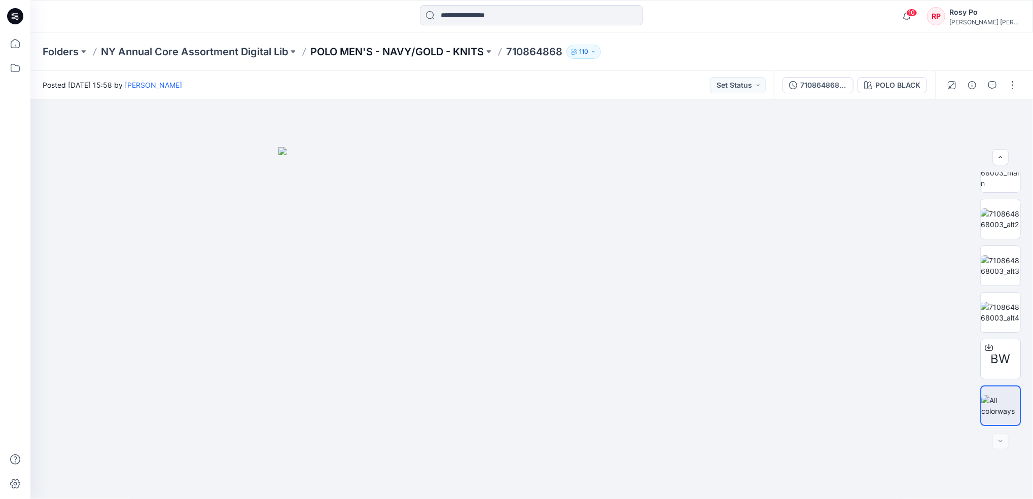
click at [400, 55] on p "POLO MEN'S - NAVY/GOLD - KNITS" at bounding box center [396, 52] width 173 height 14
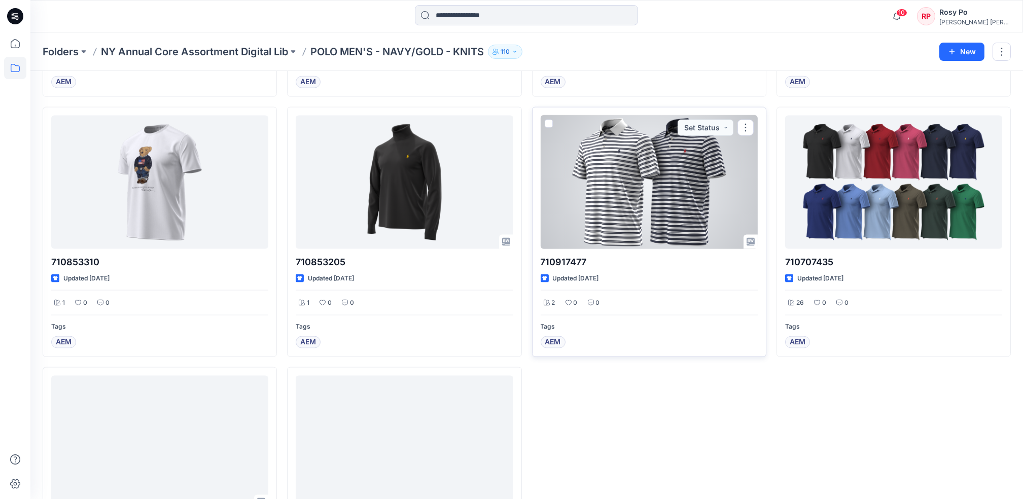
scroll to position [6308, 0]
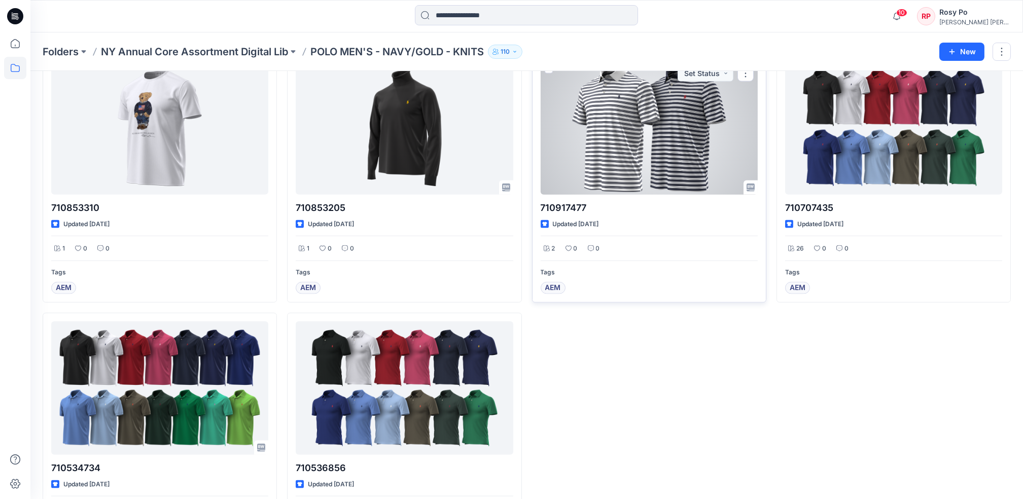
click at [627, 143] on div at bounding box center [649, 127] width 217 height 133
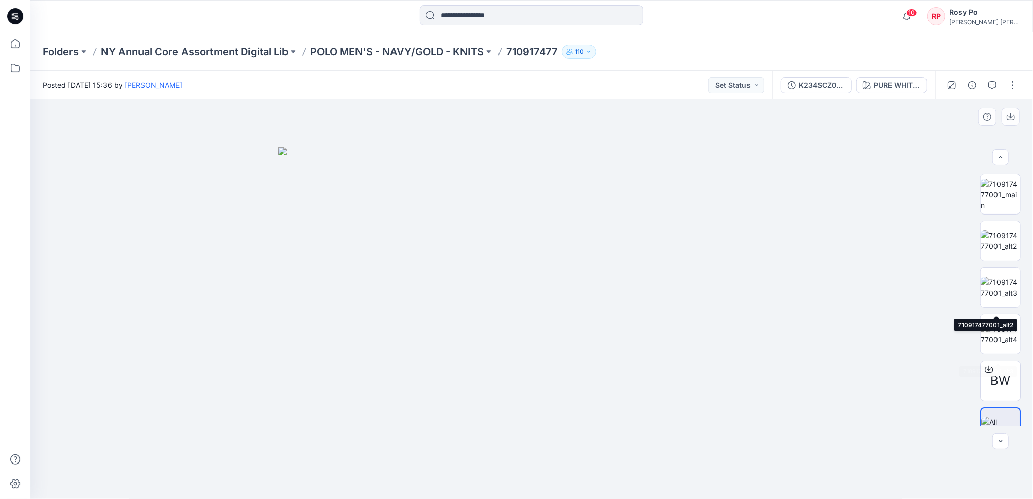
scroll to position [114, 0]
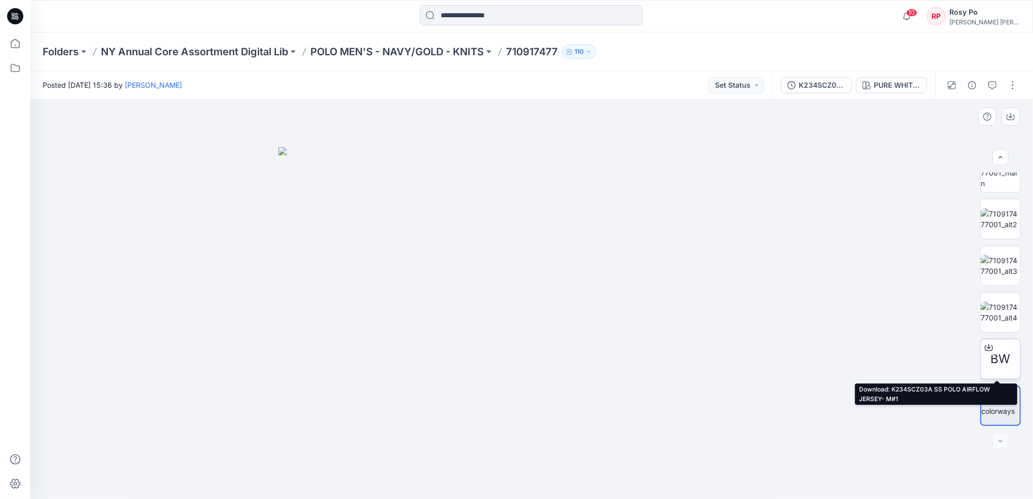
click at [772, 346] on icon at bounding box center [989, 347] width 8 height 8
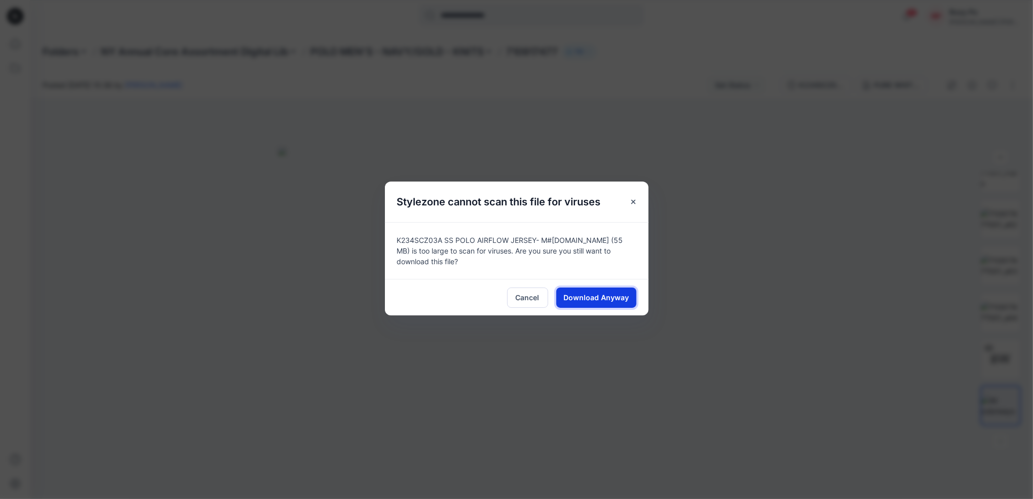
click at [604, 300] on button "Download Anyway" at bounding box center [596, 298] width 80 height 20
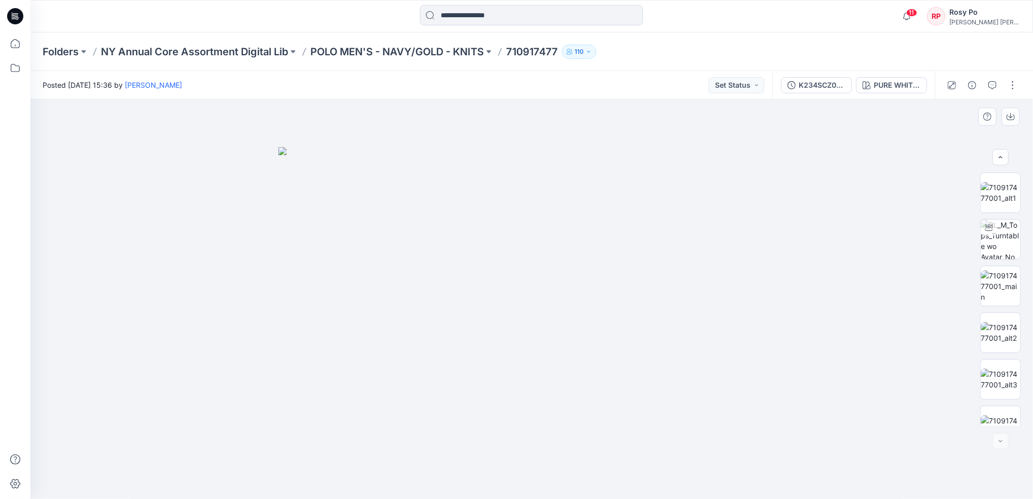
scroll to position [114, 0]
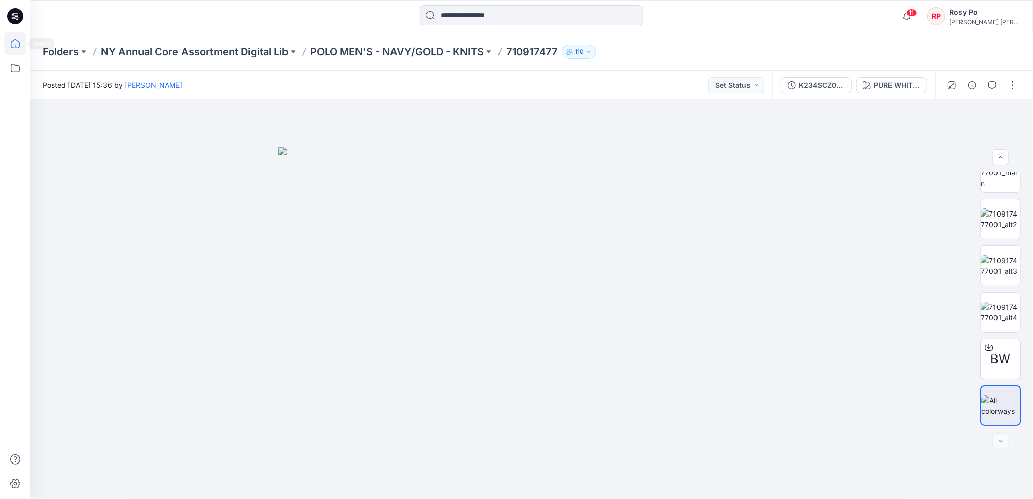
click at [14, 44] on icon at bounding box center [15, 43] width 22 height 22
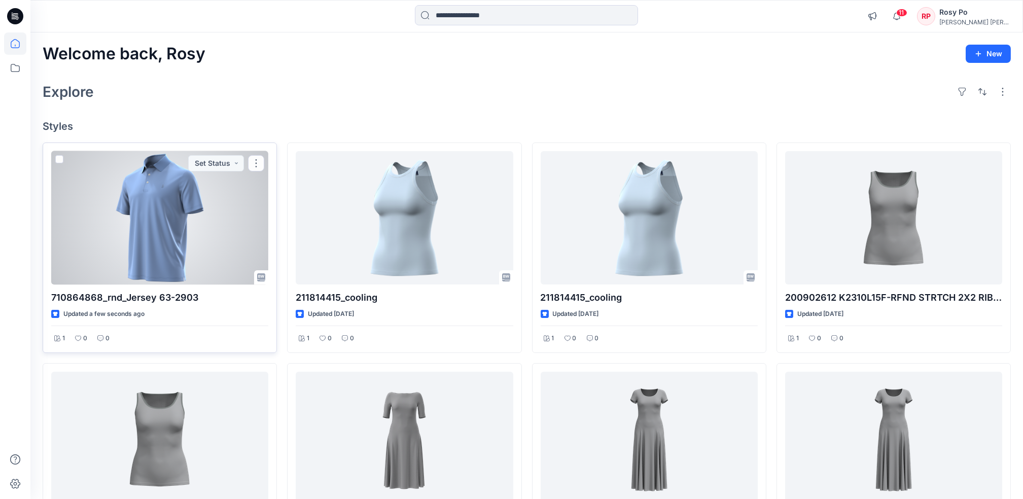
click at [185, 238] on div at bounding box center [159, 217] width 217 height 133
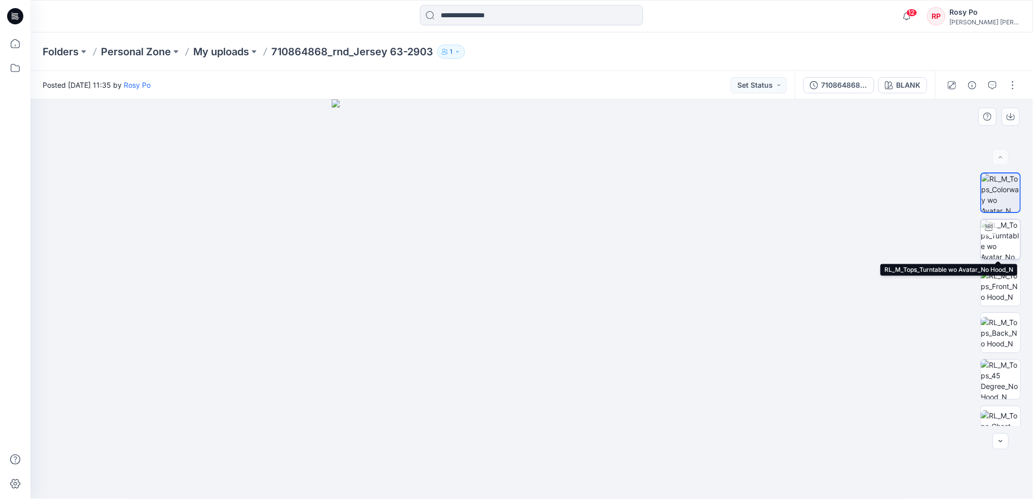
click at [1001, 245] on img at bounding box center [1001, 240] width 40 height 40
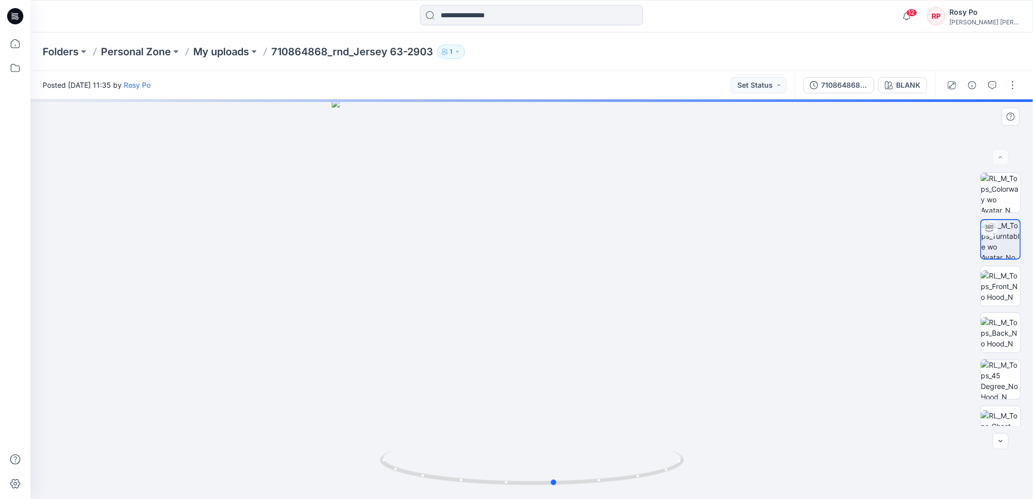
drag, startPoint x: 587, startPoint y: 391, endPoint x: 610, endPoint y: 397, distance: 23.6
click at [610, 397] on div at bounding box center [531, 299] width 1003 height 400
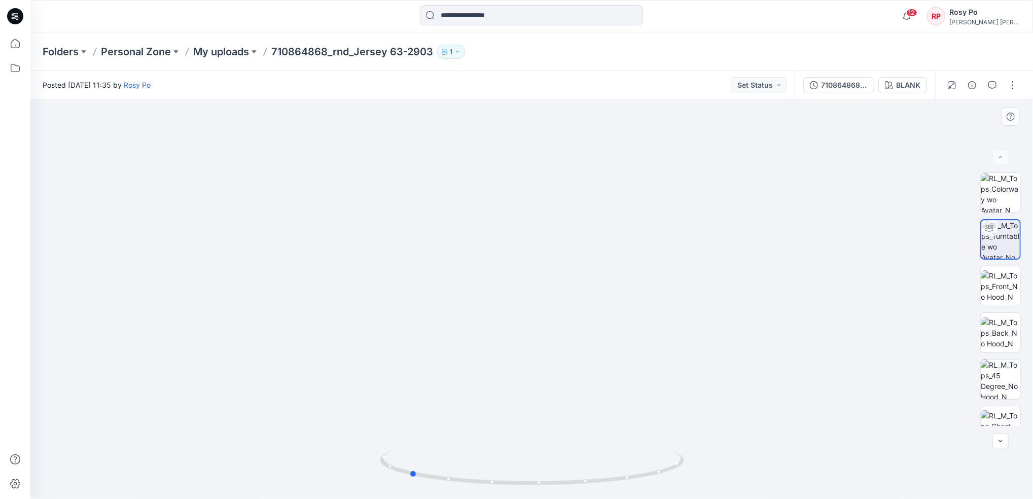
drag, startPoint x: 650, startPoint y: 448, endPoint x: 798, endPoint y: 447, distance: 147.6
click at [798, 447] on div at bounding box center [531, 299] width 1003 height 400
drag, startPoint x: 549, startPoint y: 132, endPoint x: 520, endPoint y: 407, distance: 276.4
click at [520, 408] on img at bounding box center [532, 291] width 989 height 415
click at [996, 413] on img at bounding box center [1001, 426] width 40 height 32
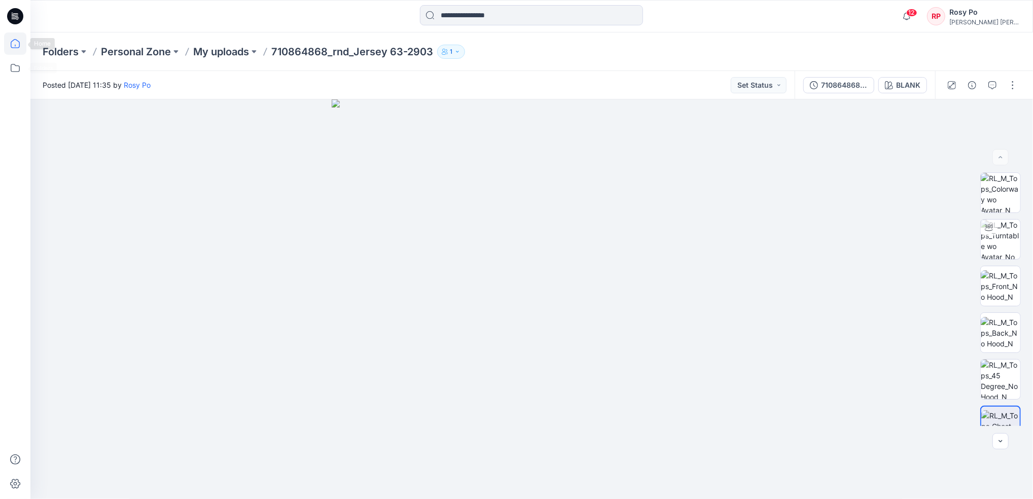
click at [11, 50] on icon at bounding box center [15, 43] width 22 height 22
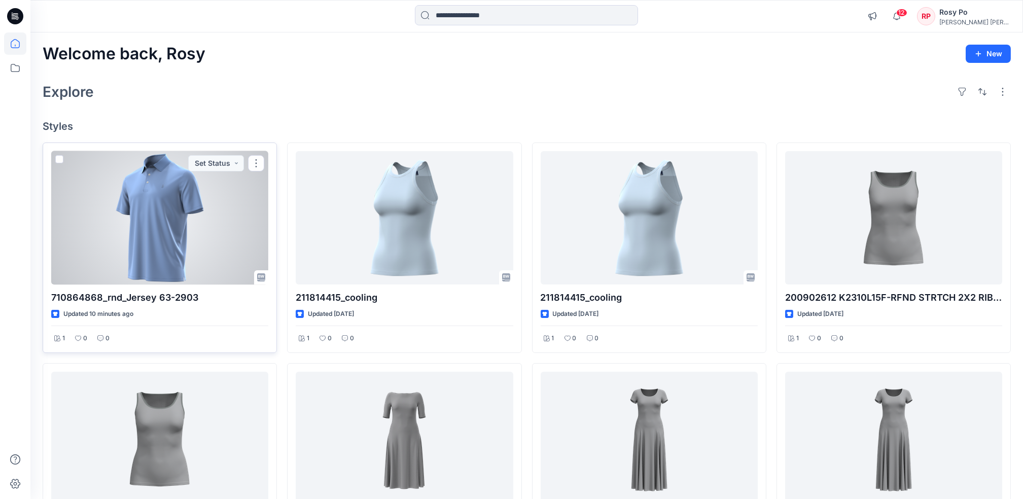
click at [197, 249] on div at bounding box center [159, 217] width 217 height 133
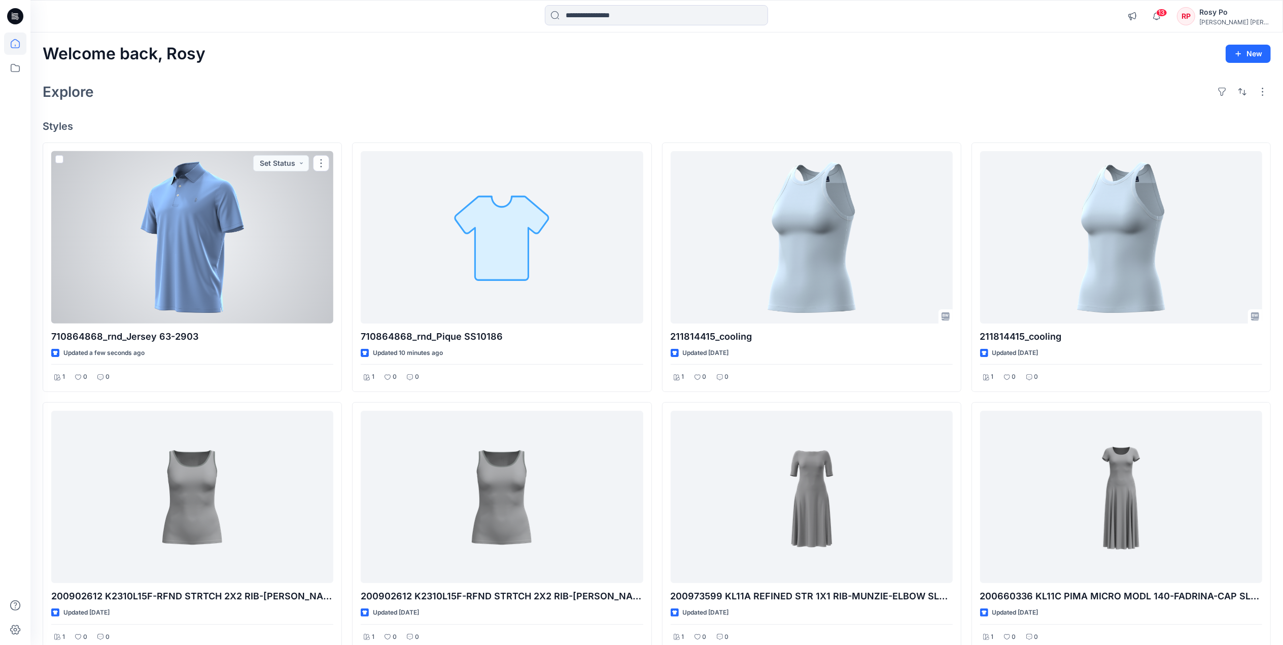
click at [229, 242] on div at bounding box center [192, 237] width 282 height 172
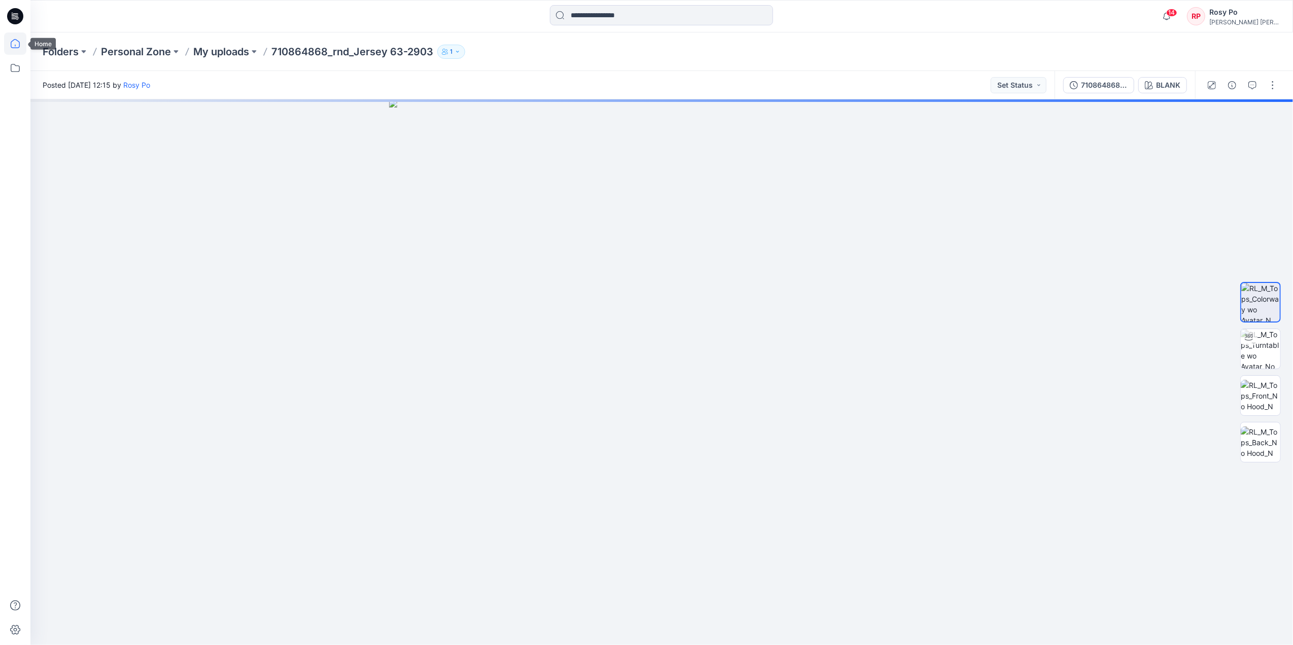
click at [10, 50] on icon at bounding box center [15, 43] width 22 height 22
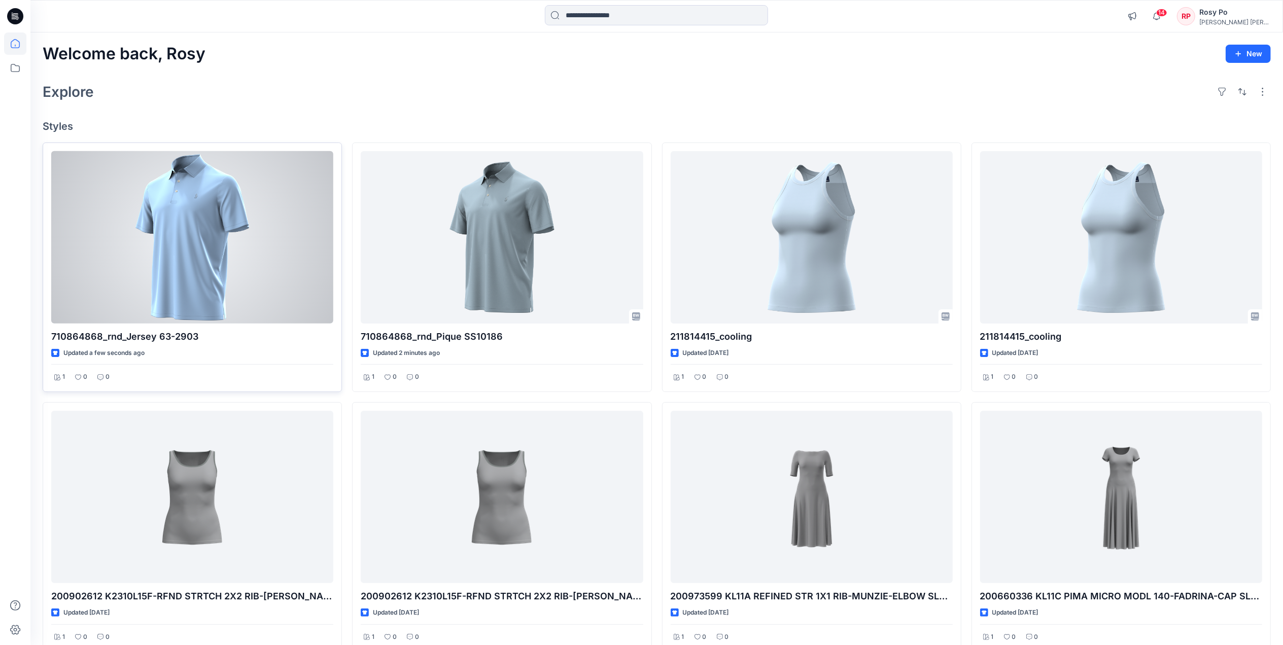
click at [222, 199] on div at bounding box center [192, 237] width 282 height 172
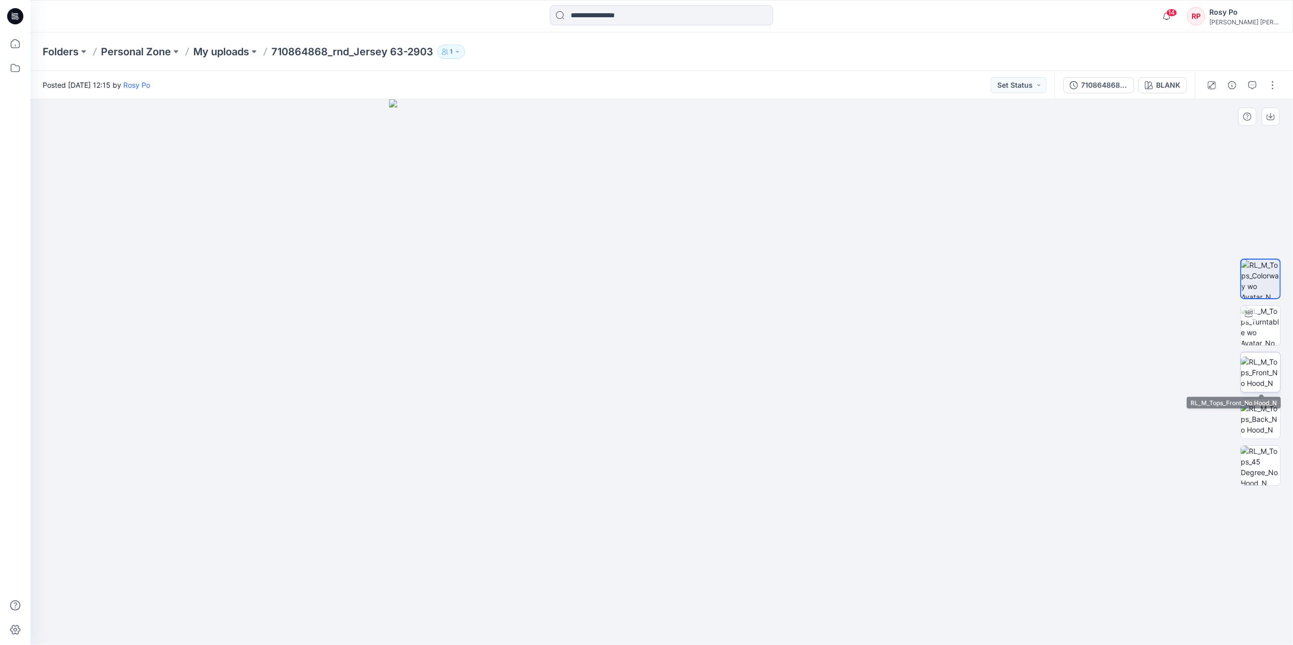
click at [1267, 361] on img at bounding box center [1261, 373] width 40 height 32
click at [23, 41] on icon at bounding box center [15, 43] width 22 height 22
